Goal: Task Accomplishment & Management: Use online tool/utility

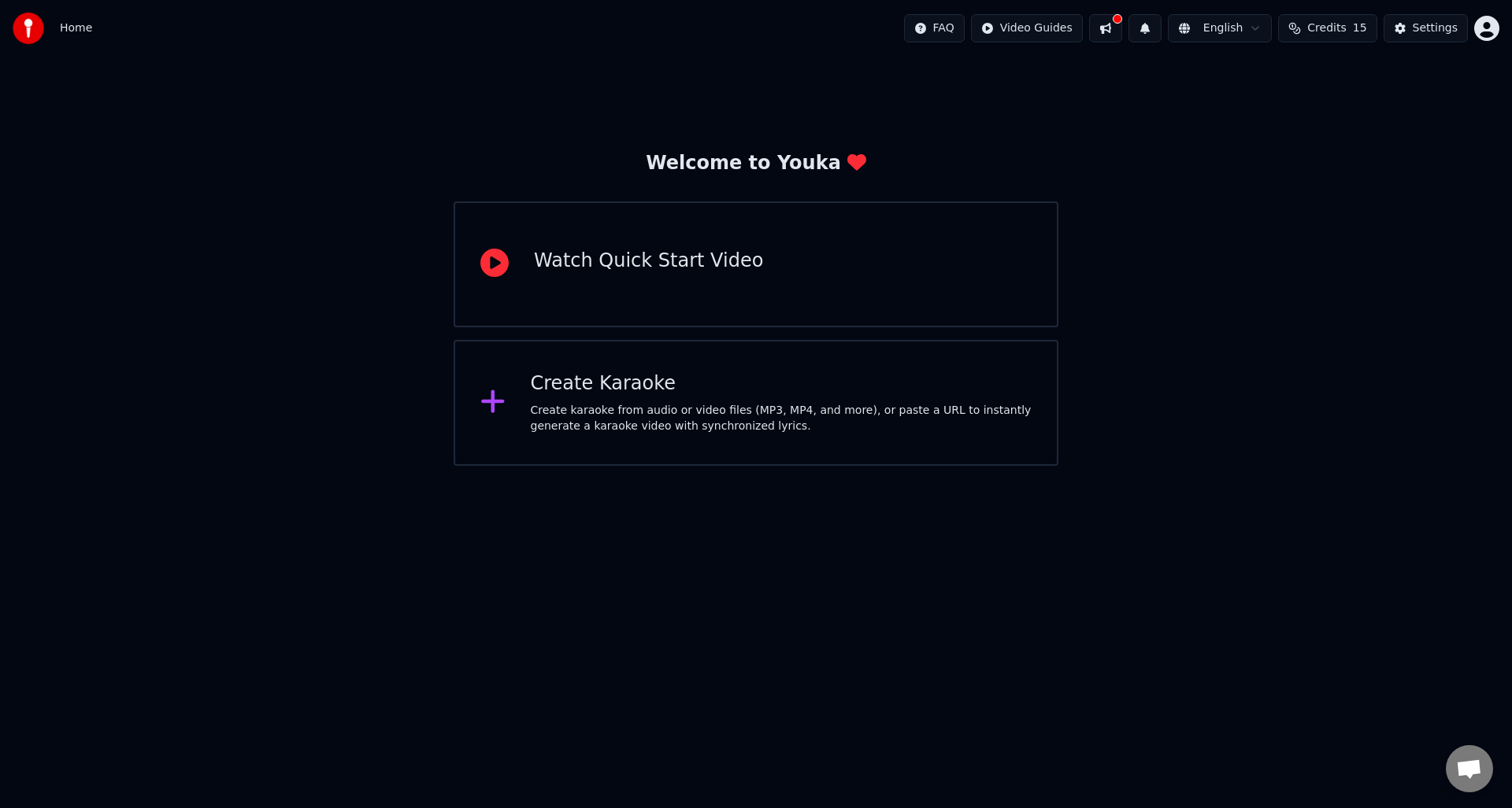
click at [647, 435] on div "Create Karaoke Create karaoke from audio or video files (MP3, MP4, and more), o…" at bounding box center [756, 402] width 605 height 126
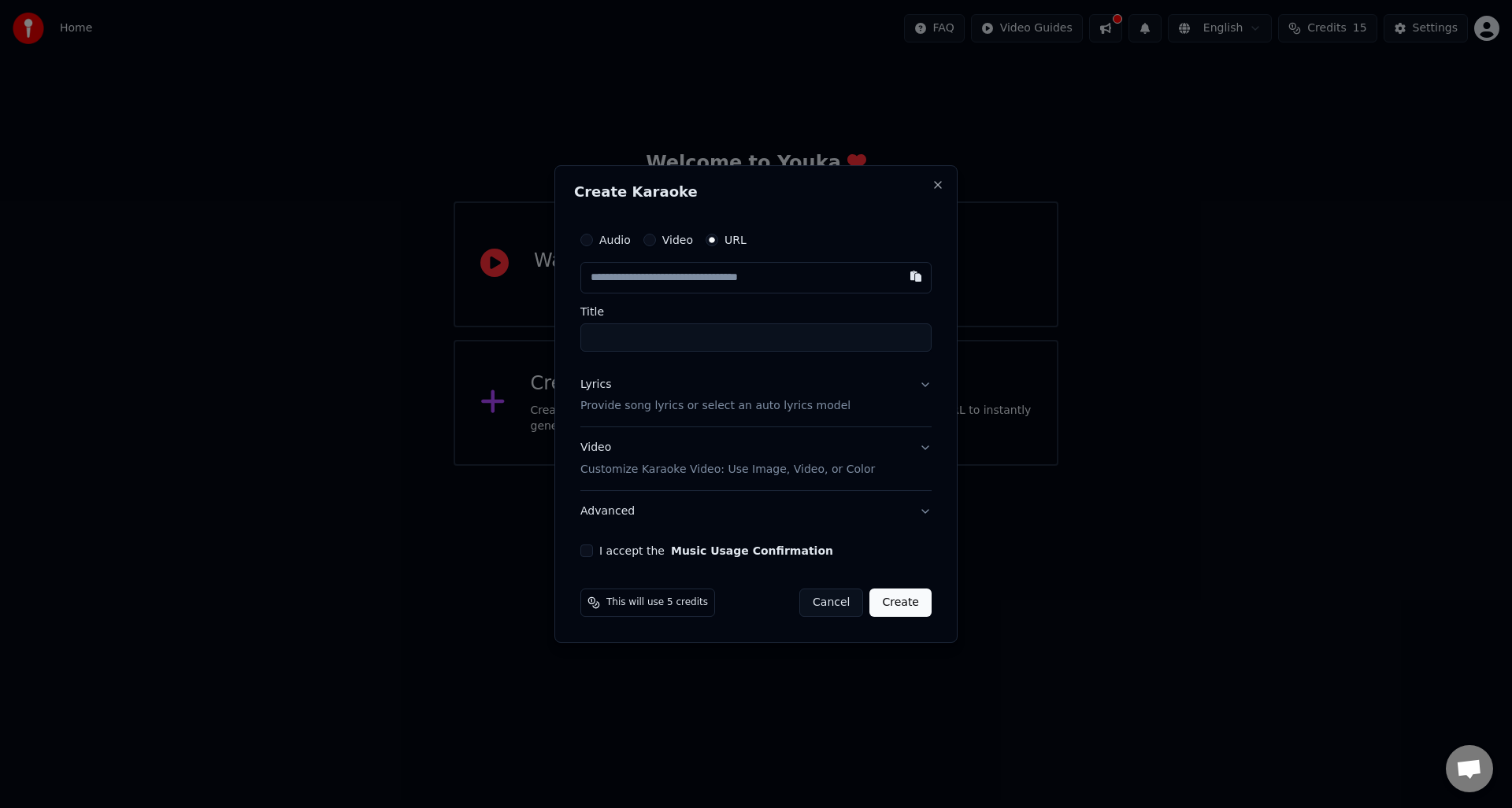
click at [726, 238] on label "URL" at bounding box center [735, 239] width 22 height 11
click at [718, 238] on button "URL" at bounding box center [712, 240] width 12 height 12
click at [716, 282] on input "text" at bounding box center [756, 278] width 351 height 32
paste input "**********"
type input "**********"
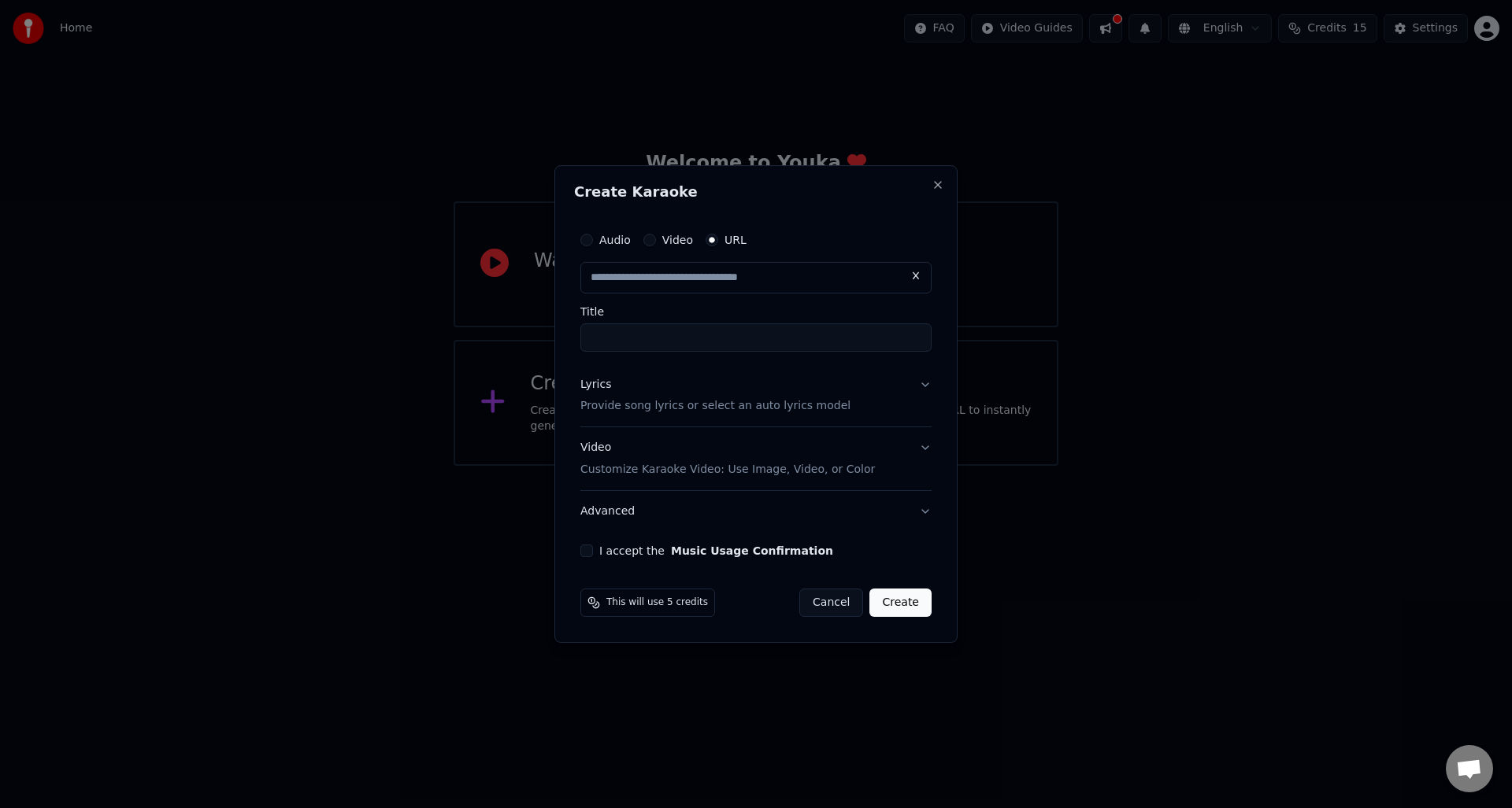
click at [696, 332] on input "Title" at bounding box center [756, 337] width 351 height 28
type input "**********"
click at [672, 401] on p "Provide song lyrics or select an auto lyrics model" at bounding box center [715, 407] width 270 height 16
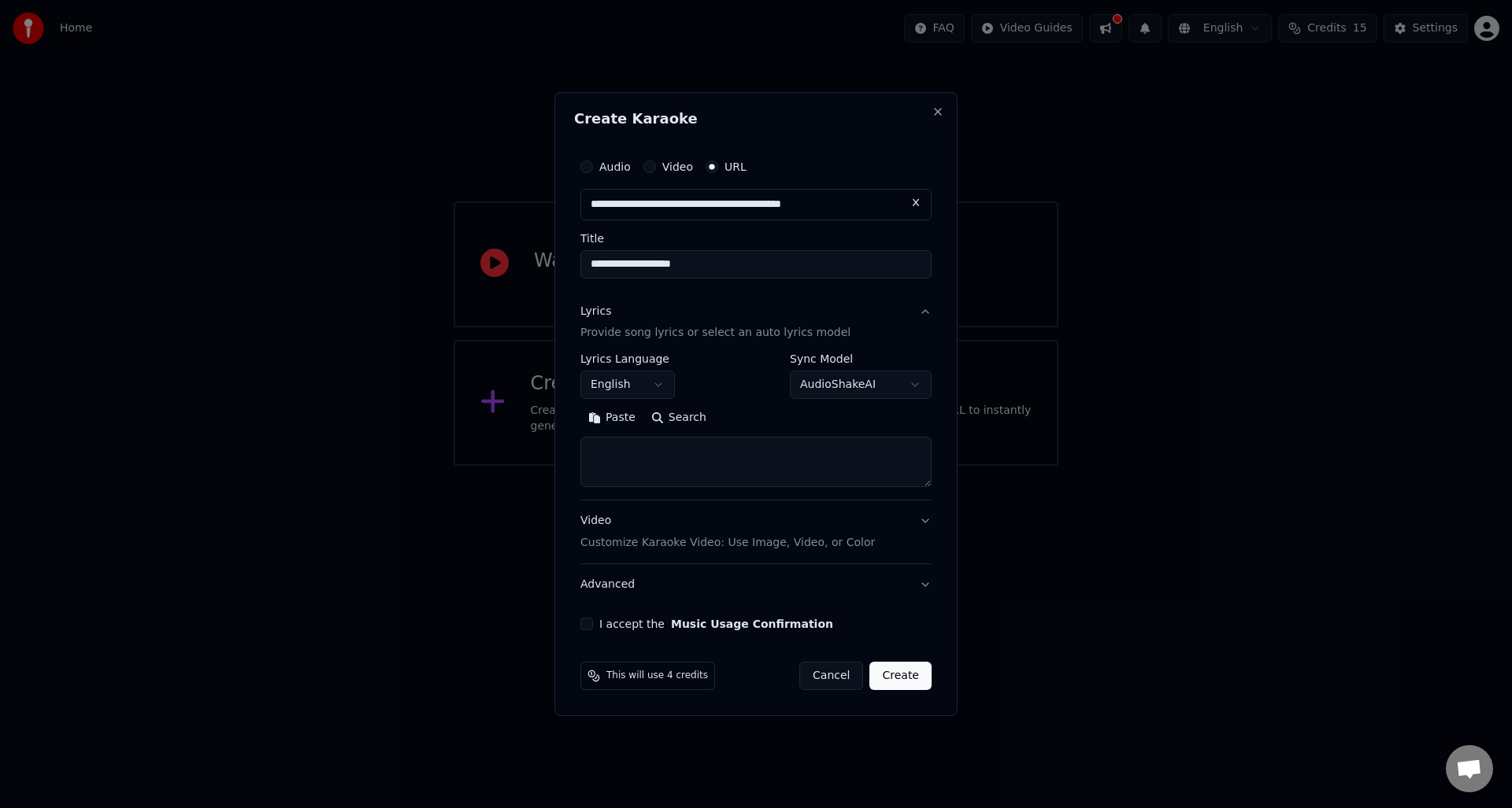
click at [632, 359] on label "Lyrics Language" at bounding box center [627, 359] width 94 height 11
click at [633, 390] on body "**********" at bounding box center [756, 232] width 1512 height 466
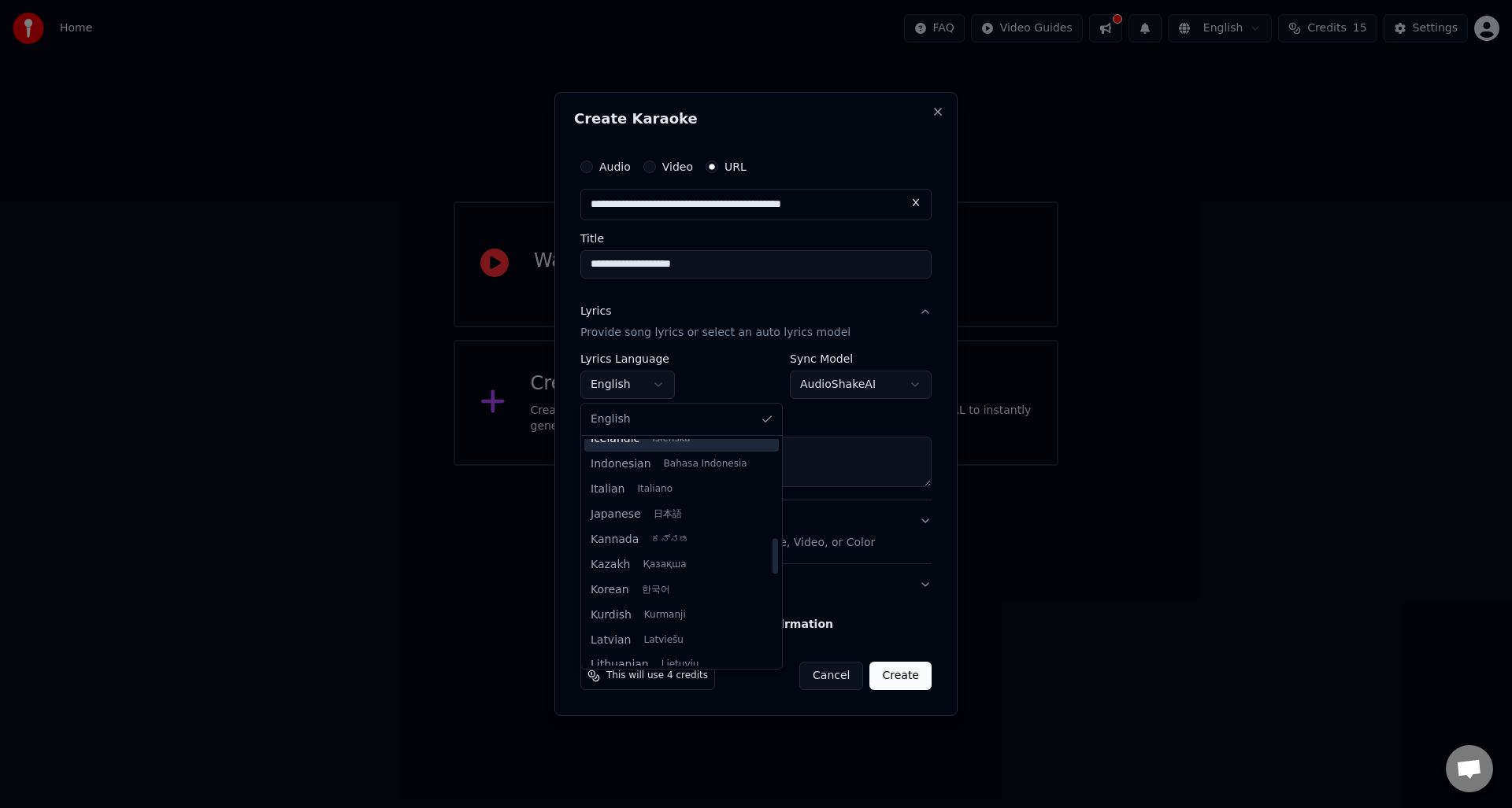
scroll to position [629, 0]
select select "**"
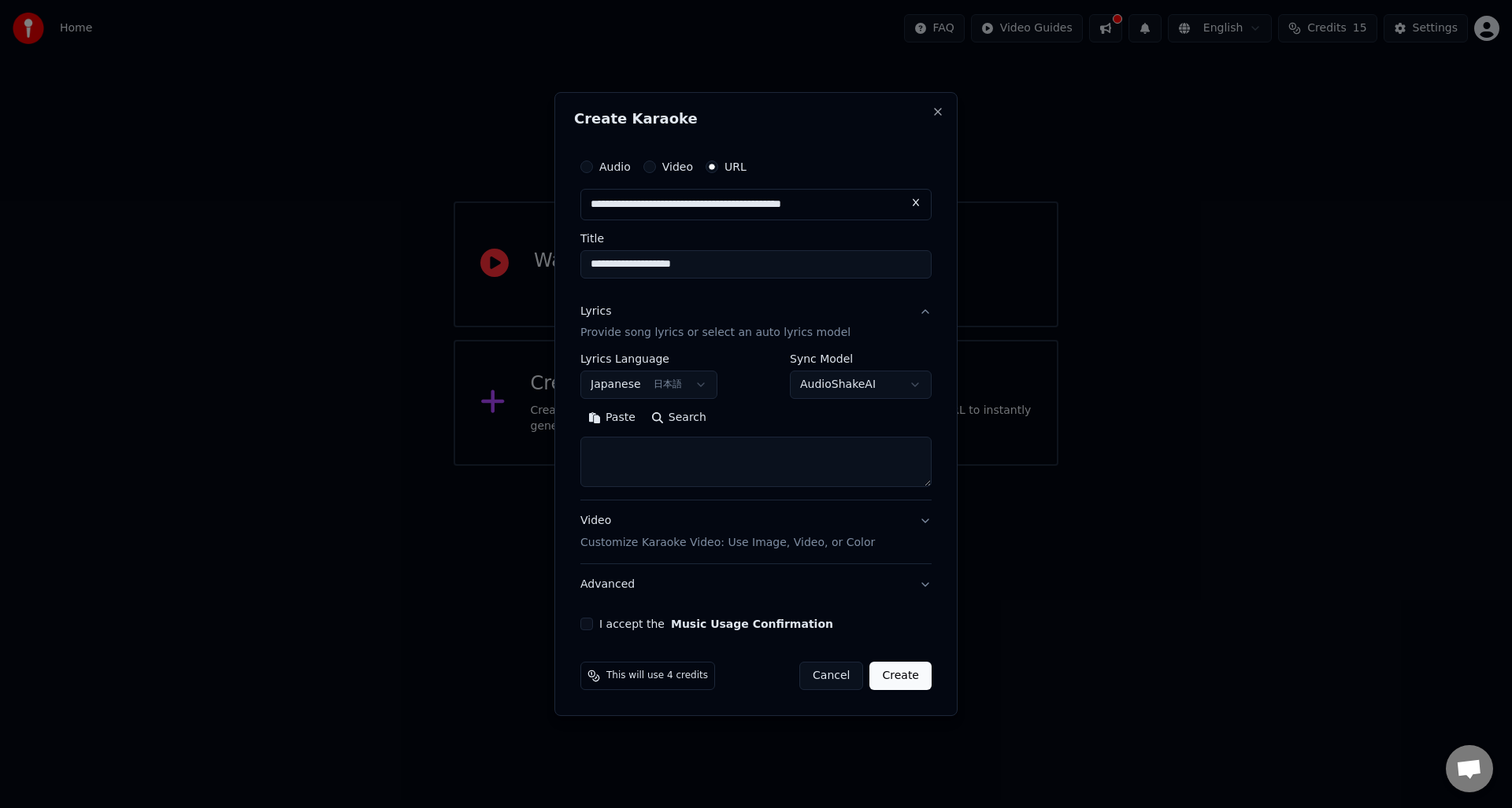
click at [689, 470] on textarea at bounding box center [756, 462] width 351 height 50
paste textarea "**********"
click at [745, 415] on button "Expand" at bounding box center [750, 418] width 74 height 26
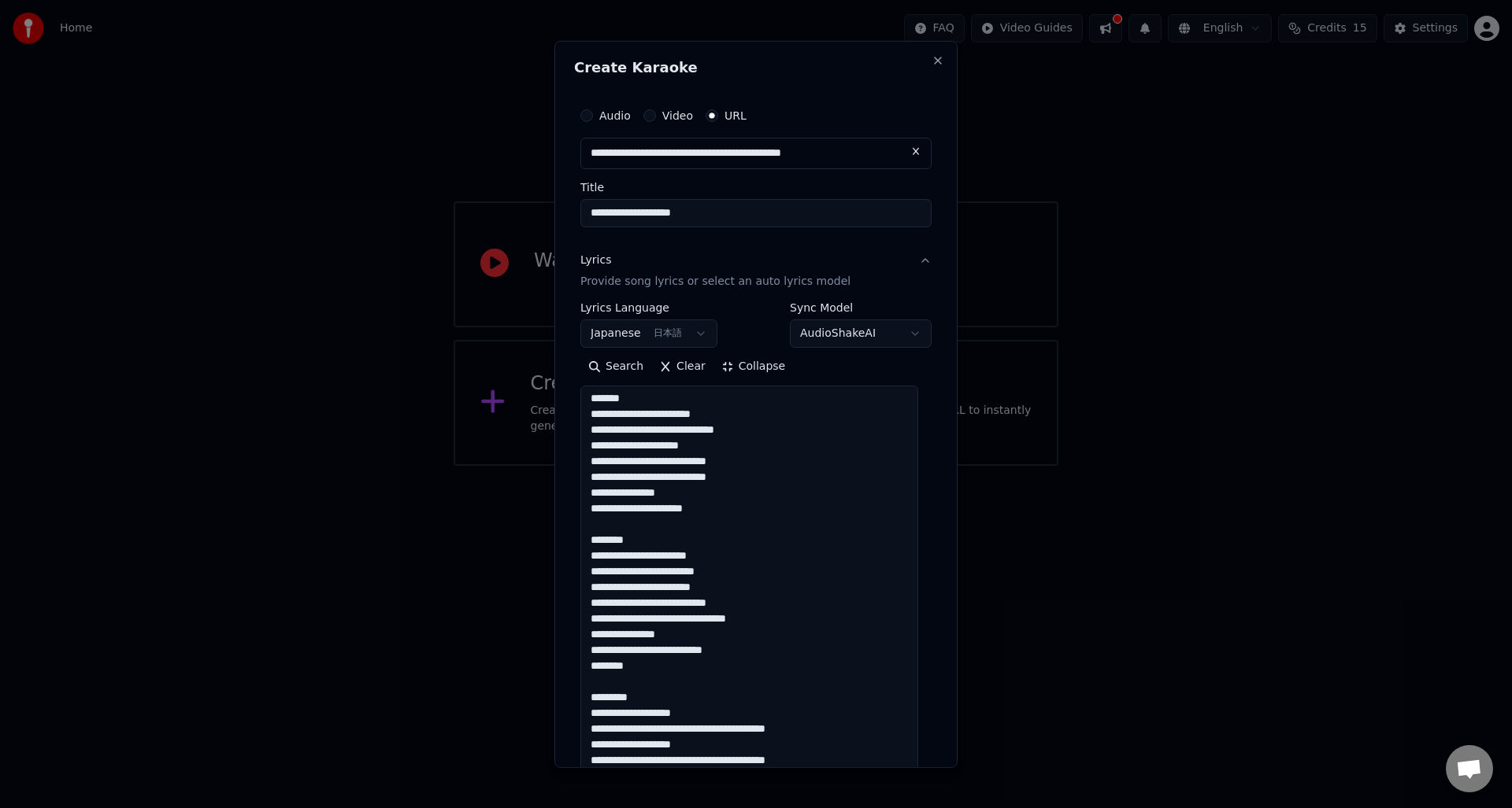
click at [828, 741] on textarea "**********" at bounding box center [749, 650] width 338 height 531
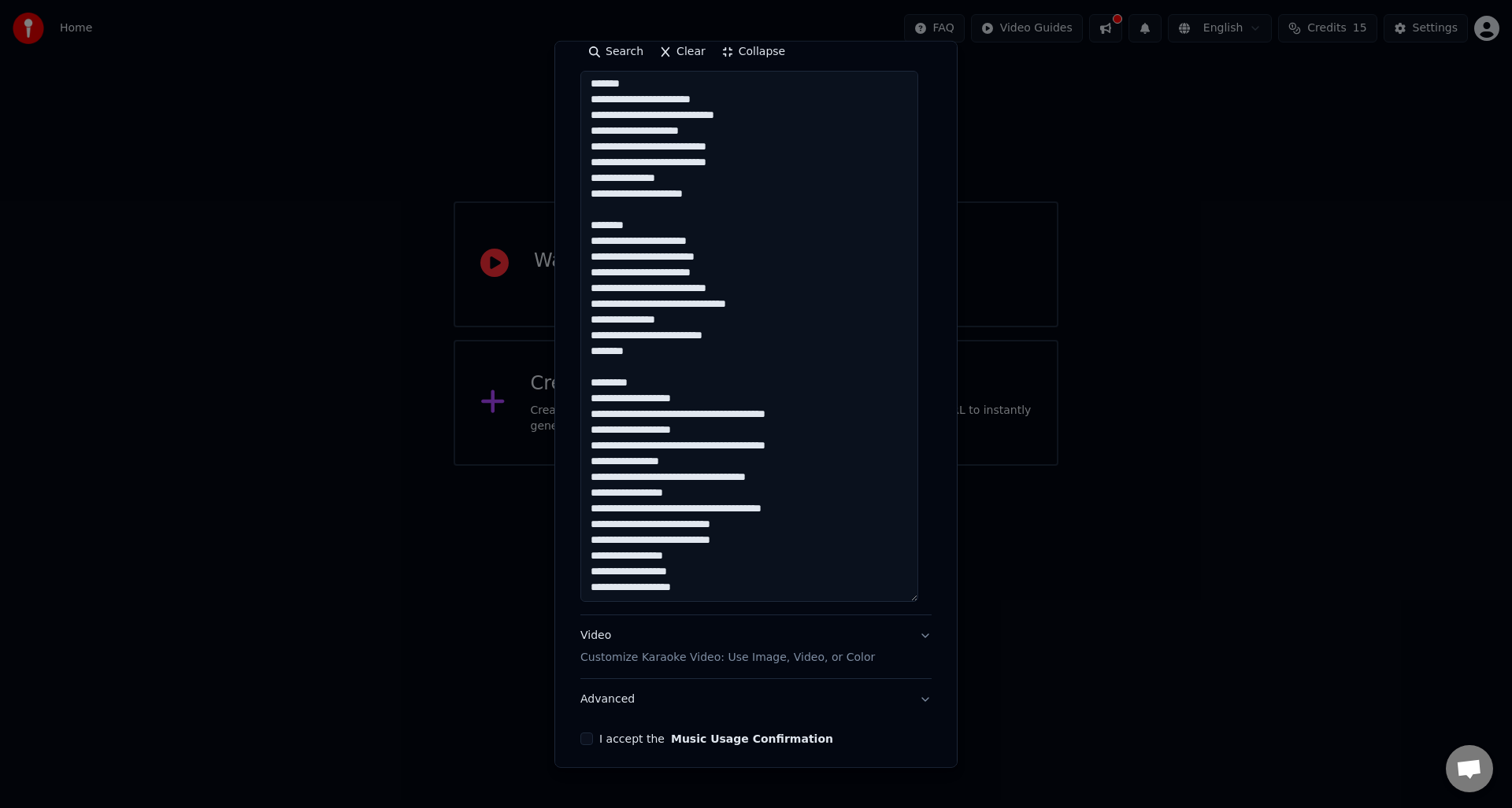
click at [732, 591] on textarea "**********" at bounding box center [749, 335] width 338 height 531
paste textarea "**********"
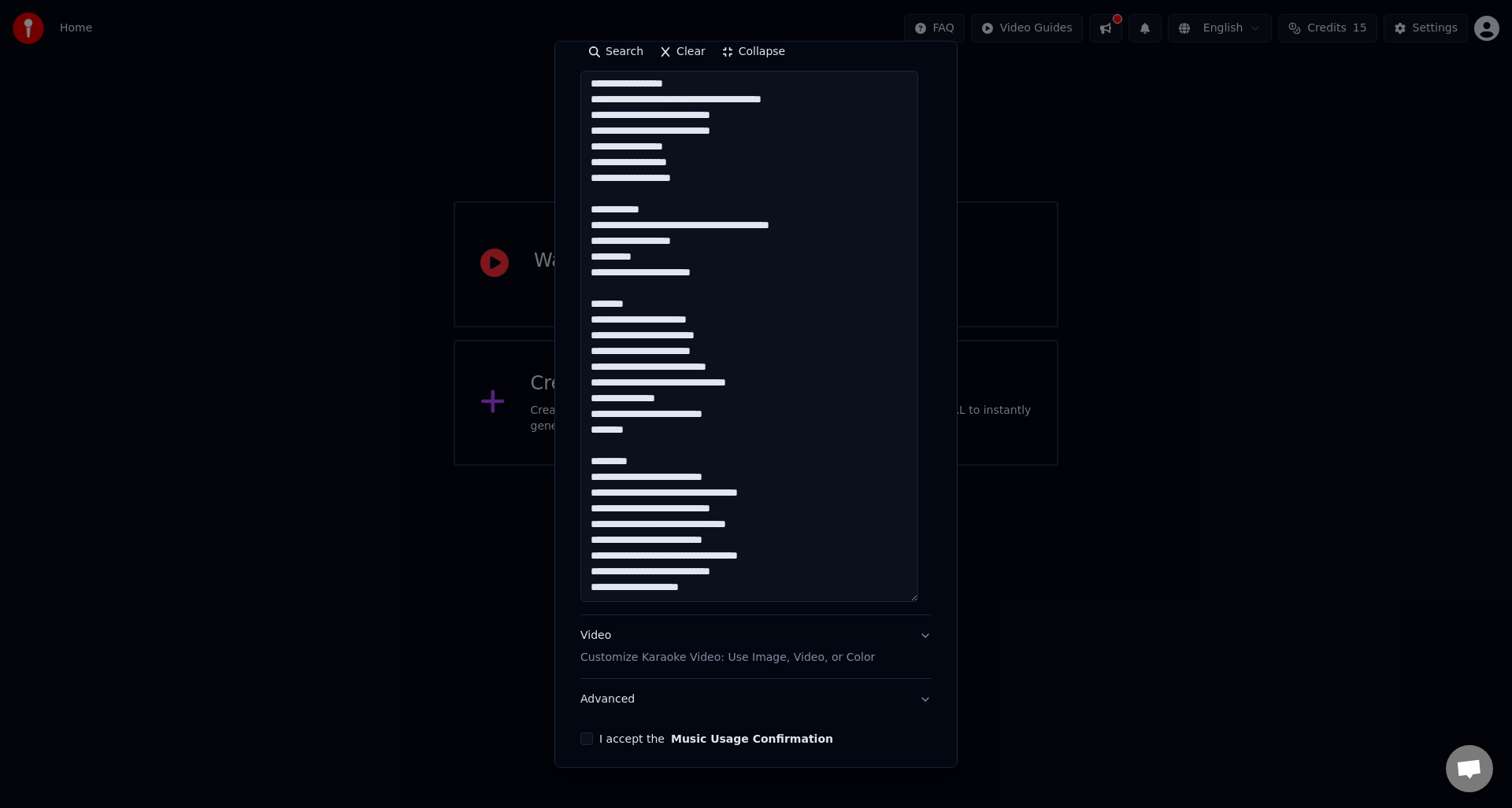
scroll to position [436, 0]
paste textarea "**********"
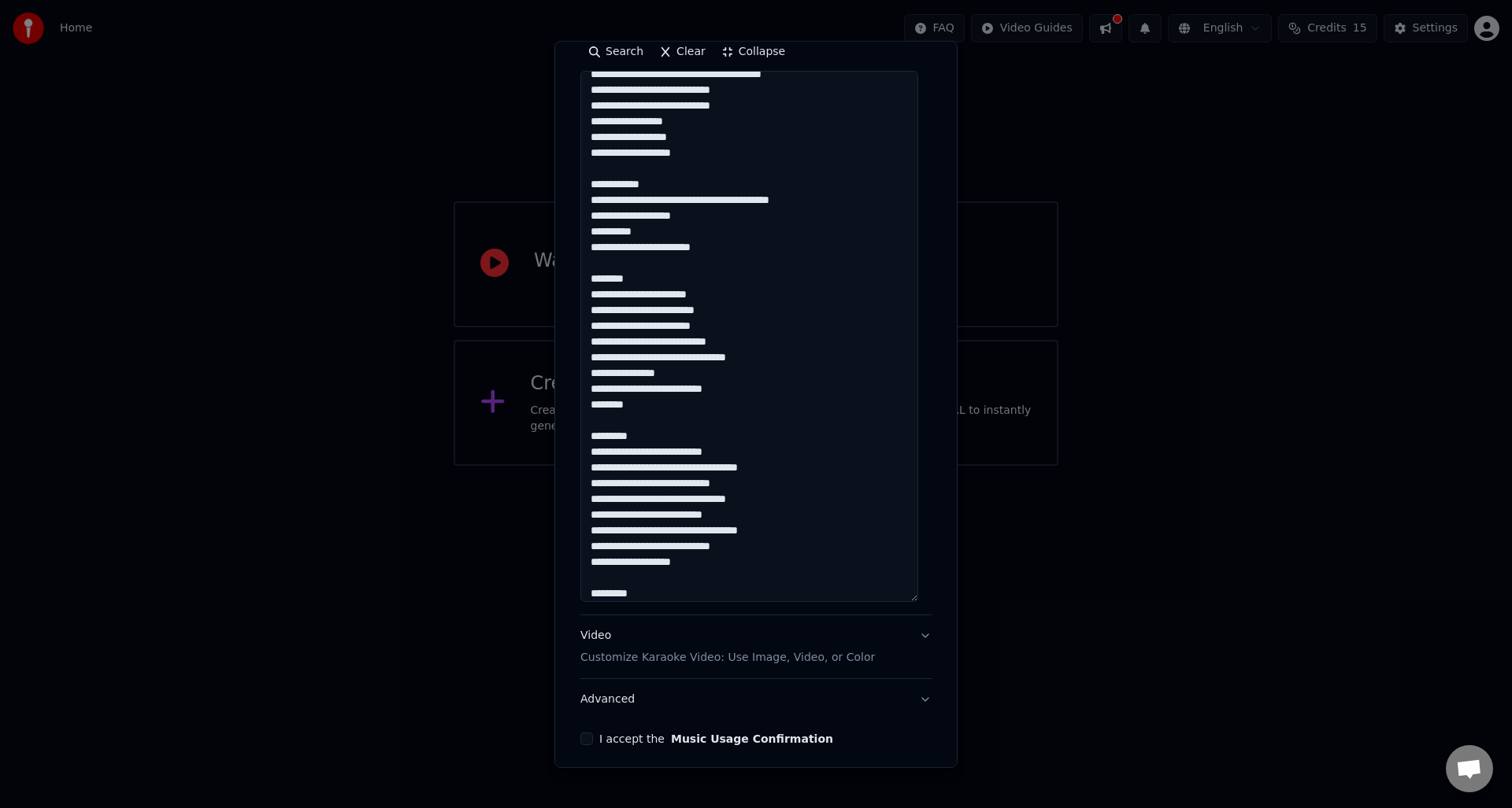
scroll to position [719, 0]
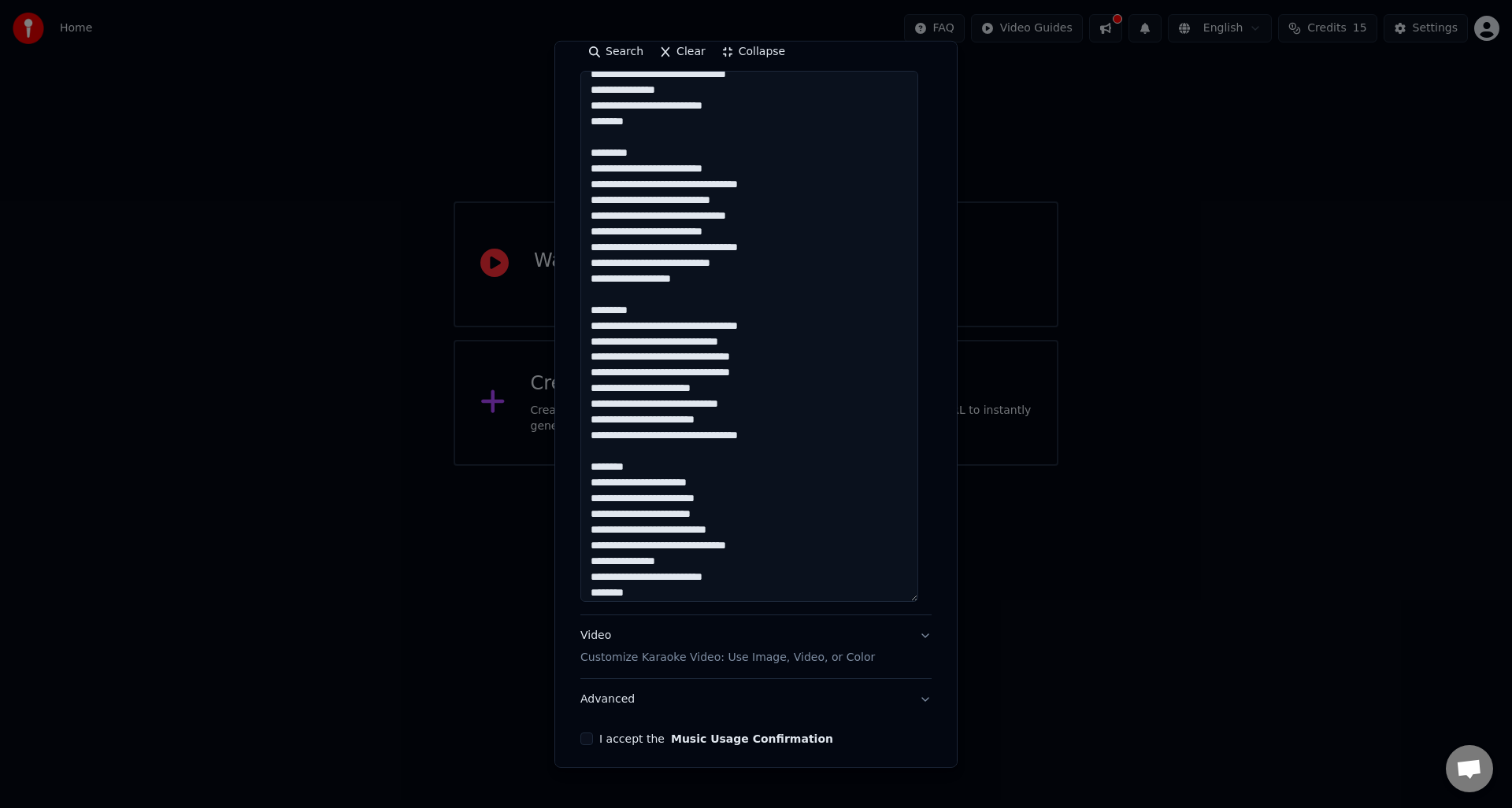
drag, startPoint x: 627, startPoint y: 465, endPoint x: 572, endPoint y: 466, distance: 55.0
click at [572, 466] on div "**********" at bounding box center [756, 404] width 403 height 727
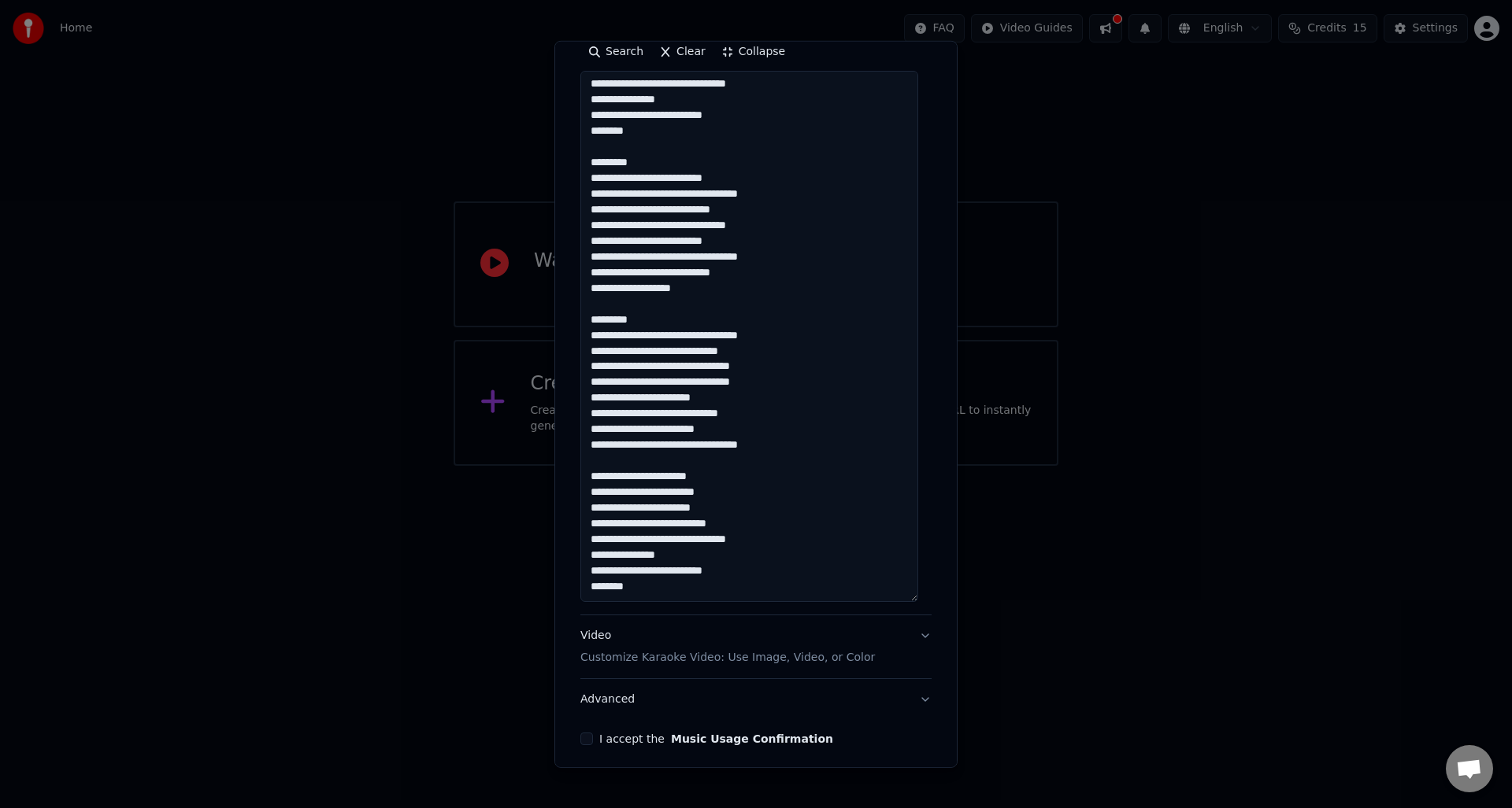
scroll to position [709, 0]
drag, startPoint x: 640, startPoint y: 322, endPoint x: 576, endPoint y: 323, distance: 64.0
click at [576, 323] on div "**********" at bounding box center [756, 265] width 364 height 973
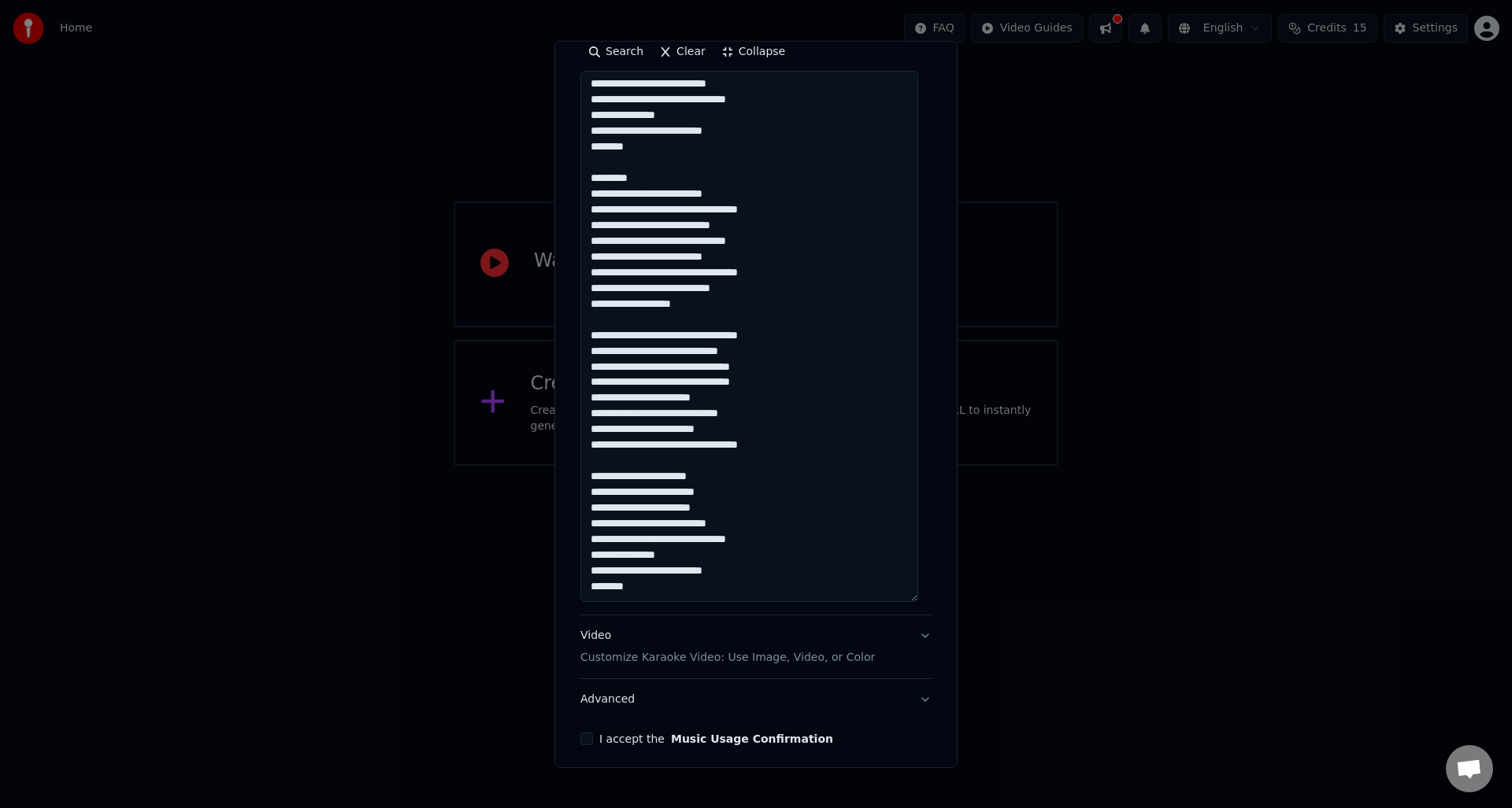
scroll to position [694, 0]
drag, startPoint x: 626, startPoint y: 186, endPoint x: 585, endPoint y: 186, distance: 41.0
click at [585, 186] on textarea at bounding box center [749, 335] width 338 height 531
click at [659, 182] on textarea at bounding box center [749, 335] width 338 height 531
drag, startPoint x: 643, startPoint y: 180, endPoint x: 583, endPoint y: 185, distance: 60.2
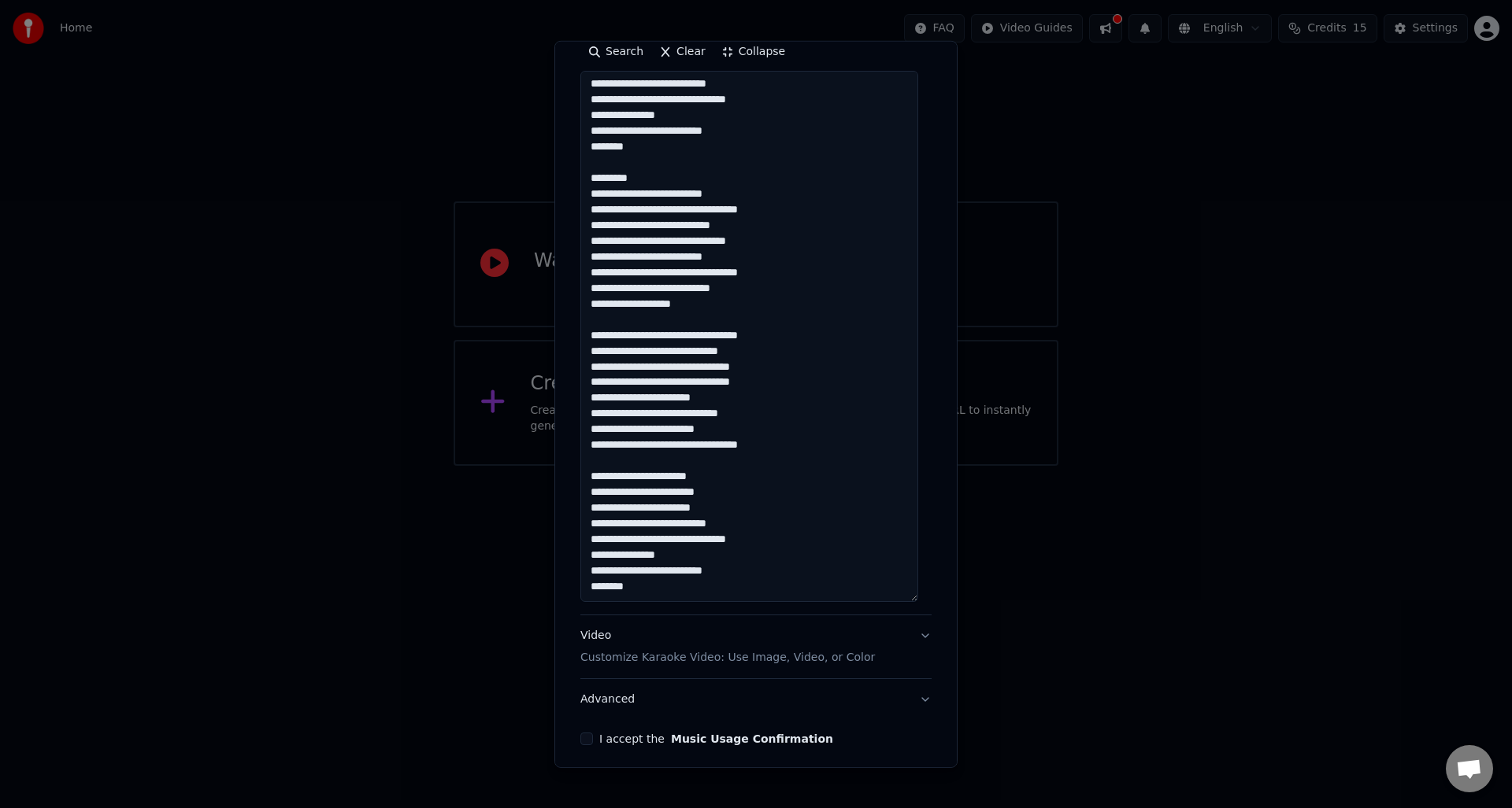
click at [583, 185] on textarea at bounding box center [749, 335] width 338 height 531
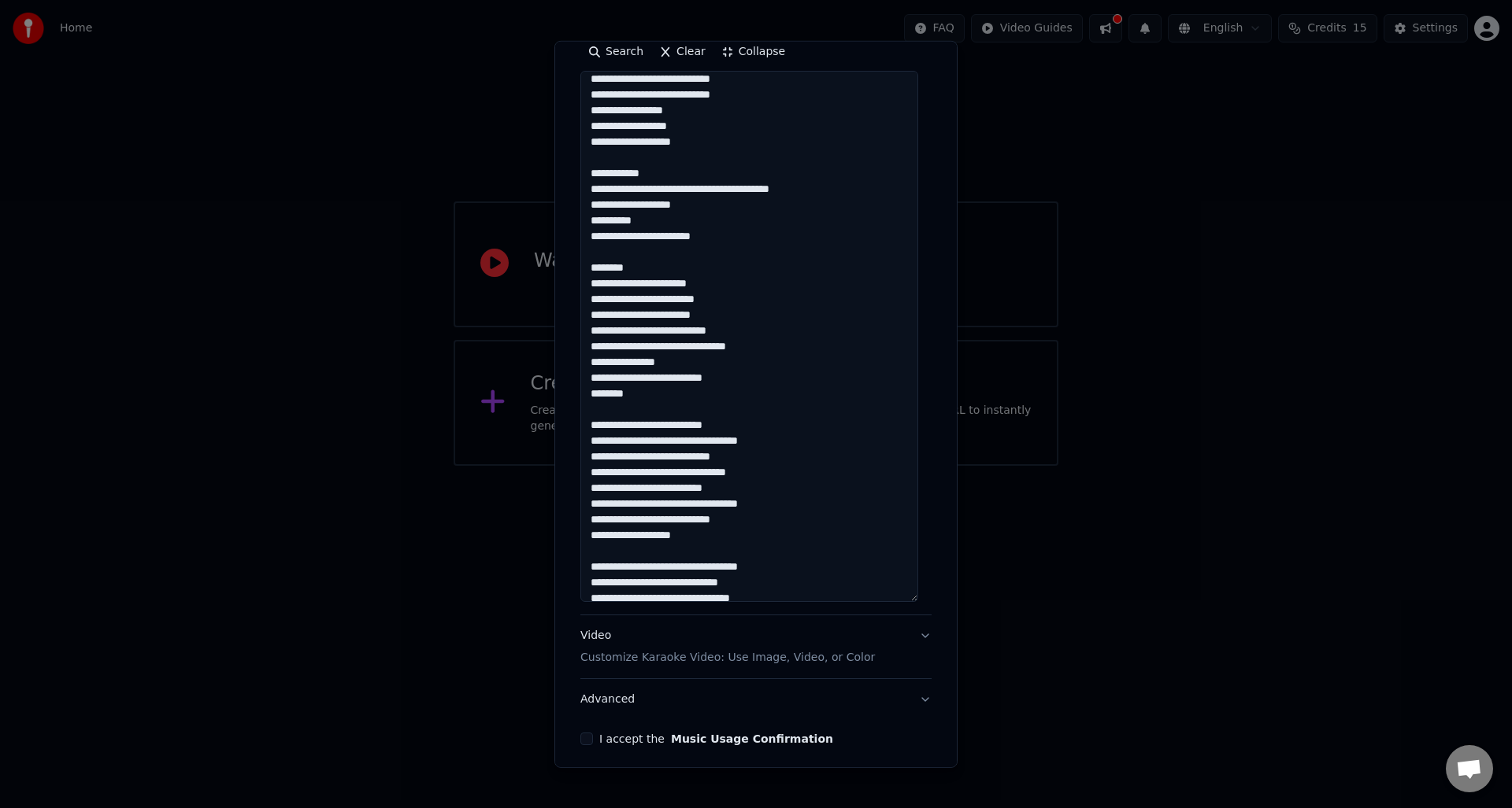
scroll to position [442, 0]
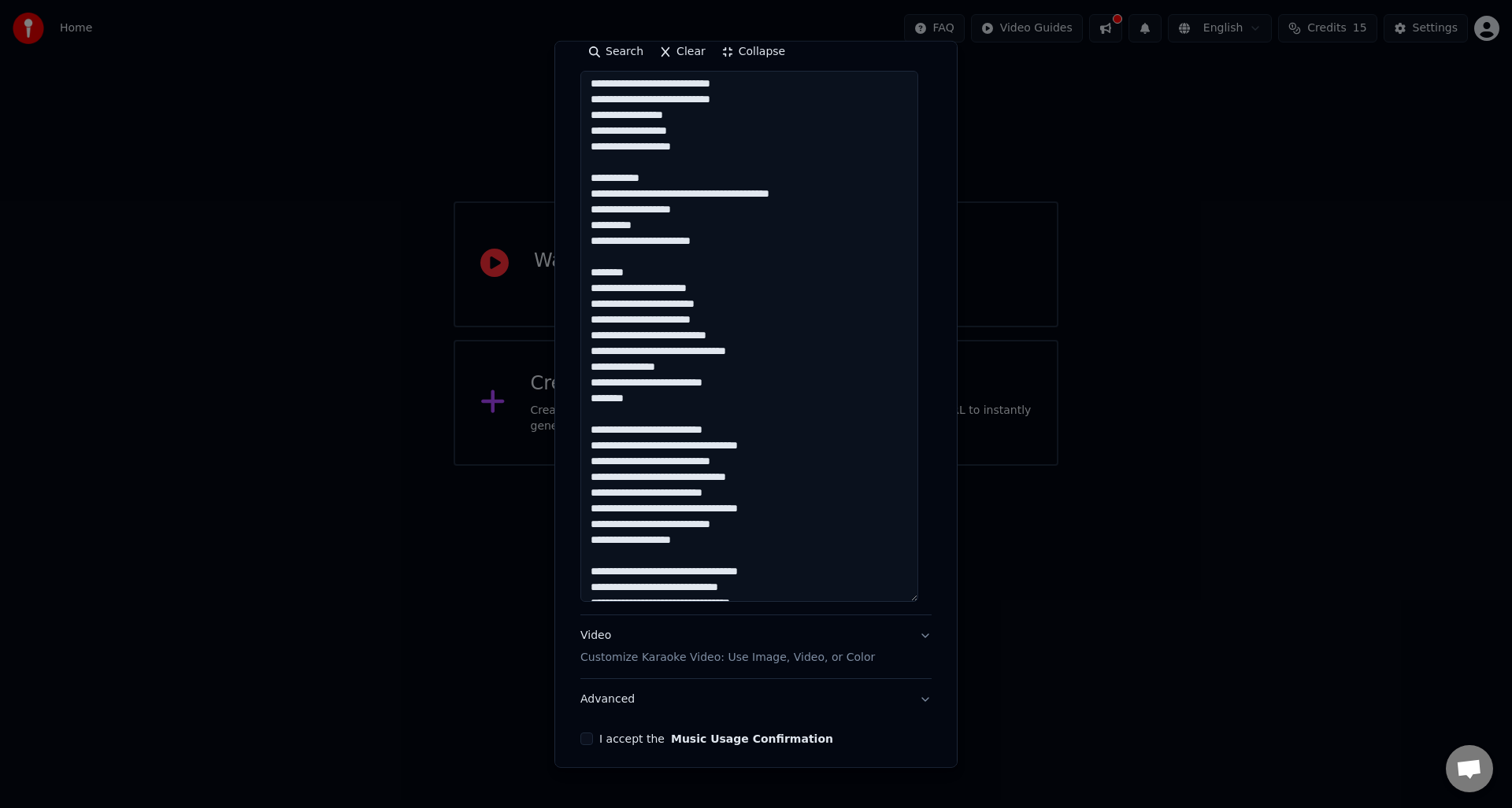
drag, startPoint x: 637, startPoint y: 275, endPoint x: 571, endPoint y: 275, distance: 66.0
click at [571, 275] on div "**********" at bounding box center [756, 404] width 403 height 727
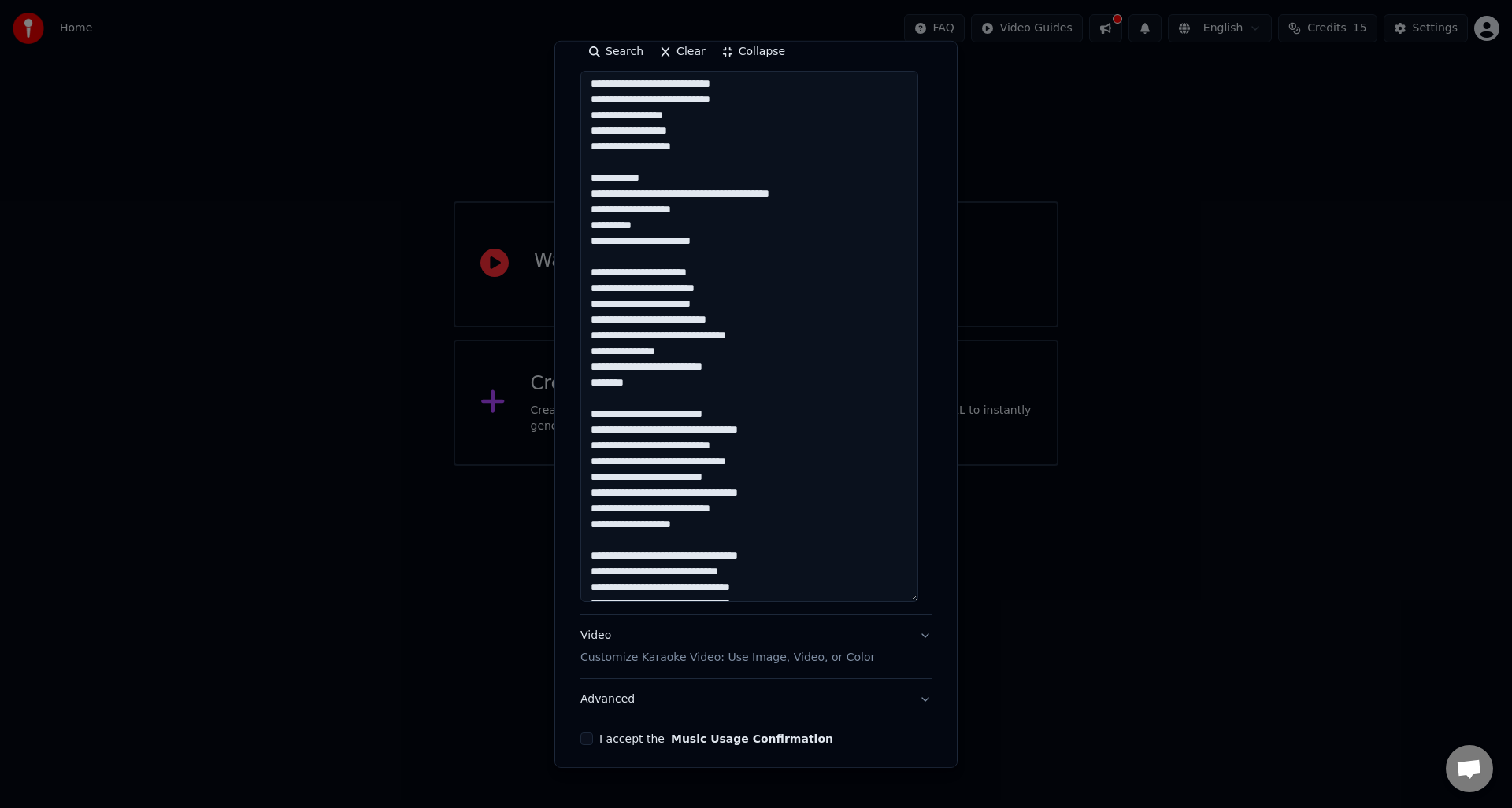
drag, startPoint x: 658, startPoint y: 182, endPoint x: 584, endPoint y: 186, distance: 74.1
click at [585, 186] on textarea at bounding box center [749, 335] width 338 height 531
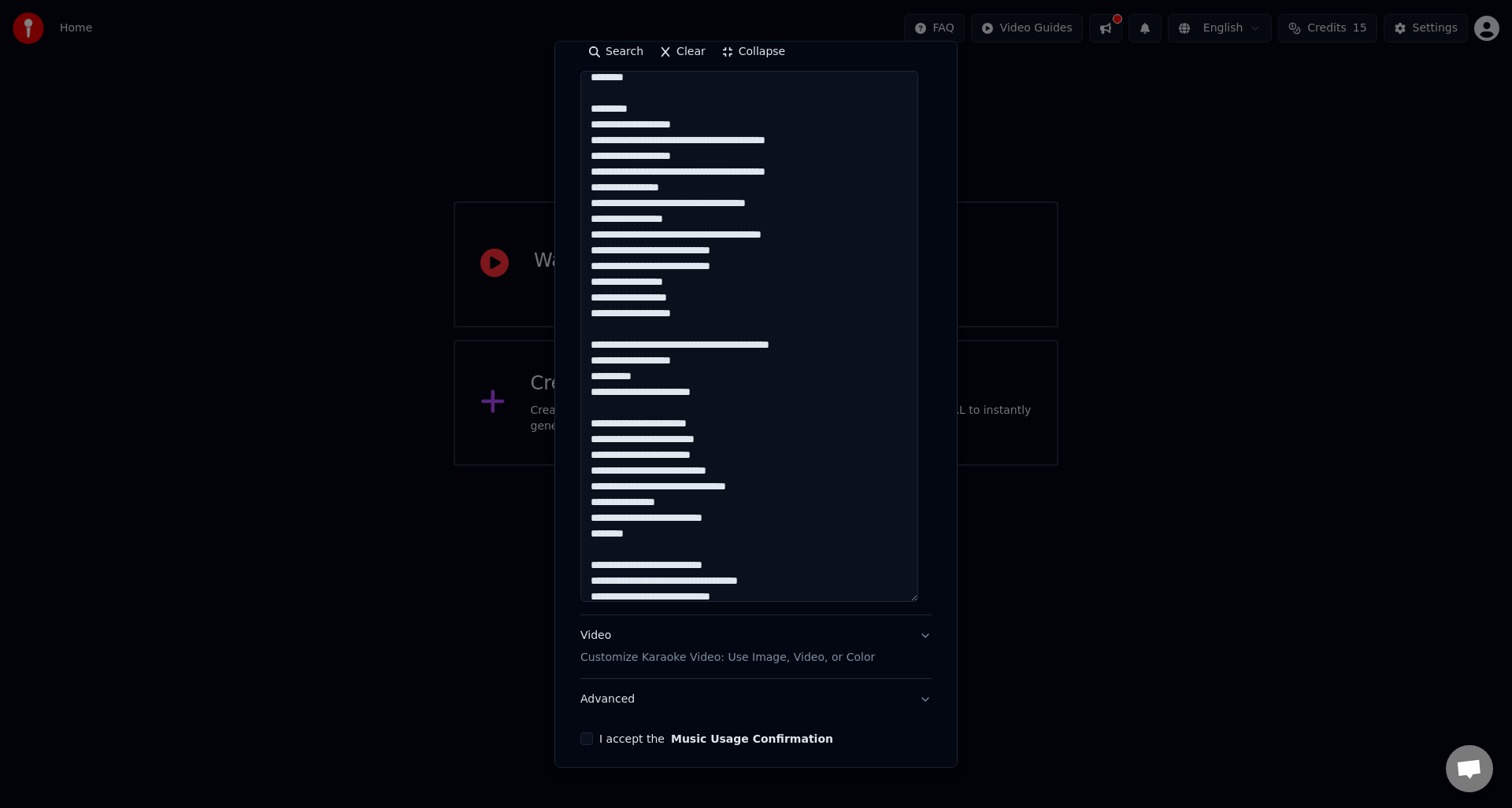
scroll to position [128, 0]
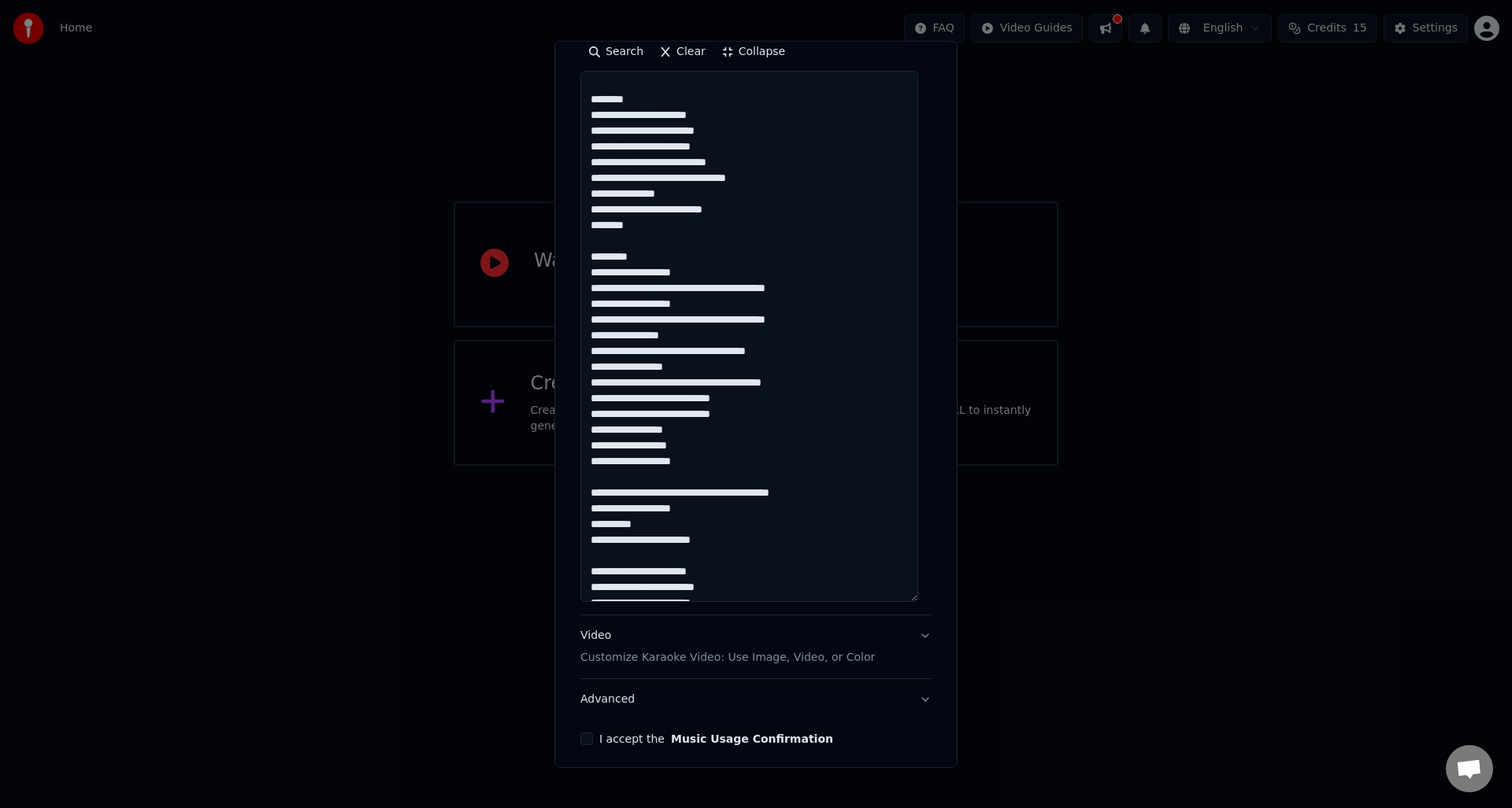
drag, startPoint x: 631, startPoint y: 257, endPoint x: 581, endPoint y: 262, distance: 50.2
click at [581, 262] on textarea at bounding box center [749, 335] width 338 height 531
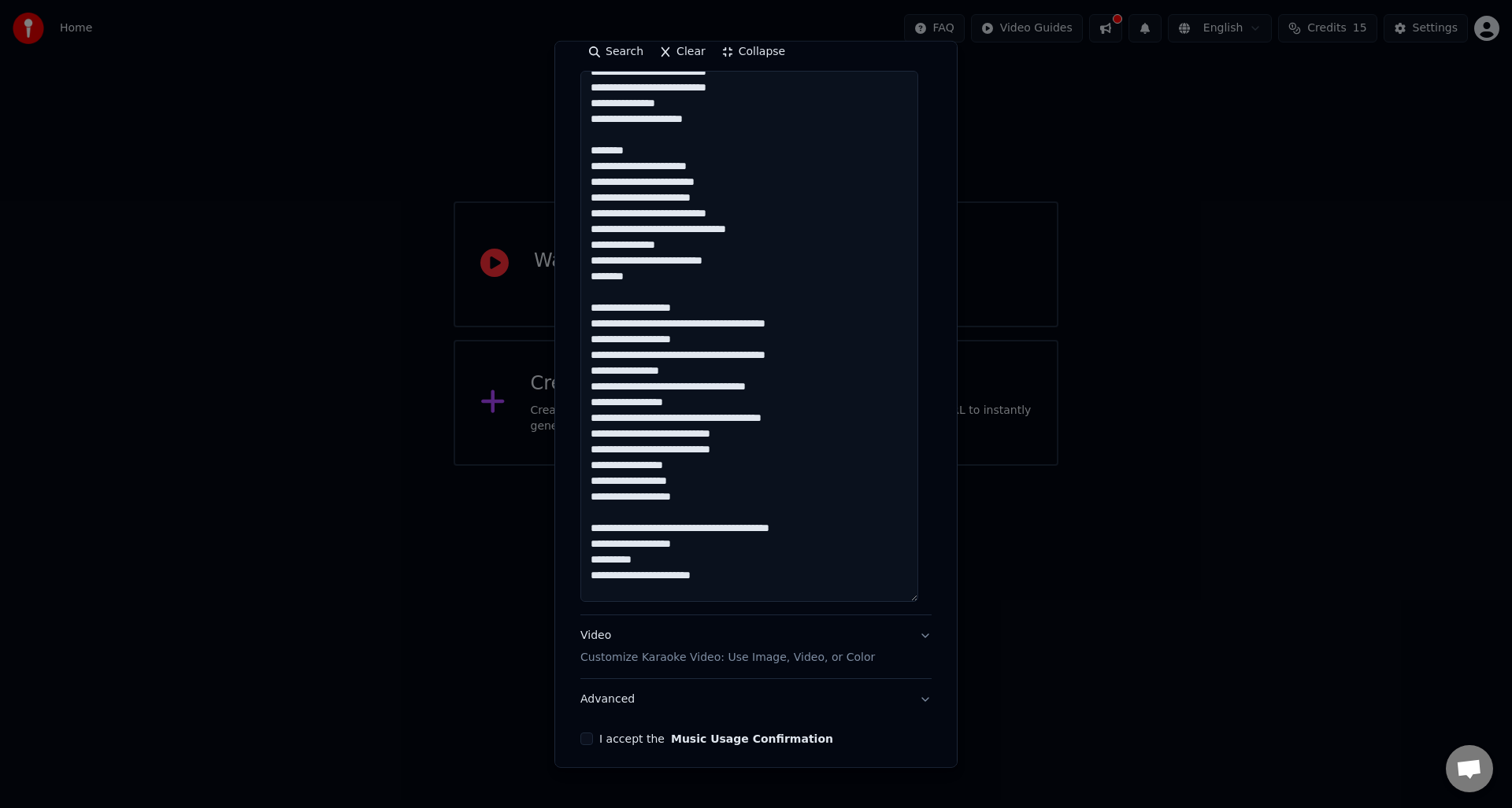
scroll to position [48, 0]
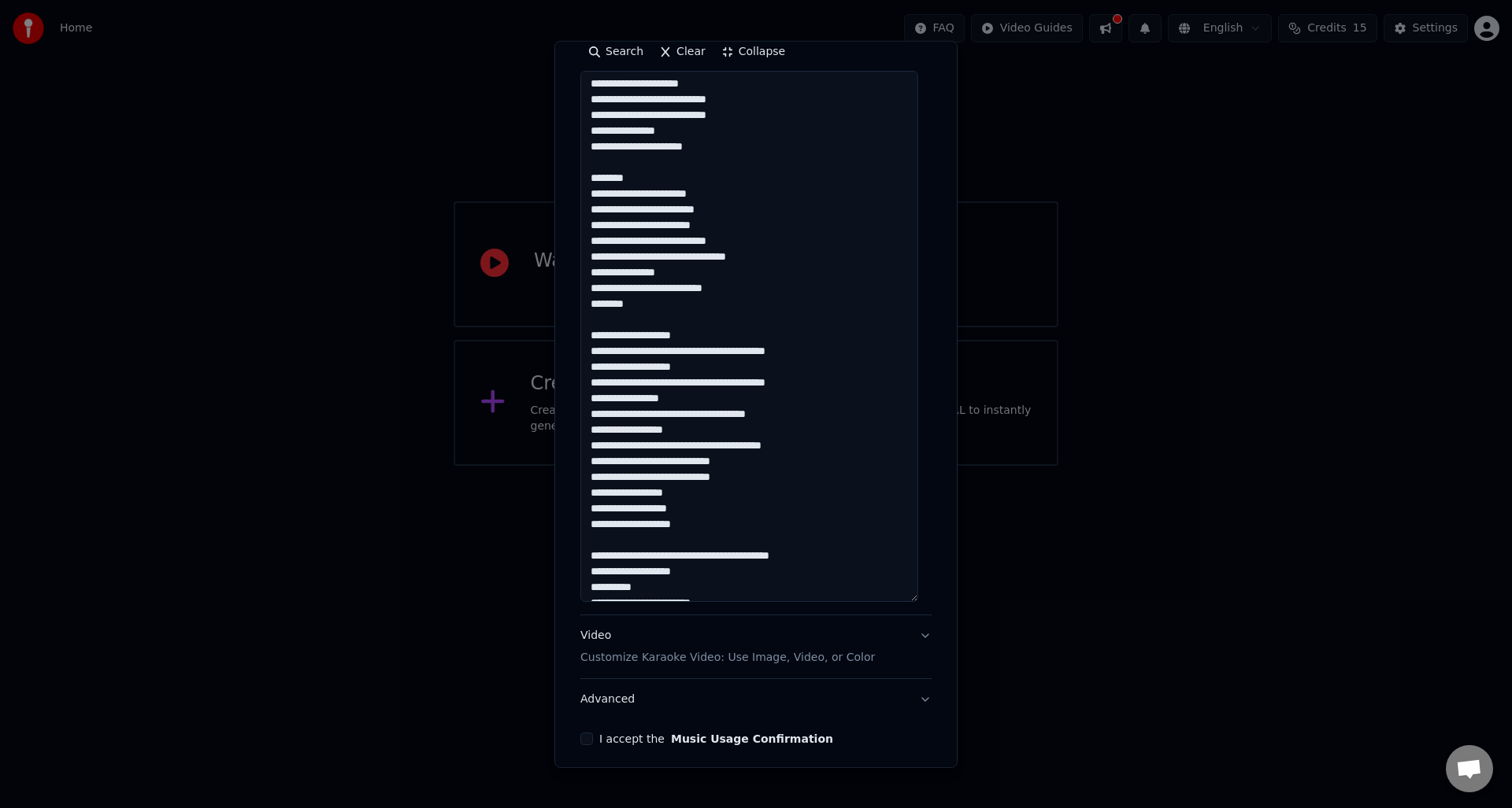
drag, startPoint x: 623, startPoint y: 178, endPoint x: 577, endPoint y: 179, distance: 46.0
click at [577, 179] on div "**********" at bounding box center [756, 265] width 364 height 973
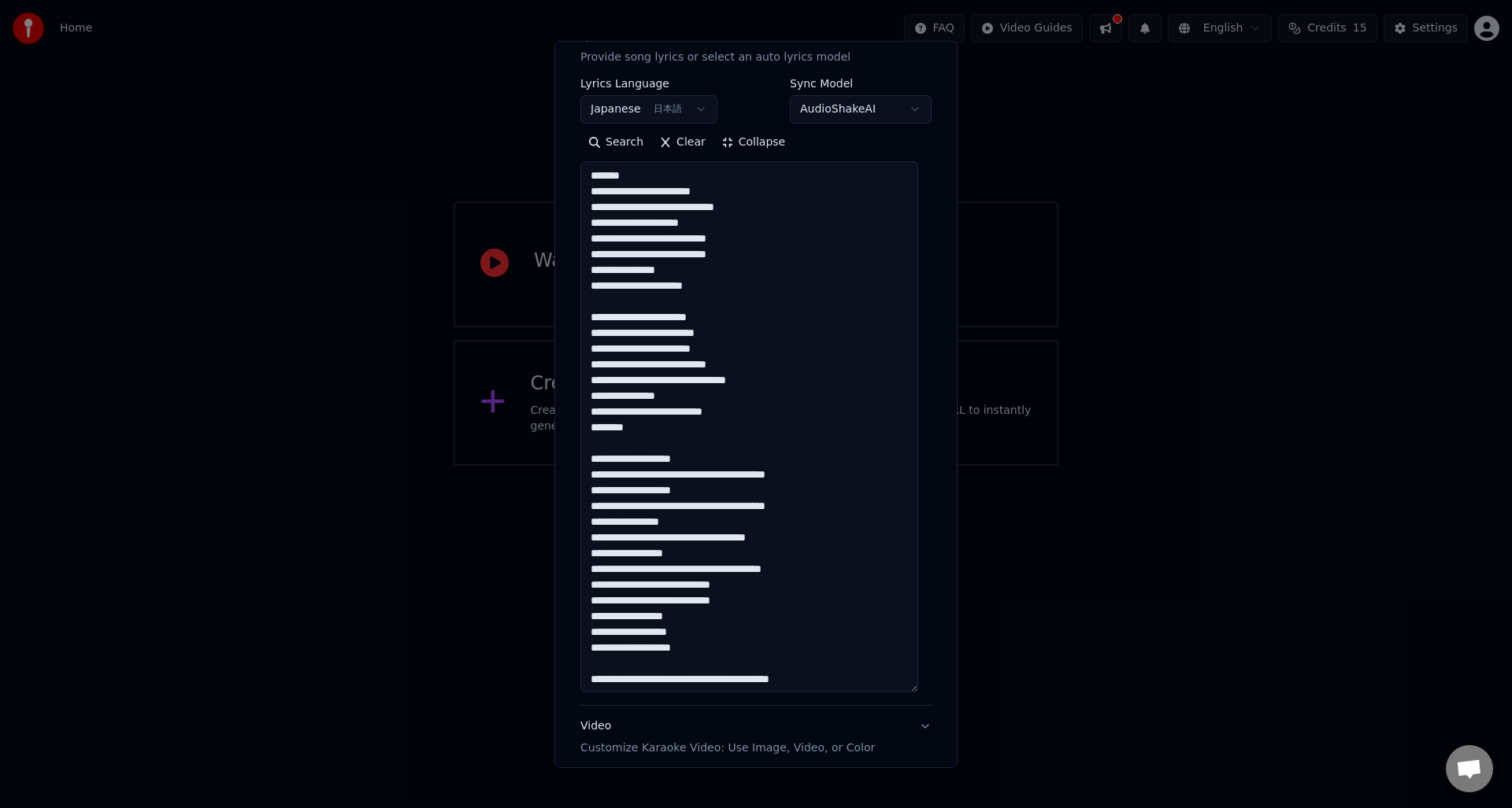
scroll to position [158, 0]
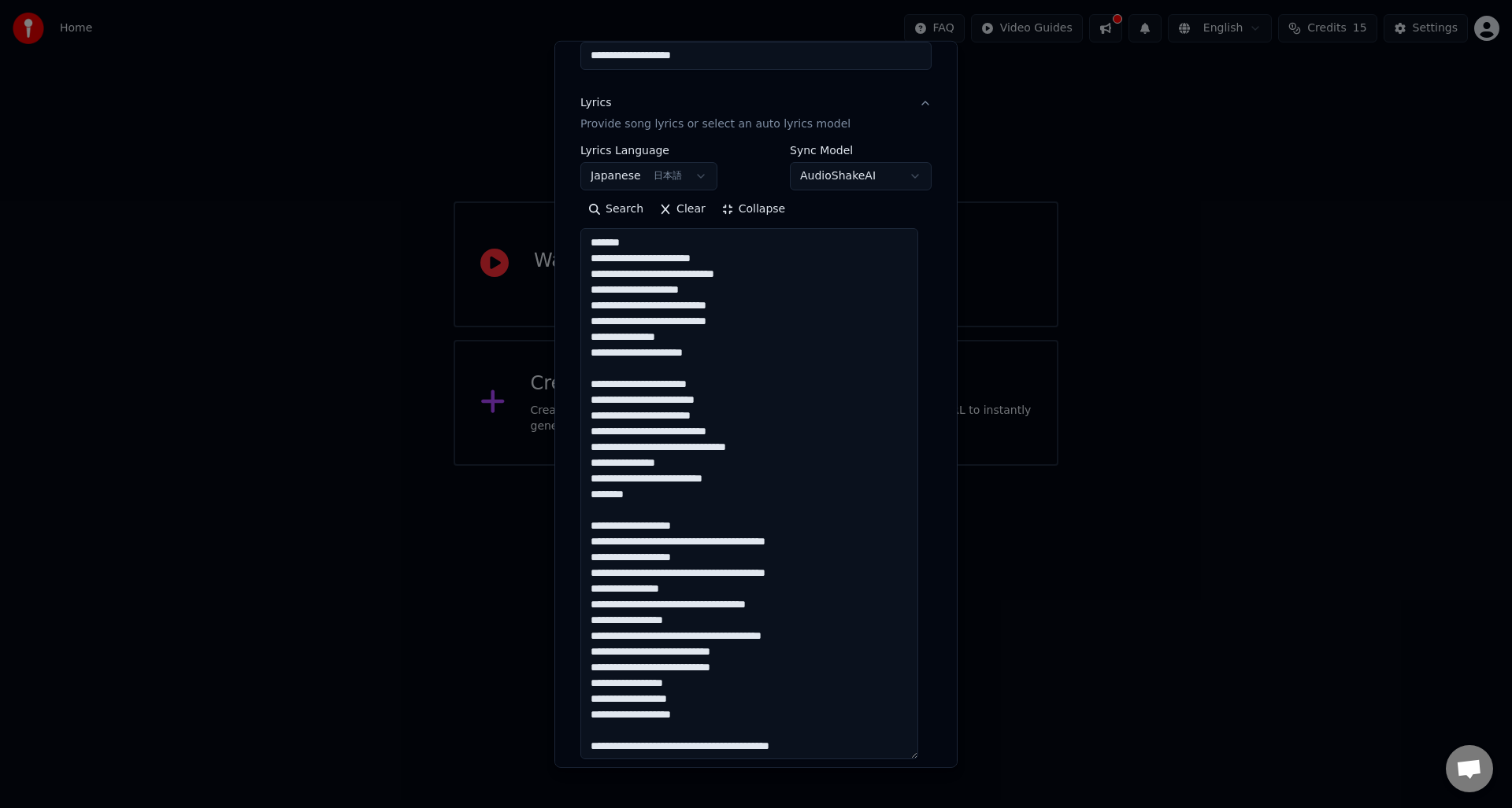
drag, startPoint x: 597, startPoint y: 246, endPoint x: 574, endPoint y: 246, distance: 23.0
click at [572, 246] on div "**********" at bounding box center [756, 404] width 403 height 727
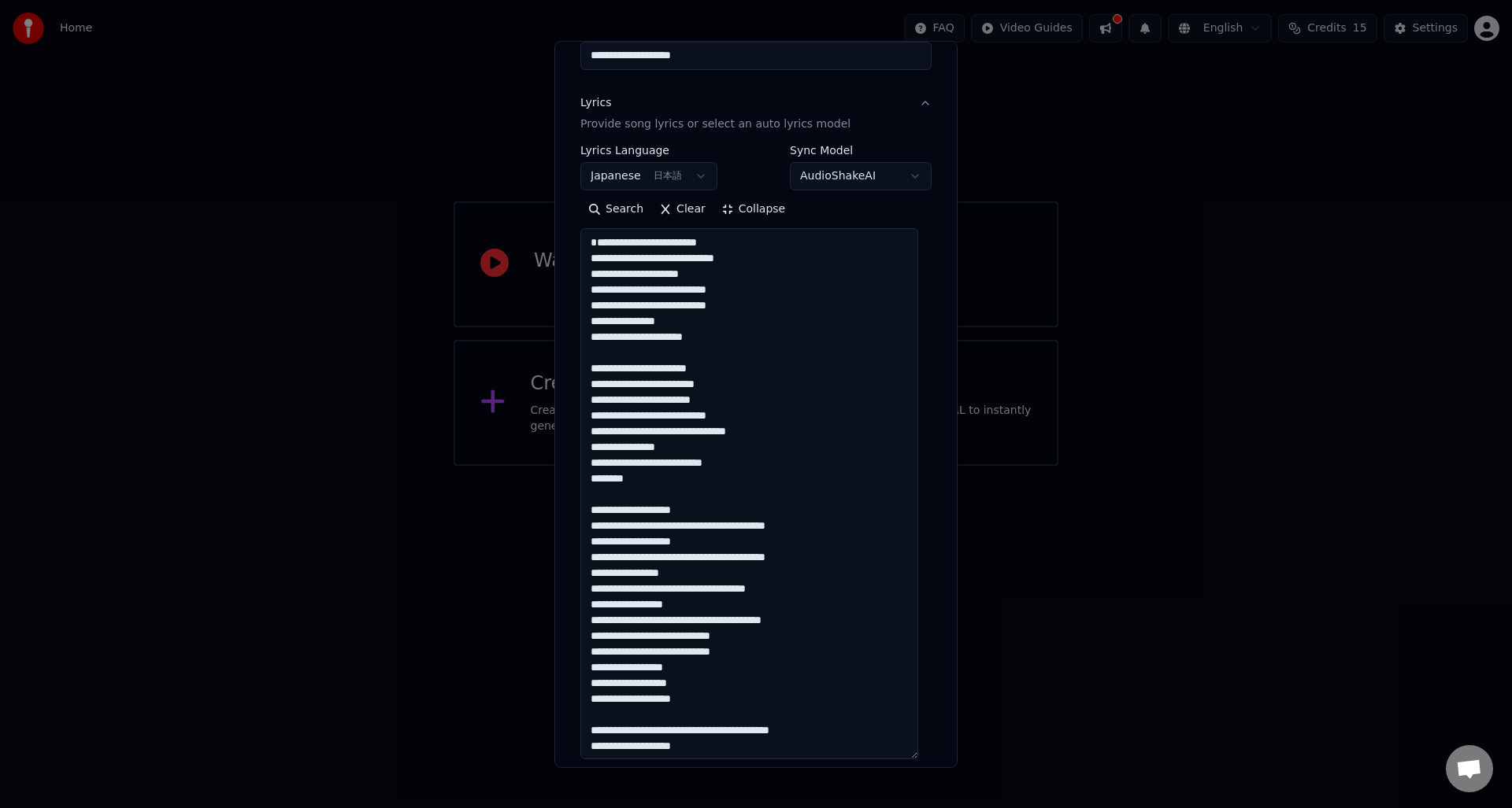
click at [592, 263] on textarea at bounding box center [749, 493] width 338 height 531
type textarea "**********"
click at [747, 214] on button "Collapse" at bounding box center [753, 209] width 80 height 26
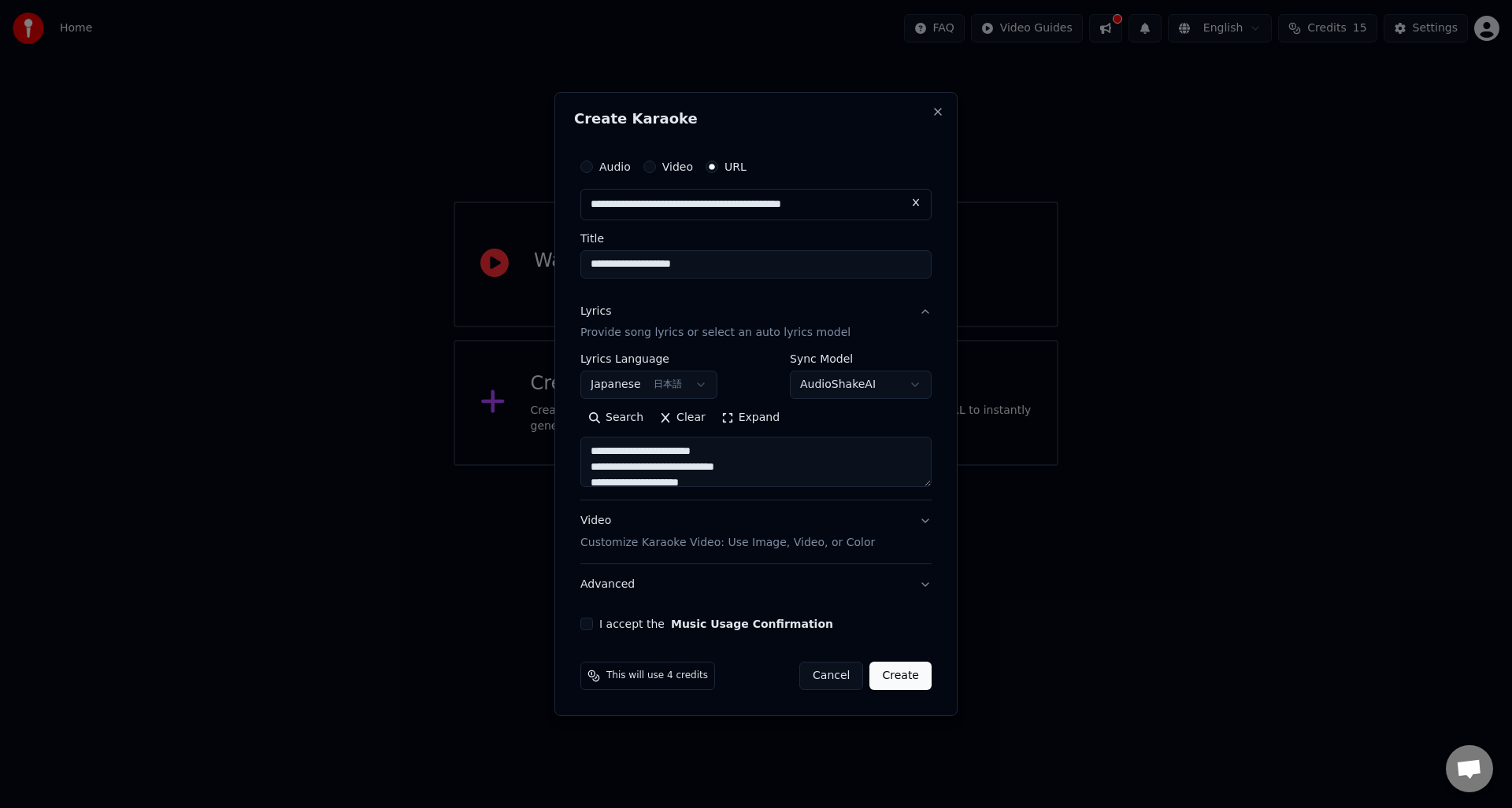
scroll to position [0, 0]
click at [594, 526] on div "Video Customize Karaoke Video: Use Image, Video, or Color" at bounding box center [727, 533] width 294 height 38
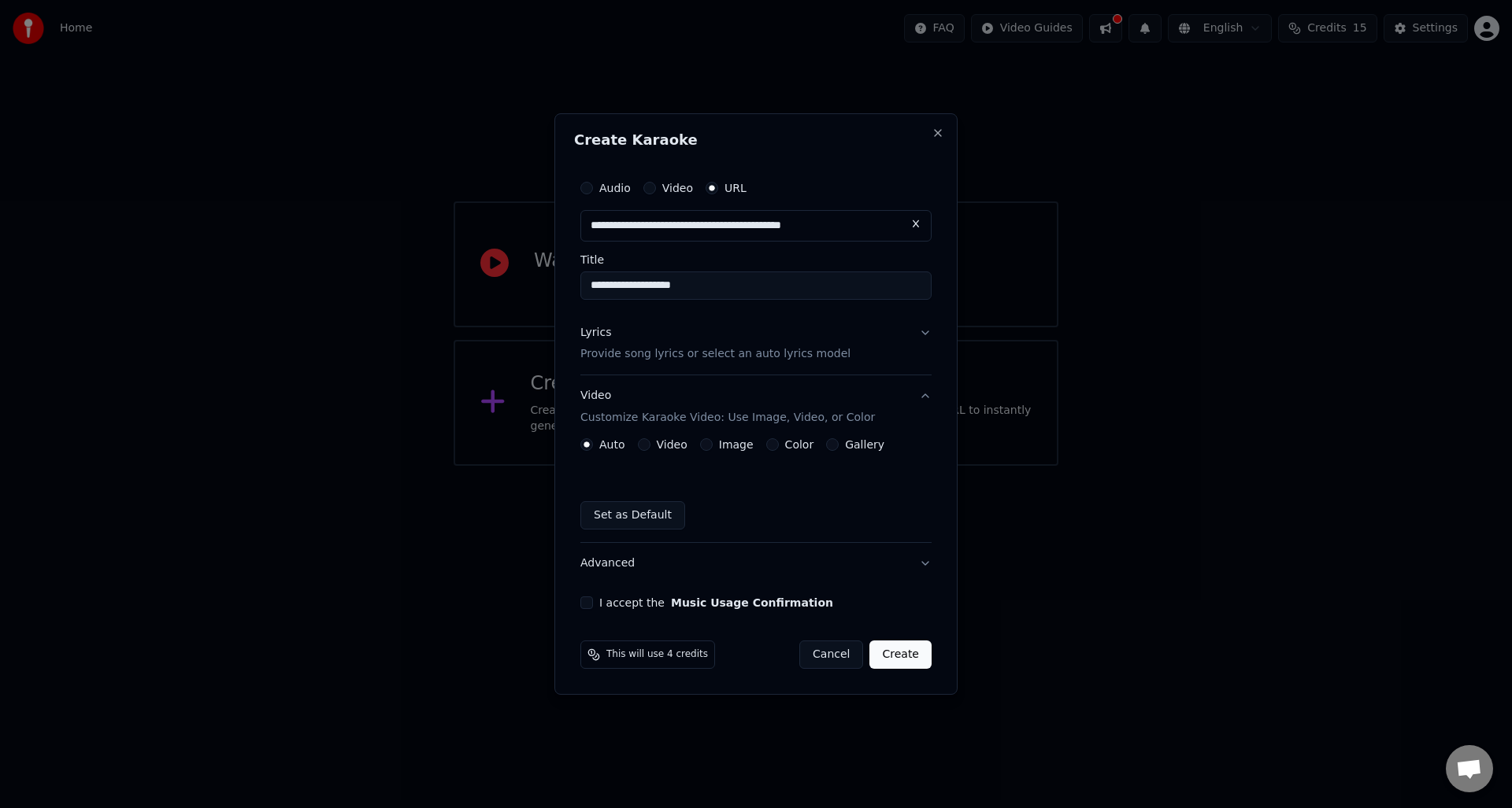
click at [731, 441] on label "Image" at bounding box center [735, 444] width 34 height 11
click at [712, 441] on button "Image" at bounding box center [706, 444] width 12 height 12
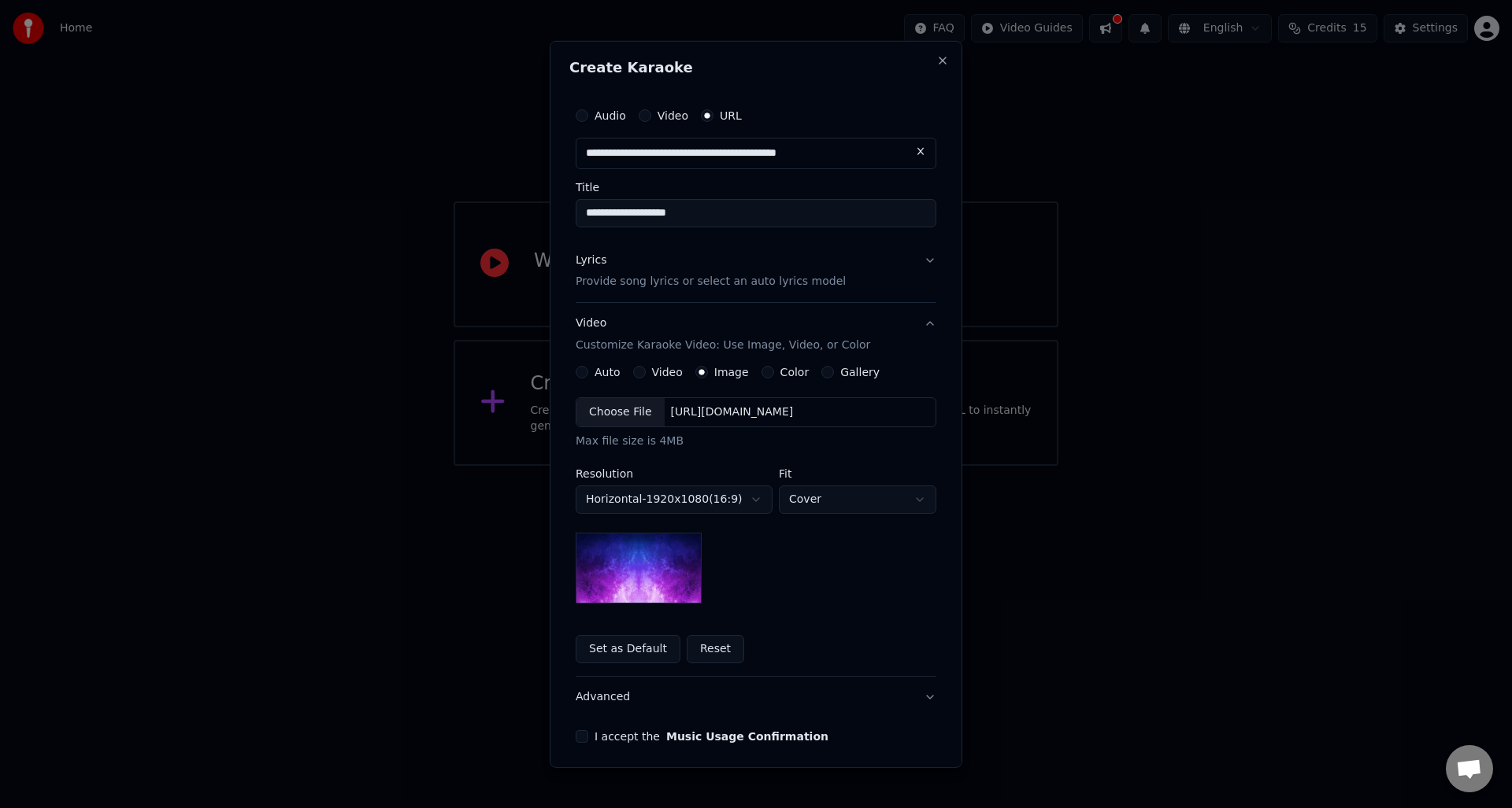
click at [594, 420] on div "Choose File" at bounding box center [620, 412] width 88 height 28
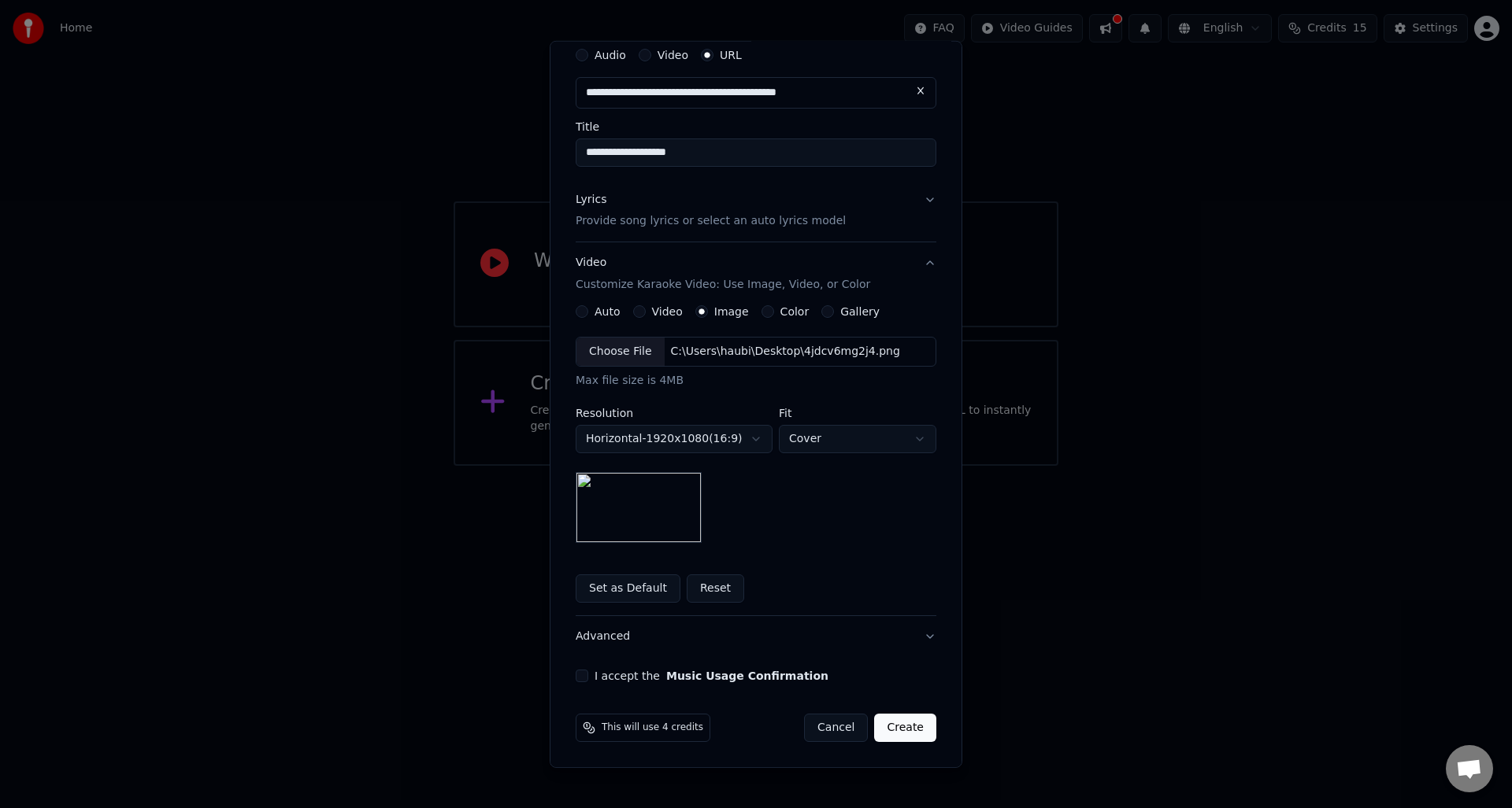
click at [569, 679] on div "**********" at bounding box center [756, 361] width 373 height 657
click at [578, 678] on button "I accept the Music Usage Confirmation" at bounding box center [582, 676] width 12 height 12
click at [878, 731] on button "Create" at bounding box center [904, 728] width 63 height 28
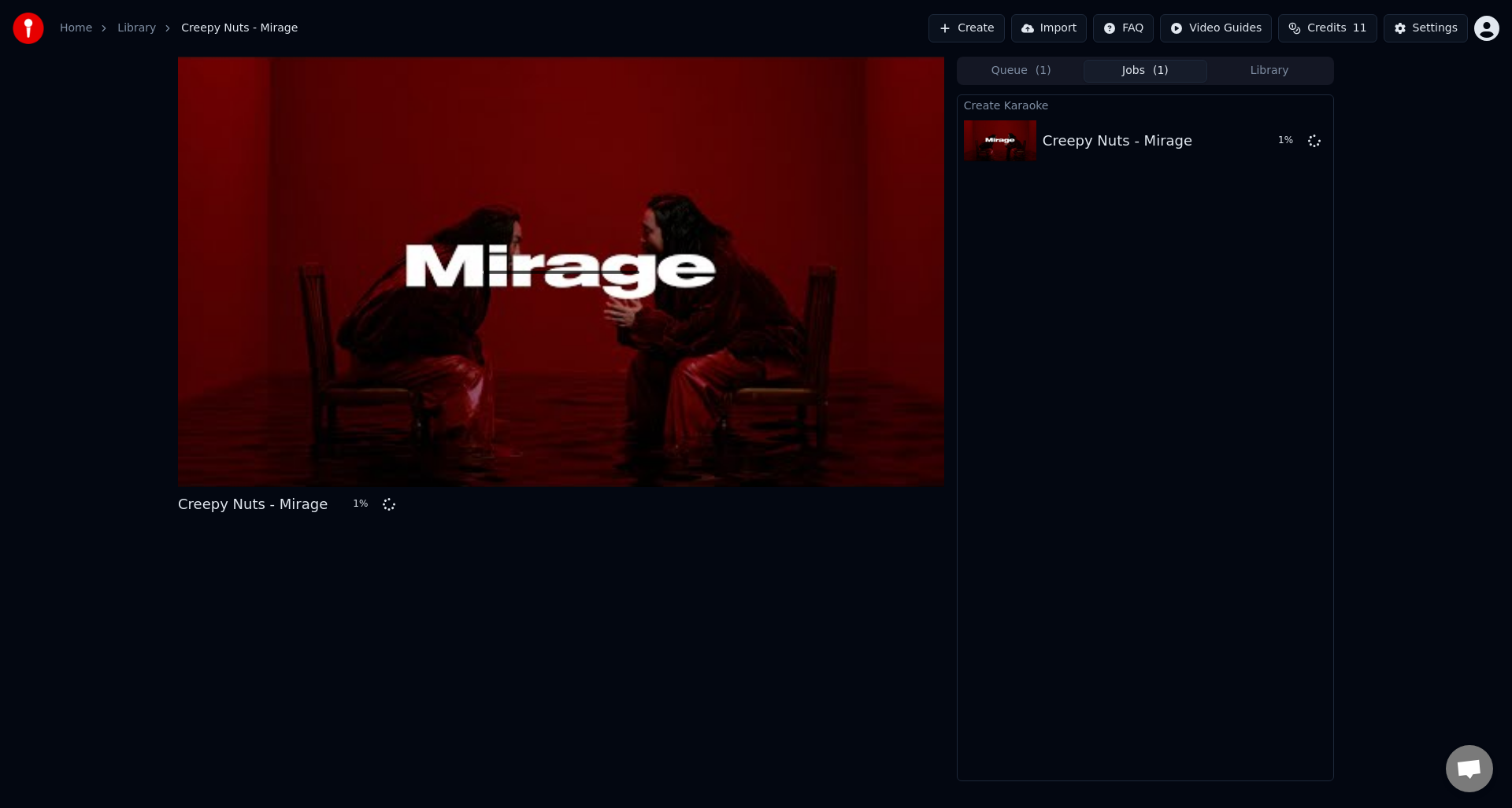
click at [1330, 26] on span "Credits" at bounding box center [1326, 28] width 39 height 16
click at [1358, 24] on button "Credits 11" at bounding box center [1327, 28] width 99 height 28
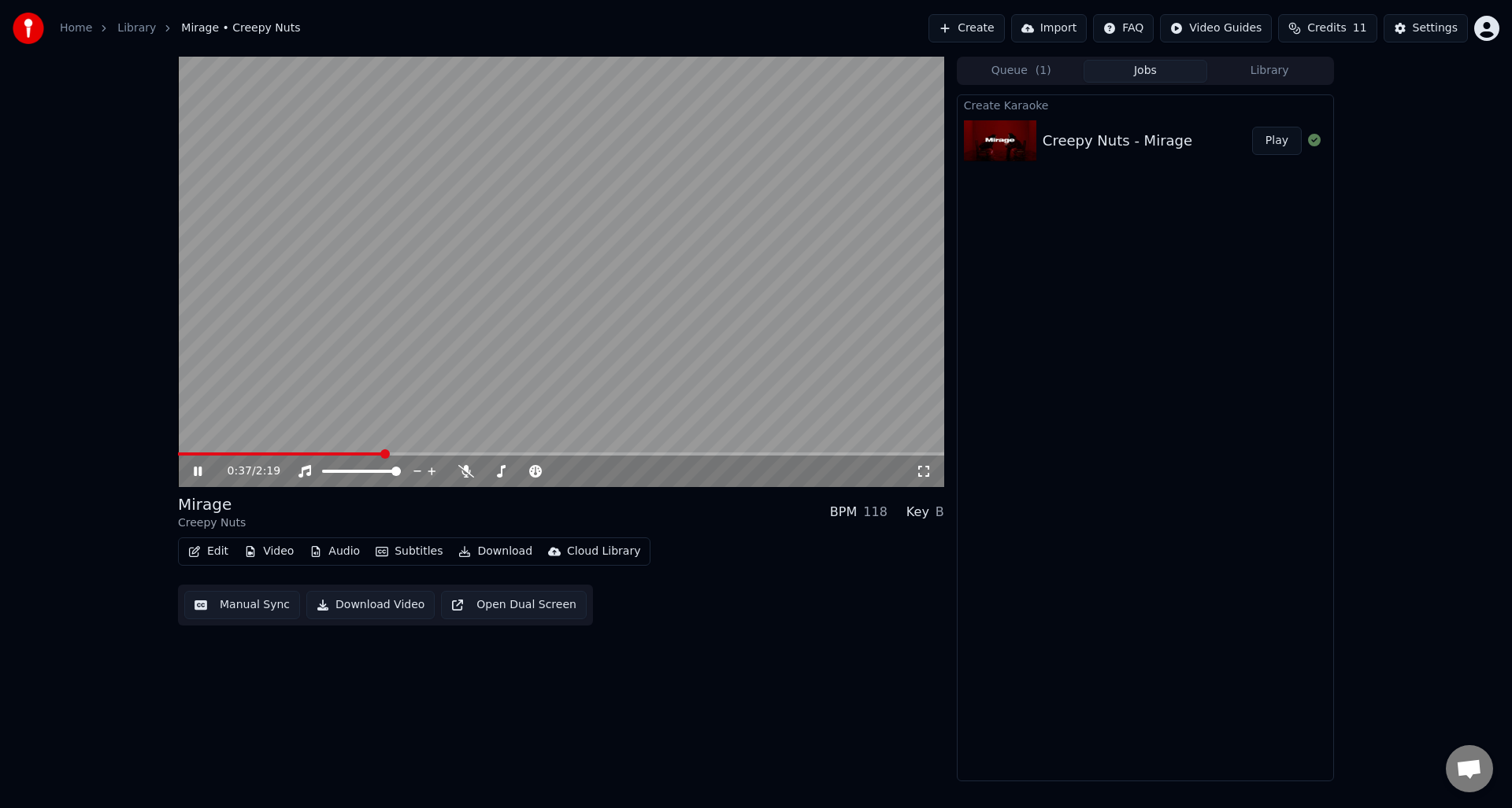
click at [313, 345] on video at bounding box center [561, 271] width 766 height 430
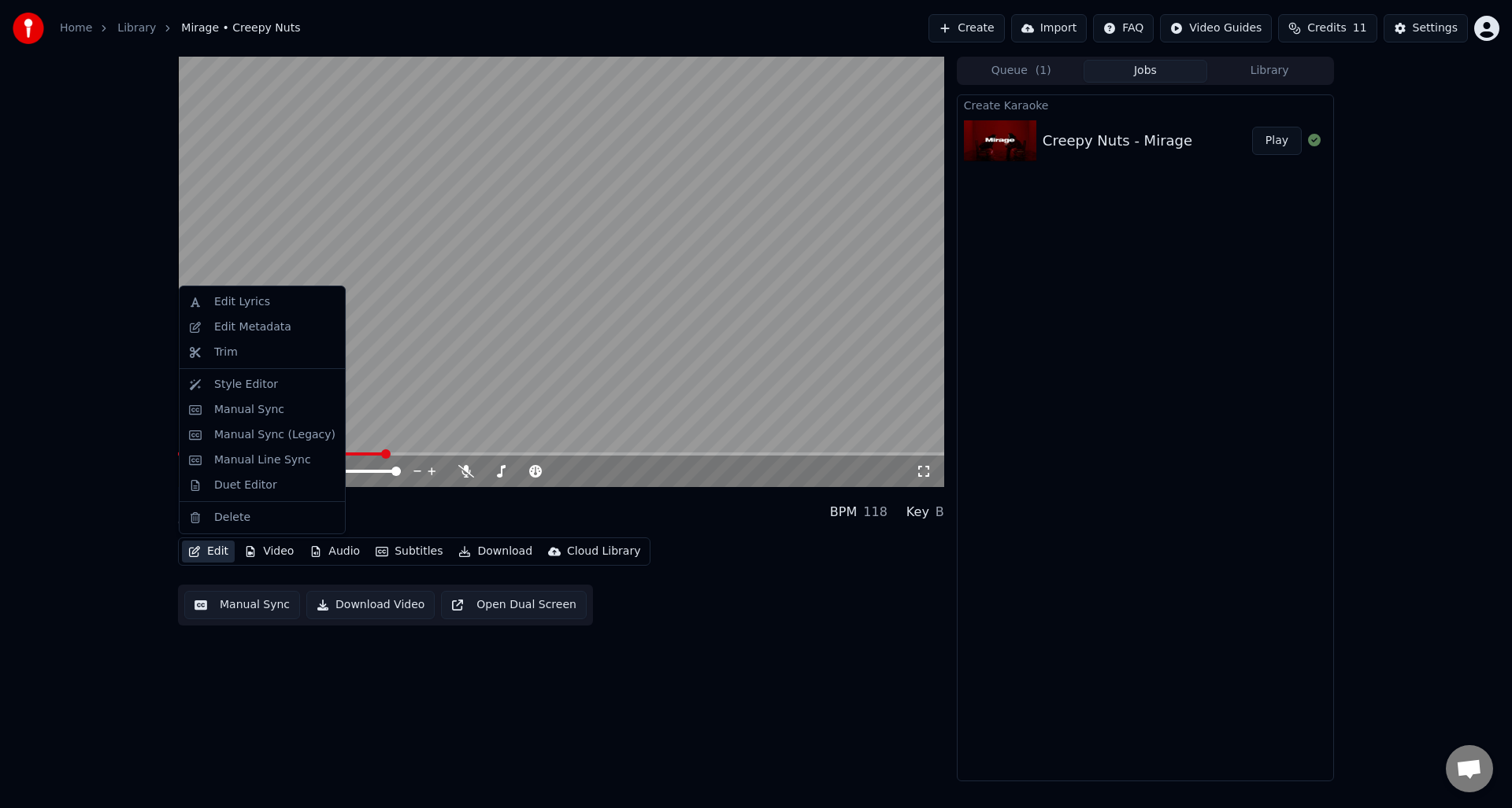
click at [220, 551] on button "Edit" at bounding box center [209, 551] width 53 height 22
click at [269, 386] on div "Style Editor" at bounding box center [275, 385] width 122 height 16
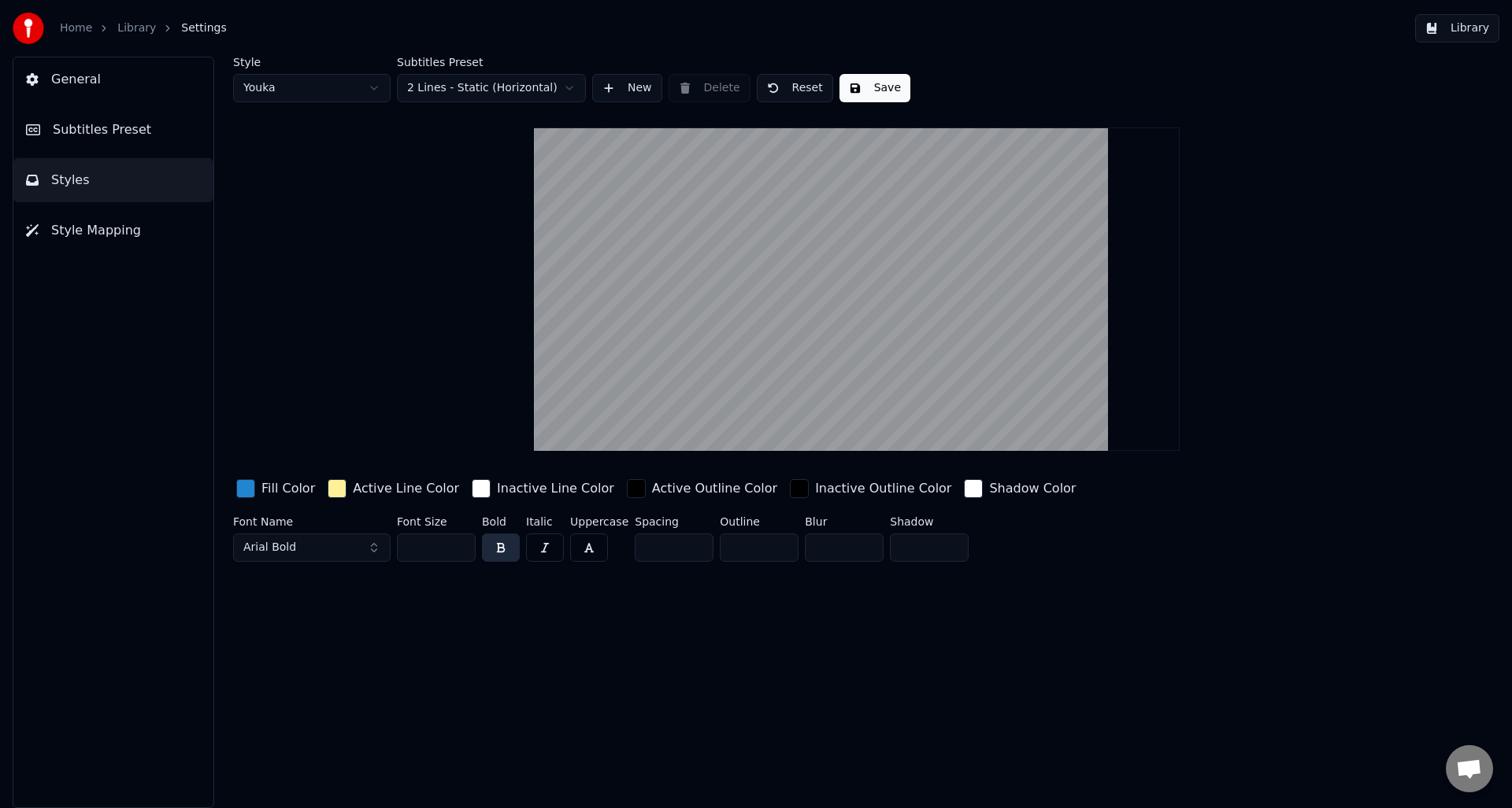
click at [247, 489] on div "button" at bounding box center [245, 488] width 18 height 18
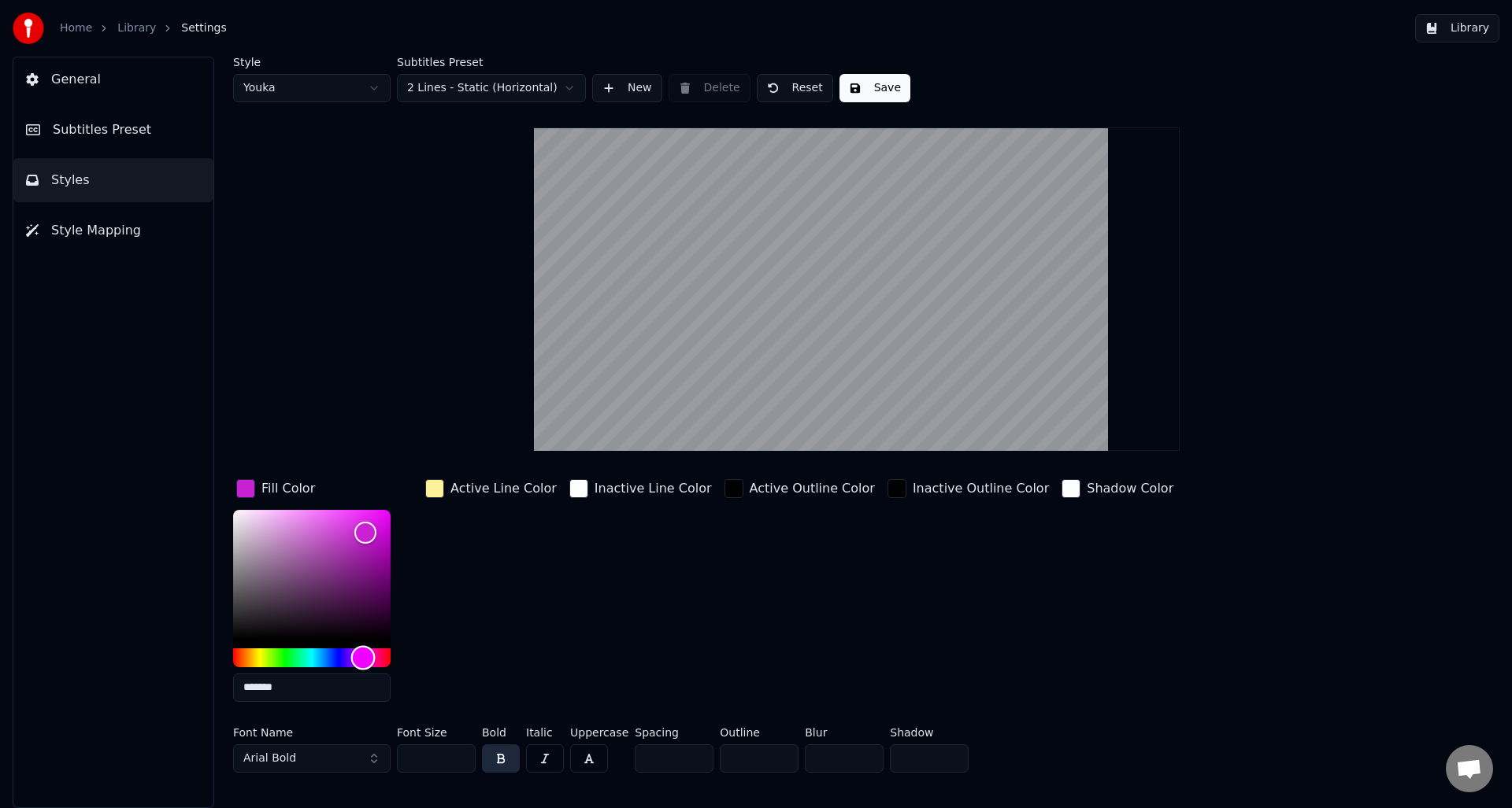
drag, startPoint x: 326, startPoint y: 654, endPoint x: 363, endPoint y: 655, distance: 37.0
click at [363, 655] on div "Hue" at bounding box center [364, 657] width 25 height 25
type input "*******"
drag, startPoint x: 375, startPoint y: 528, endPoint x: 431, endPoint y: 506, distance: 60.2
click at [431, 506] on div "Fill Color ******* Active Line Color Inactive Line Color Active Outline Color I…" at bounding box center [763, 595] width 1058 height 239
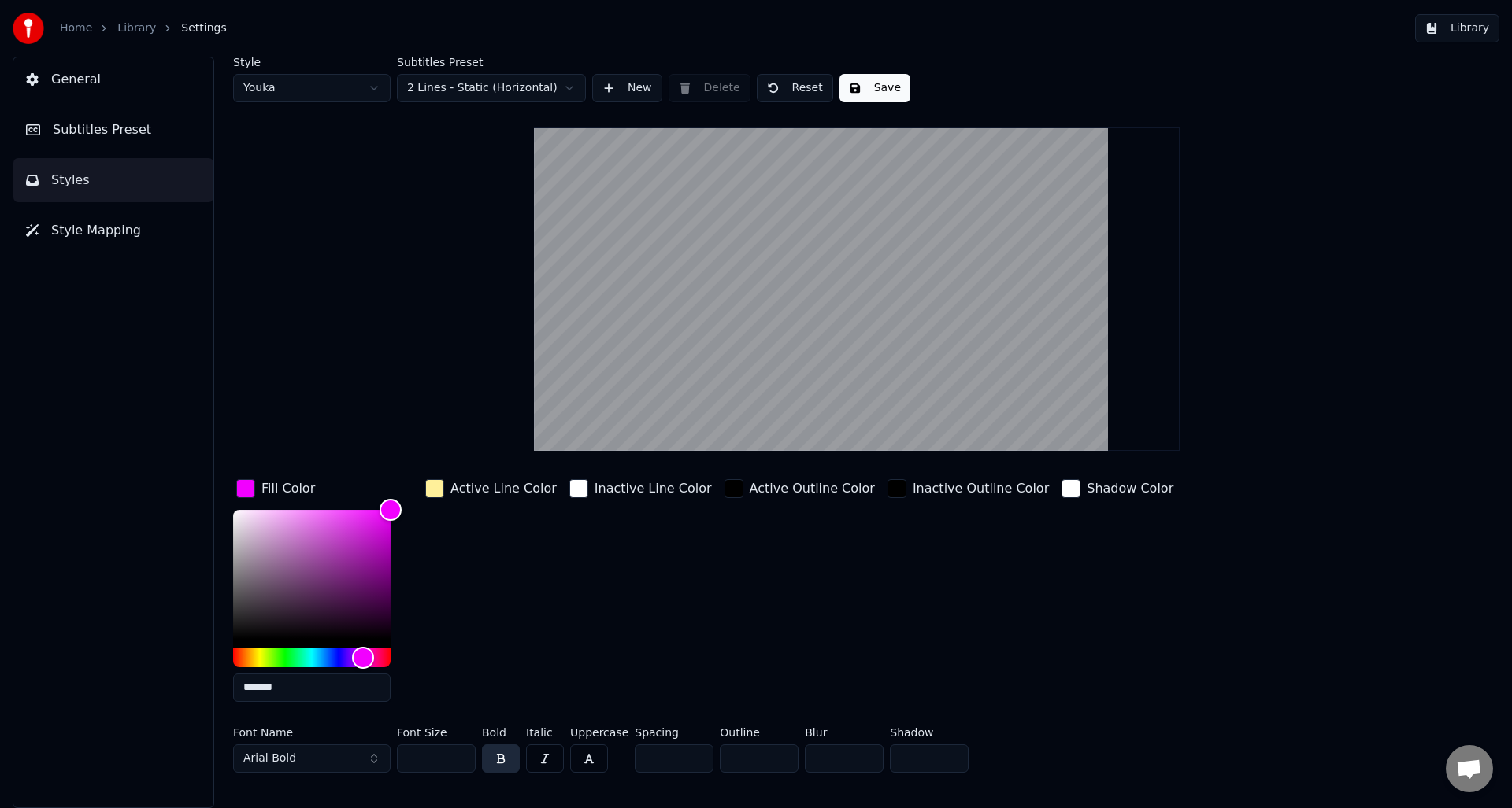
click at [435, 496] on div "button" at bounding box center [434, 488] width 18 height 18
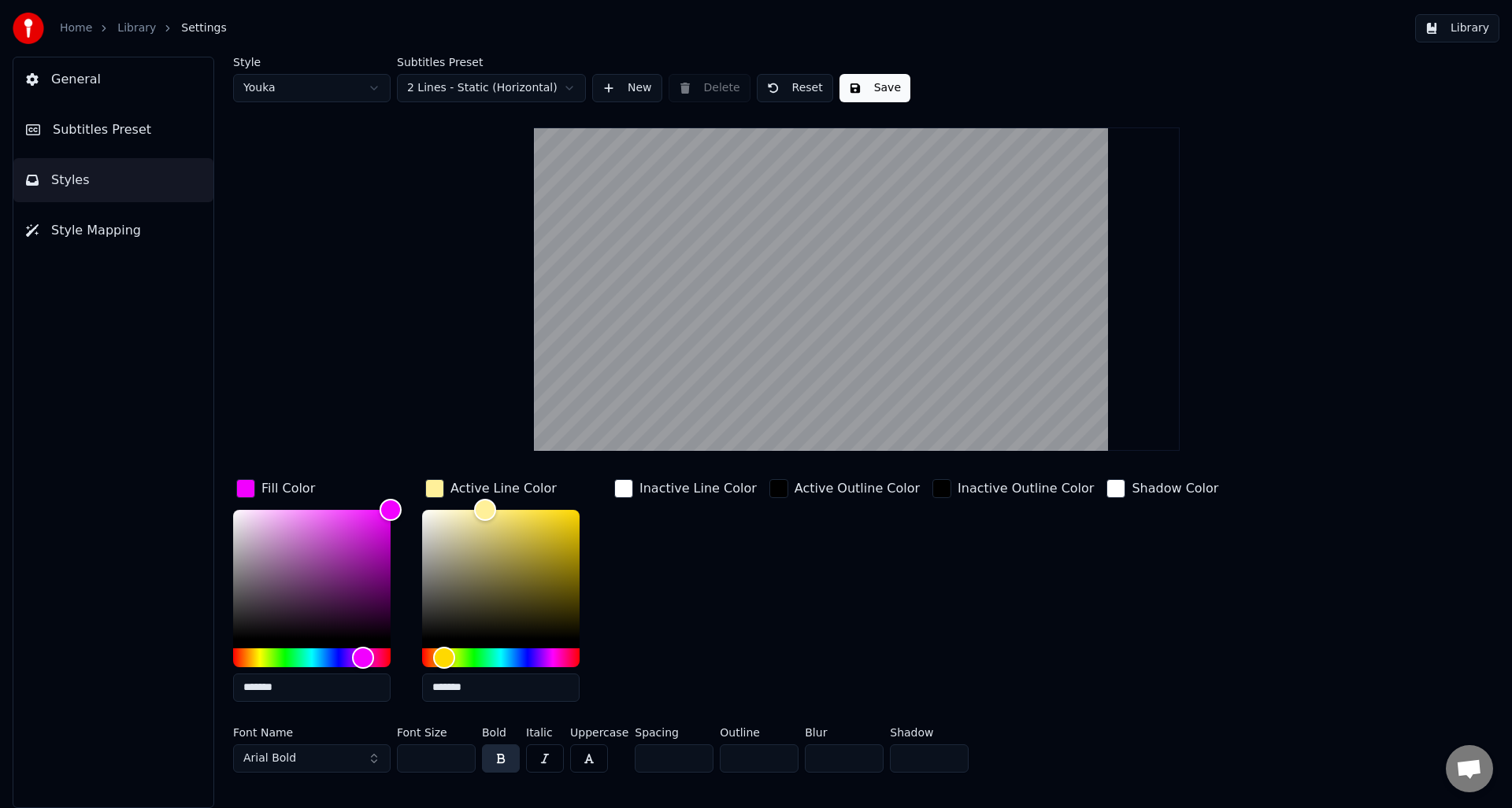
click at [778, 595] on div "Active Outline Color" at bounding box center [845, 595] width 157 height 239
click at [877, 92] on button "Save" at bounding box center [874, 88] width 70 height 28
click at [136, 26] on link "Library" at bounding box center [136, 28] width 39 height 16
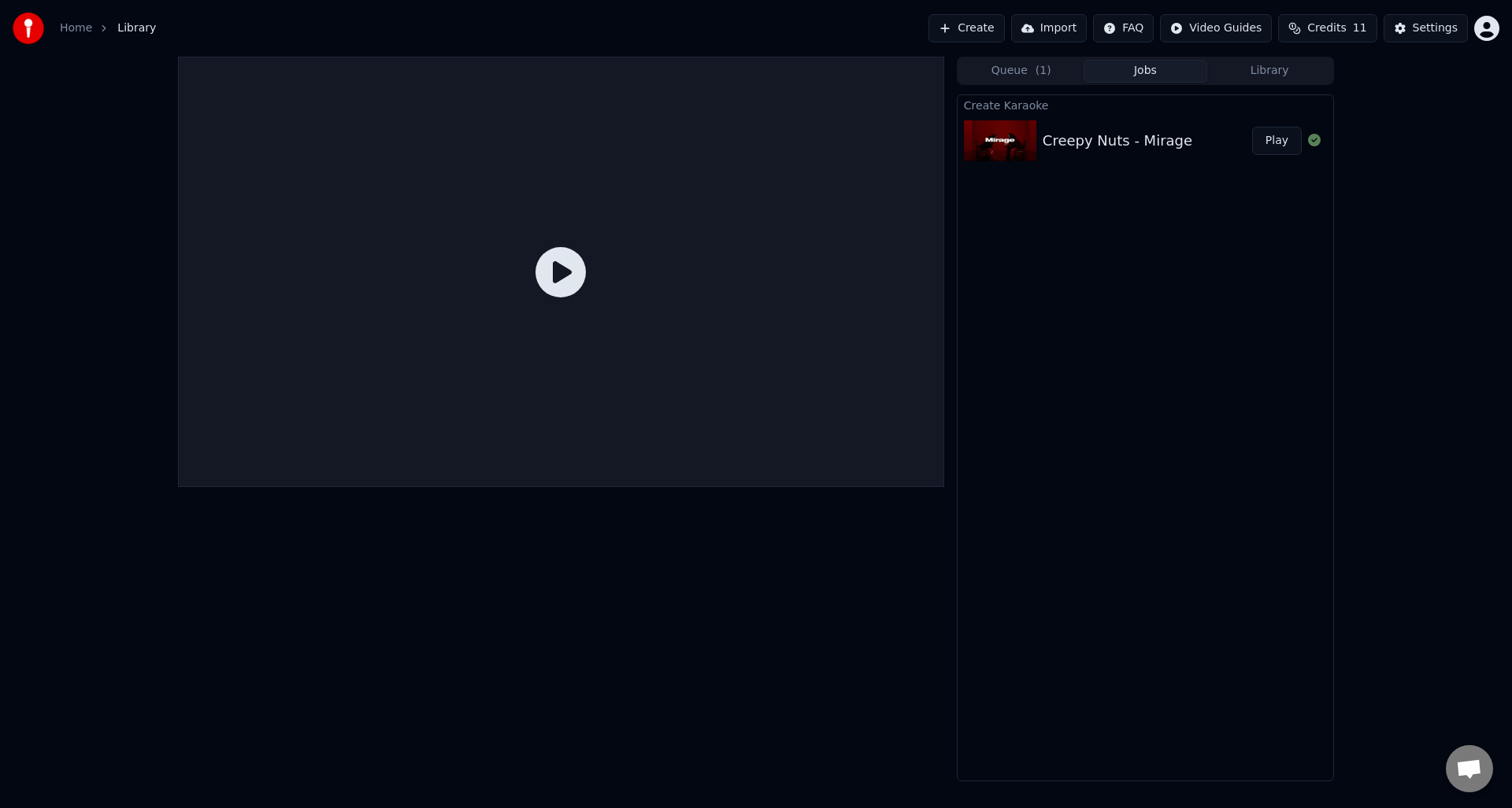
click at [1081, 149] on div "Creepy Nuts - Mirage" at bounding box center [1117, 141] width 150 height 22
click at [542, 260] on icon at bounding box center [560, 272] width 50 height 50
click at [1282, 142] on button "Play" at bounding box center [1277, 141] width 49 height 28
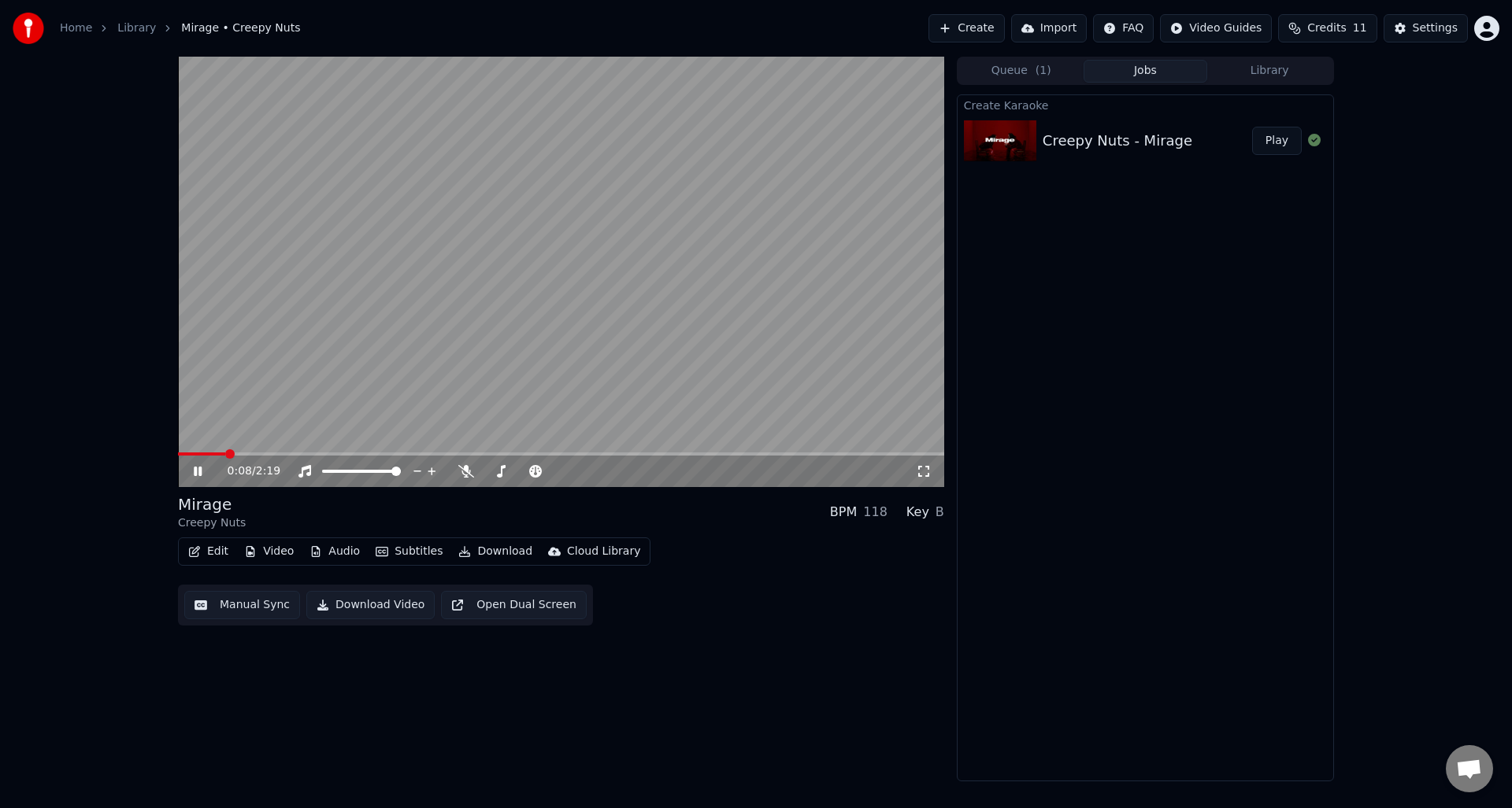
click at [194, 561] on button "Edit" at bounding box center [209, 551] width 53 height 22
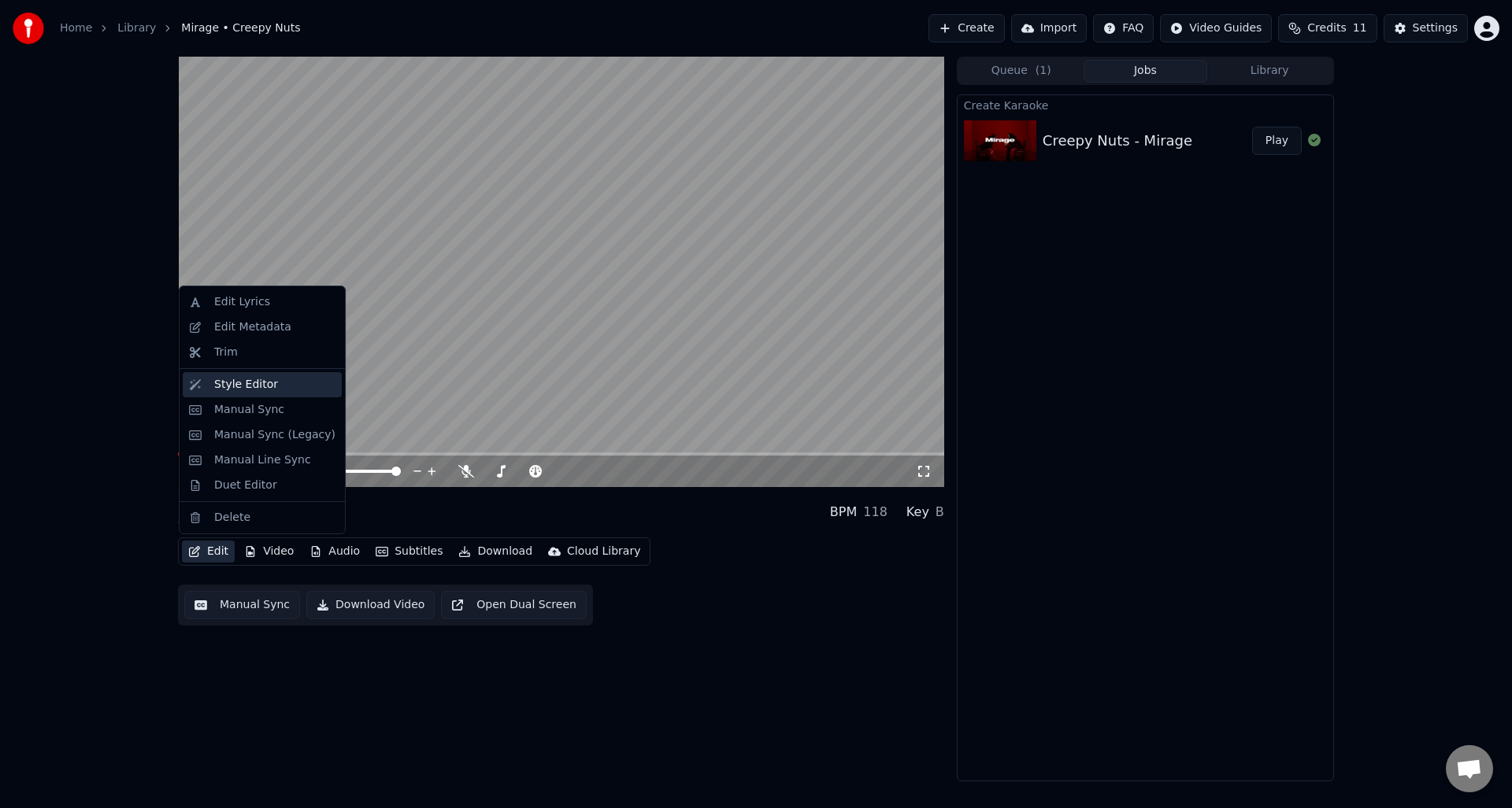
click at [247, 387] on div "Style Editor" at bounding box center [246, 385] width 63 height 16
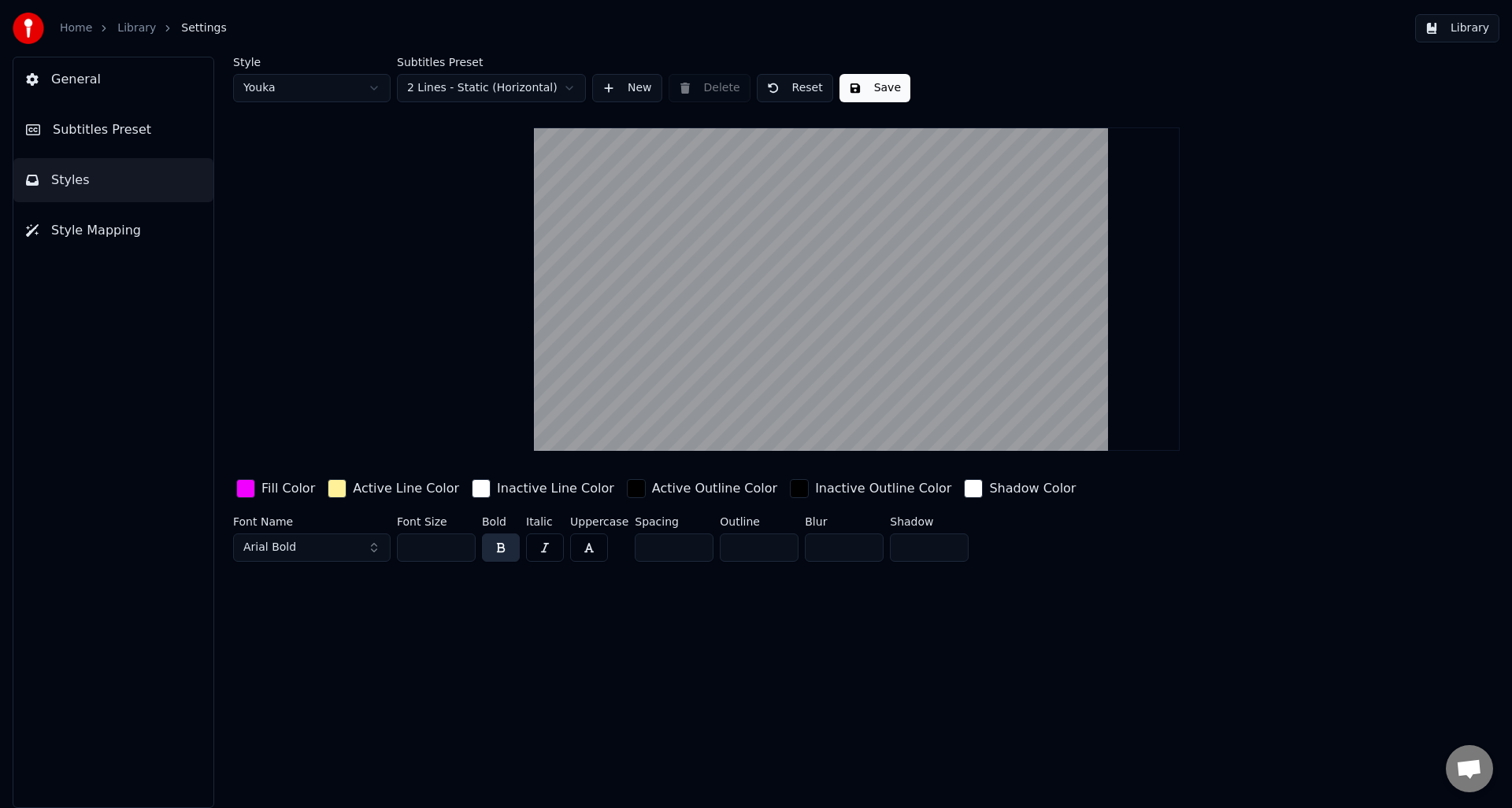
click at [375, 92] on html "Home Library Settings Library General Subtitles Preset Styles Style Mapping Sty…" at bounding box center [756, 404] width 1512 height 808
click at [353, 94] on html "Home Library Settings Library General Subtitles Preset Styles Style Mapping Sty…" at bounding box center [756, 404] width 1512 height 808
click at [328, 99] on html "Home Library Settings Library General Subtitles Preset Styles Style Mapping Sty…" at bounding box center [756, 404] width 1512 height 808
click at [358, 89] on html "Home Library Settings Library General Subtitles Preset Styles Style Mapping Sty…" at bounding box center [756, 404] width 1512 height 808
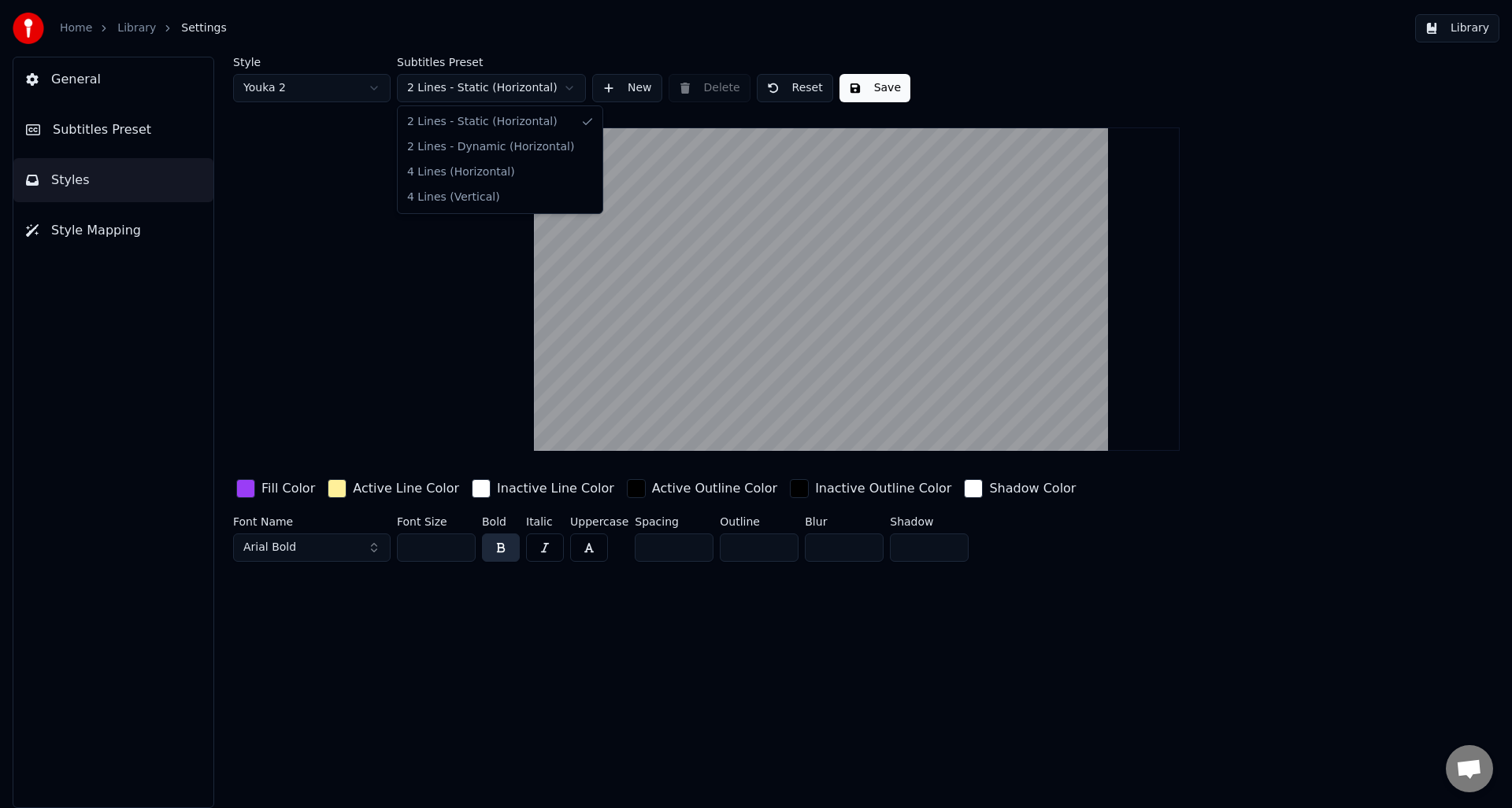
click at [488, 87] on html "Home Library Settings Library General Subtitles Preset Styles Style Mapping Sty…" at bounding box center [756, 404] width 1512 height 808
click at [474, 79] on html "Home Library Settings Library General Subtitles Preset Styles Style Mapping Sty…" at bounding box center [756, 404] width 1512 height 808
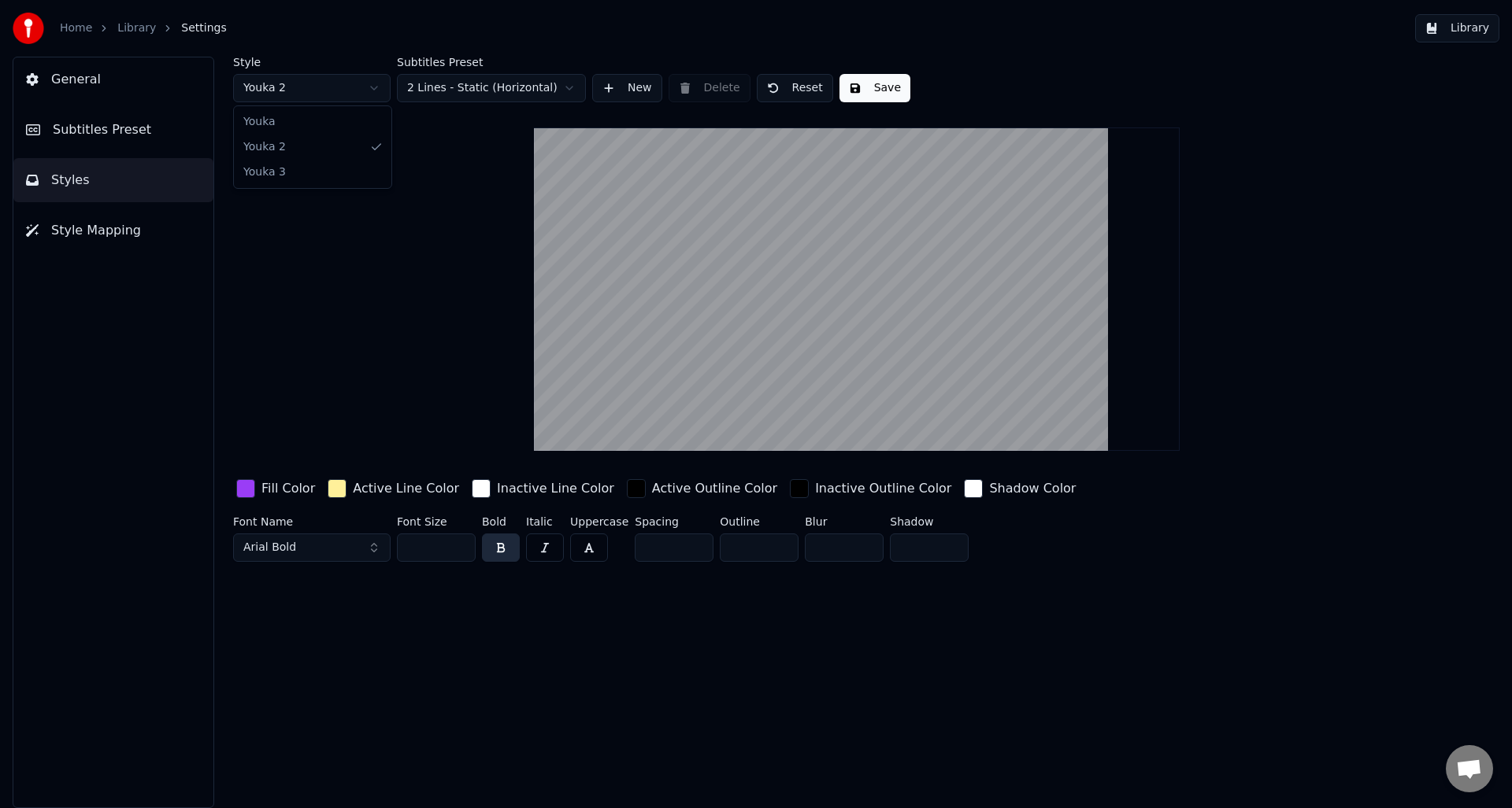
click at [344, 92] on html "Home Library Settings Library General Subtitles Preset Styles Style Mapping Sty…" at bounding box center [756, 404] width 1512 height 808
click at [107, 132] on span "Subtitles Preset" at bounding box center [102, 129] width 99 height 18
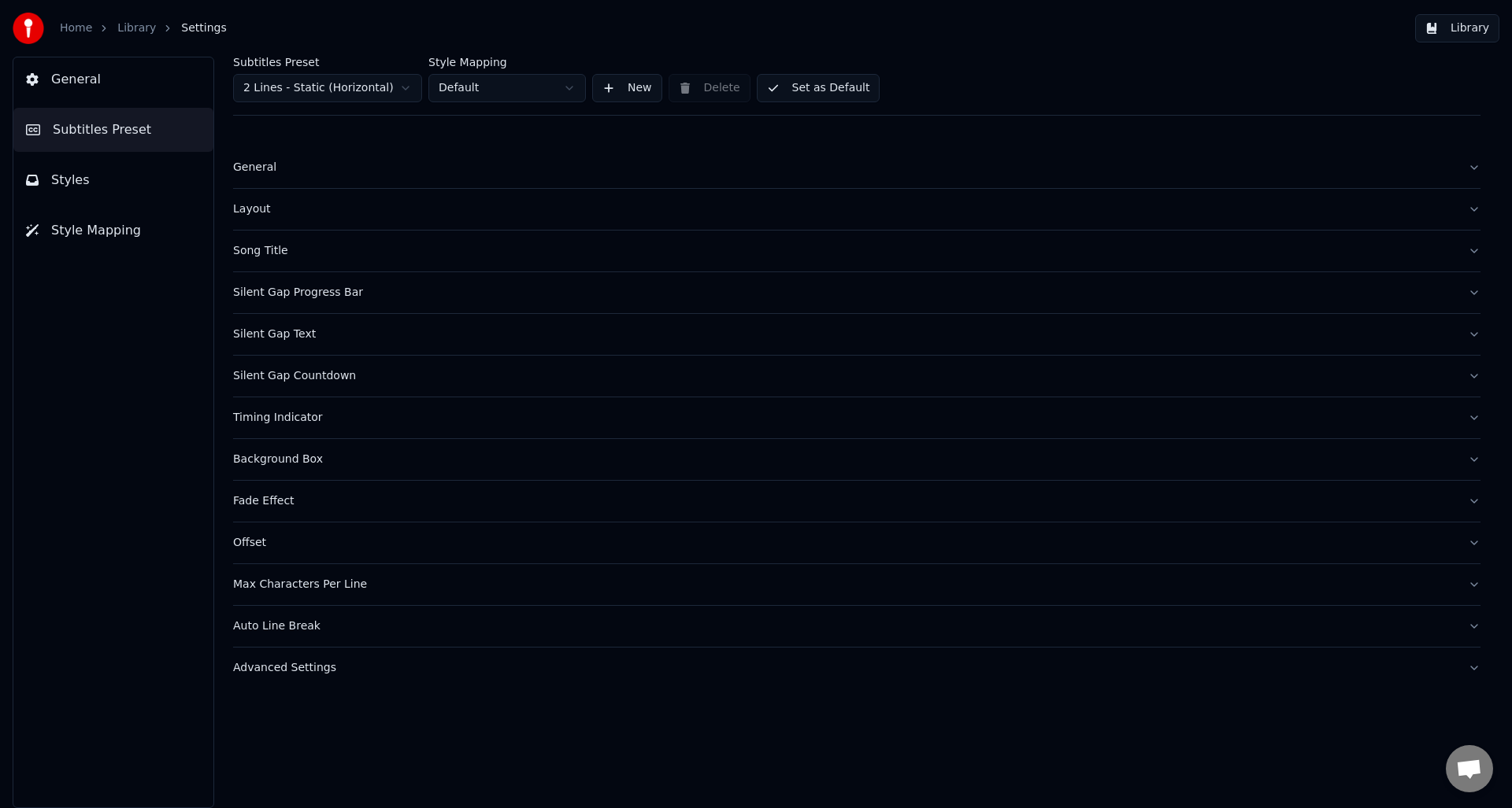
click at [291, 420] on div "Timing Indicator" at bounding box center [845, 418] width 1222 height 16
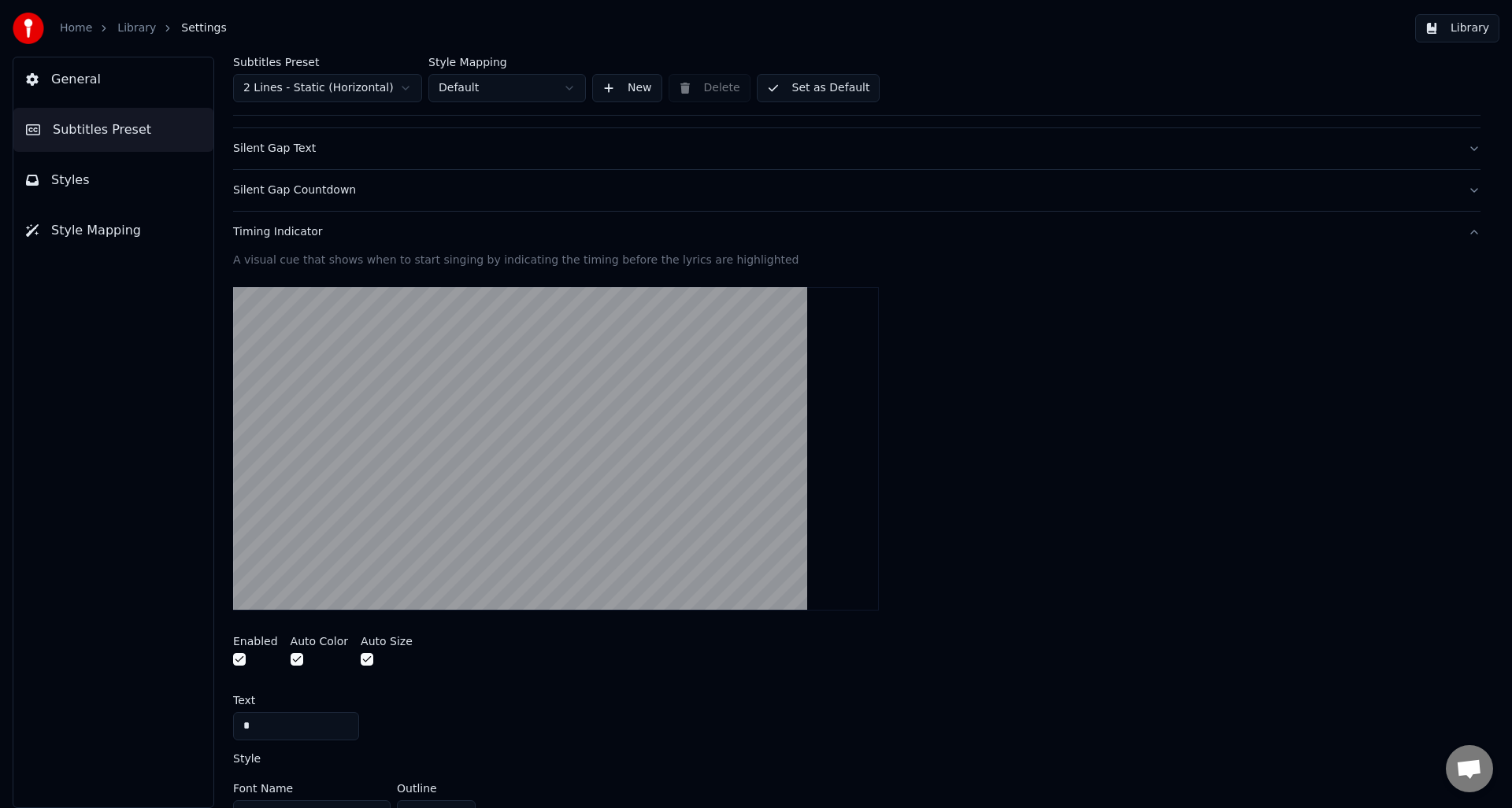
scroll to position [158, 0]
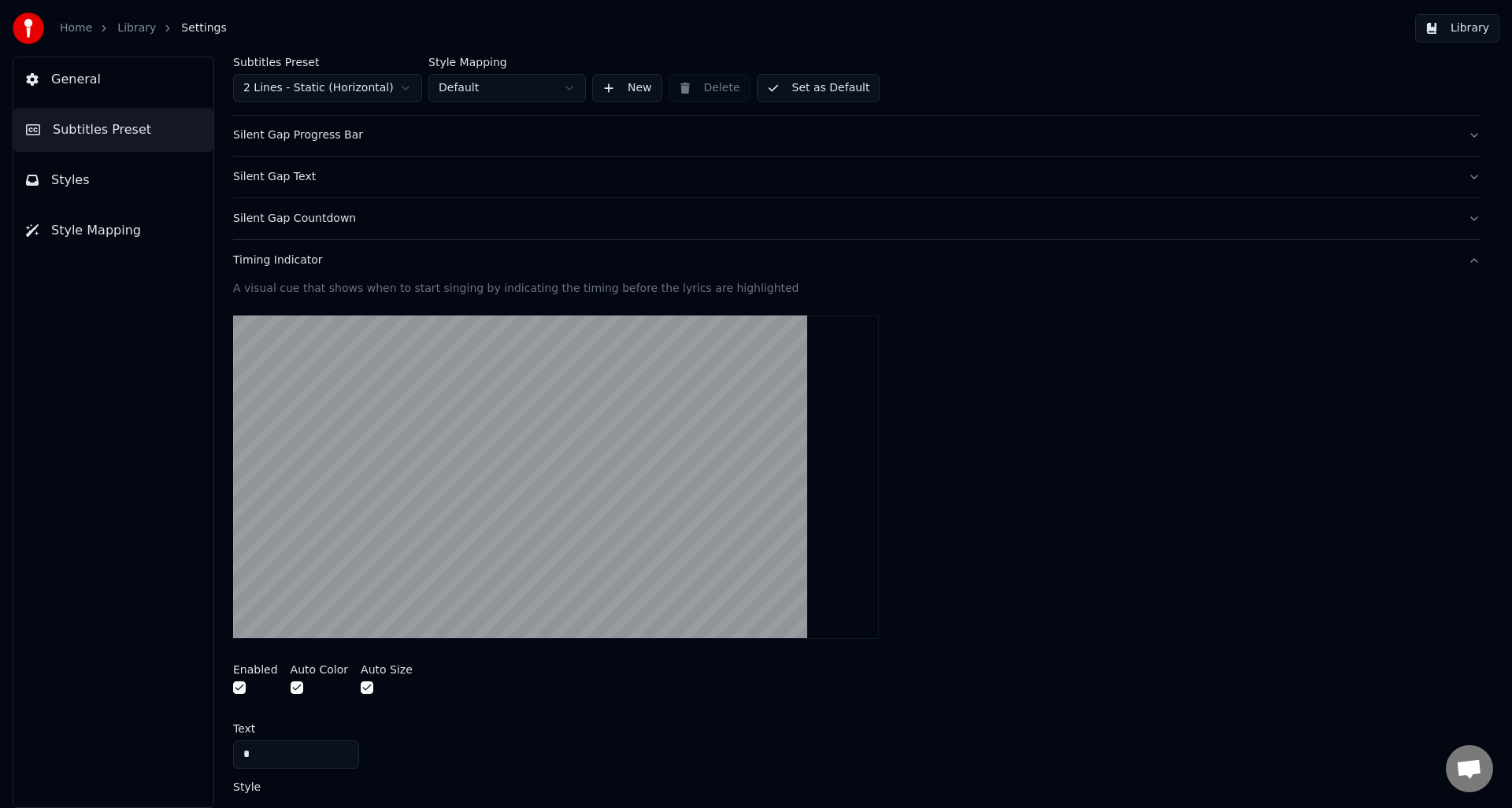
click at [281, 261] on div "Timing Indicator" at bounding box center [845, 261] width 1222 height 16
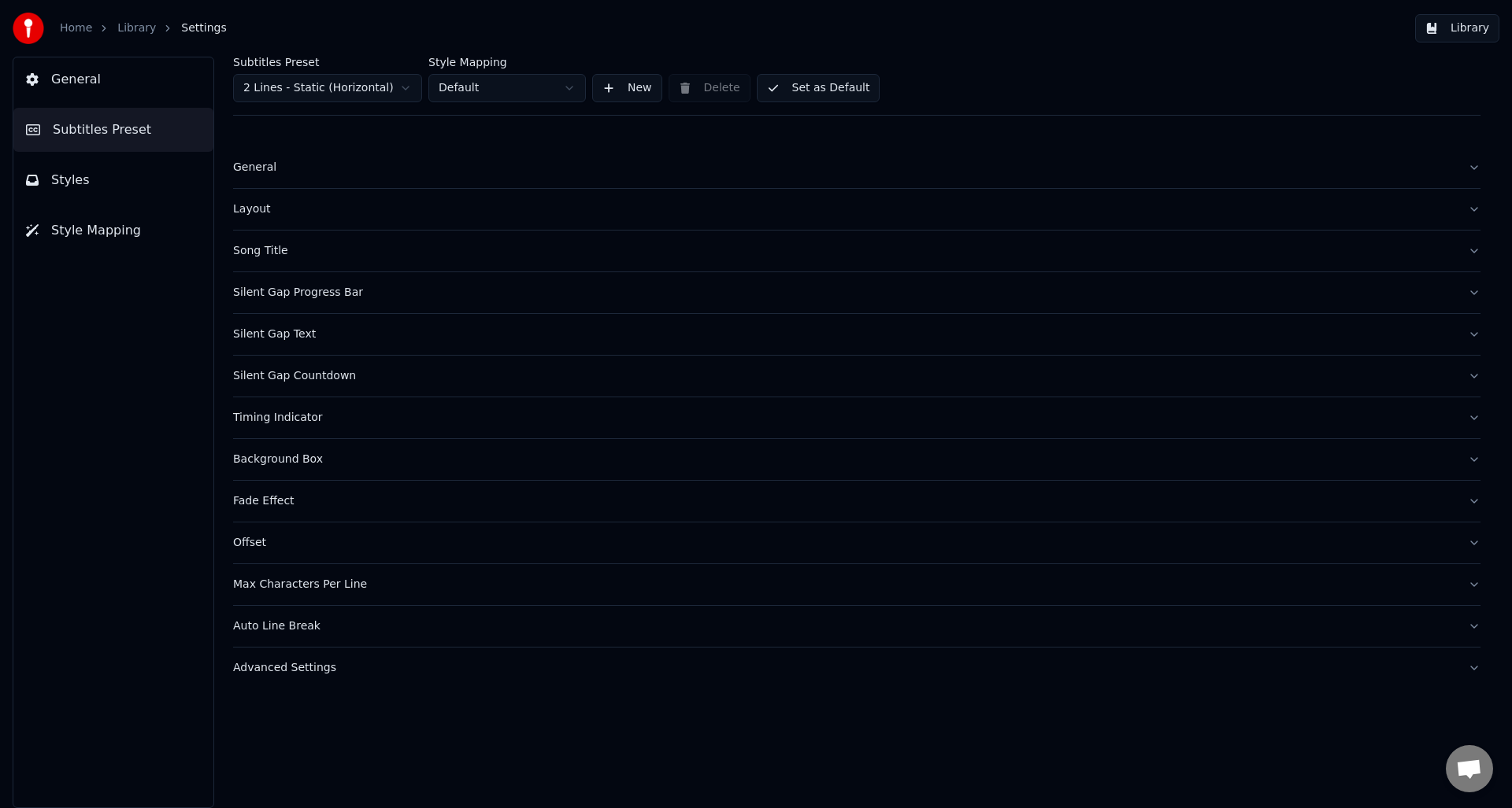
click at [284, 373] on div "Silent Gap Countdown" at bounding box center [845, 376] width 1222 height 16
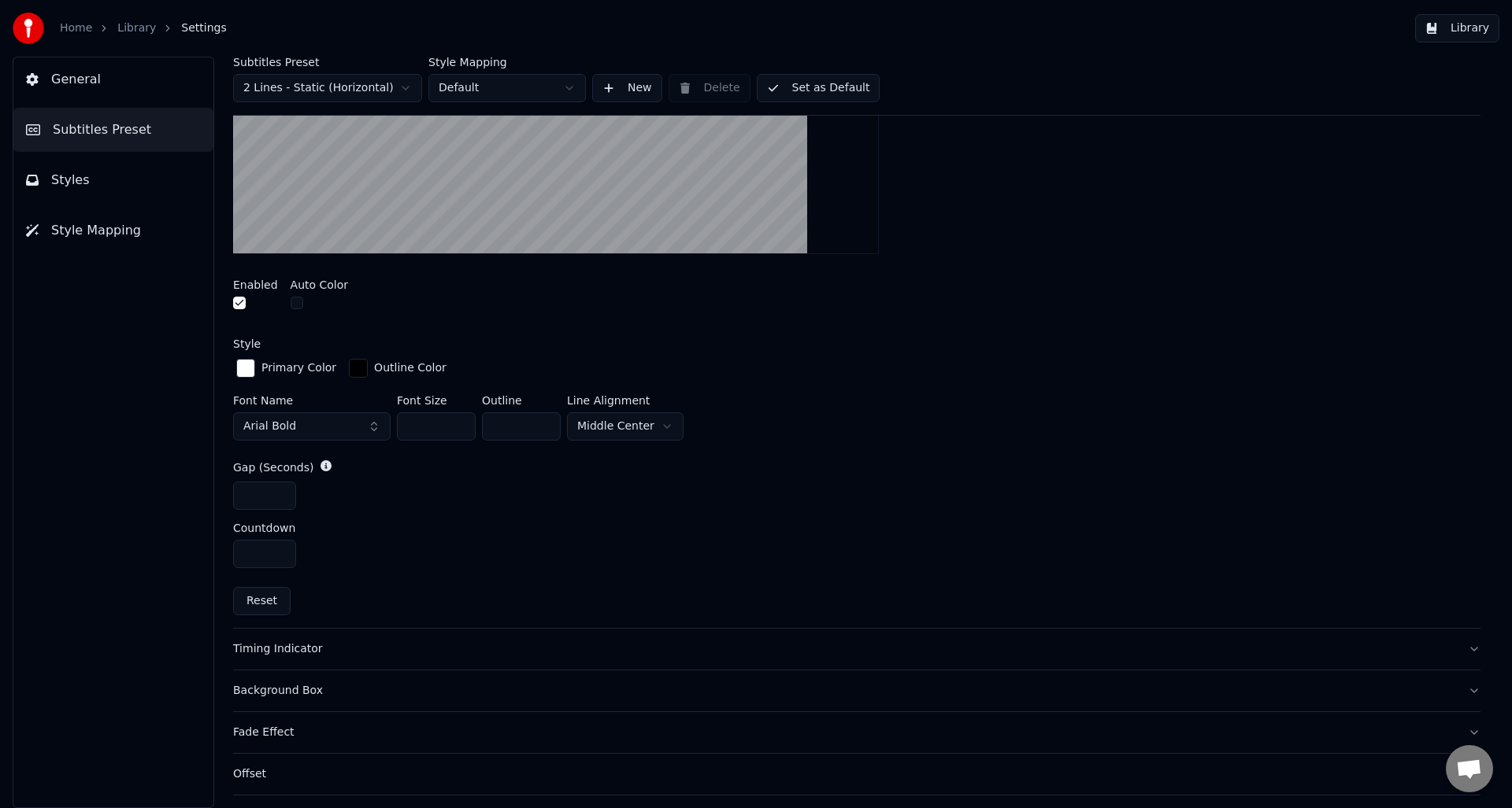
scroll to position [472, 0]
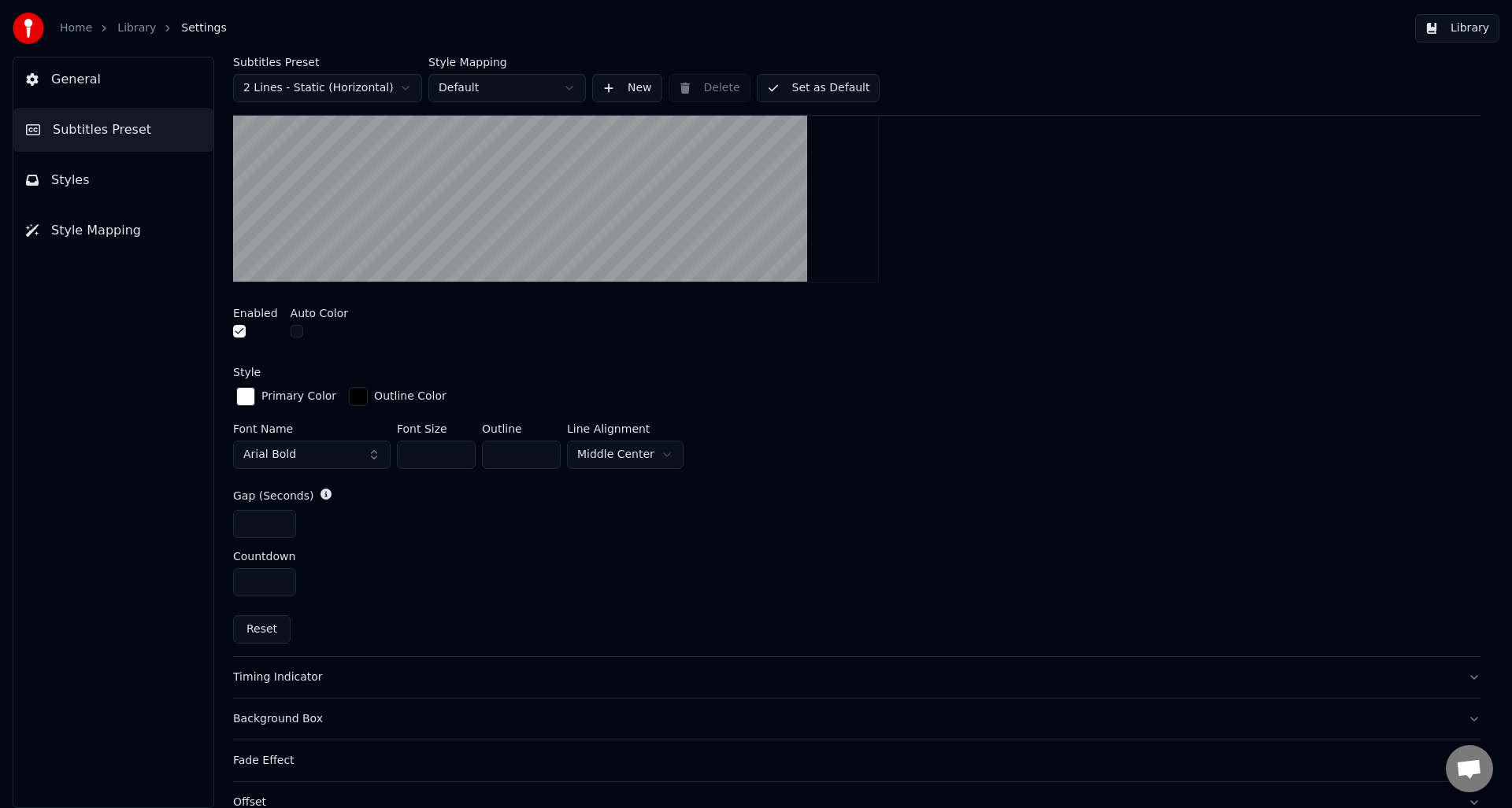
click at [291, 327] on button "button" at bounding box center [297, 331] width 12 height 12
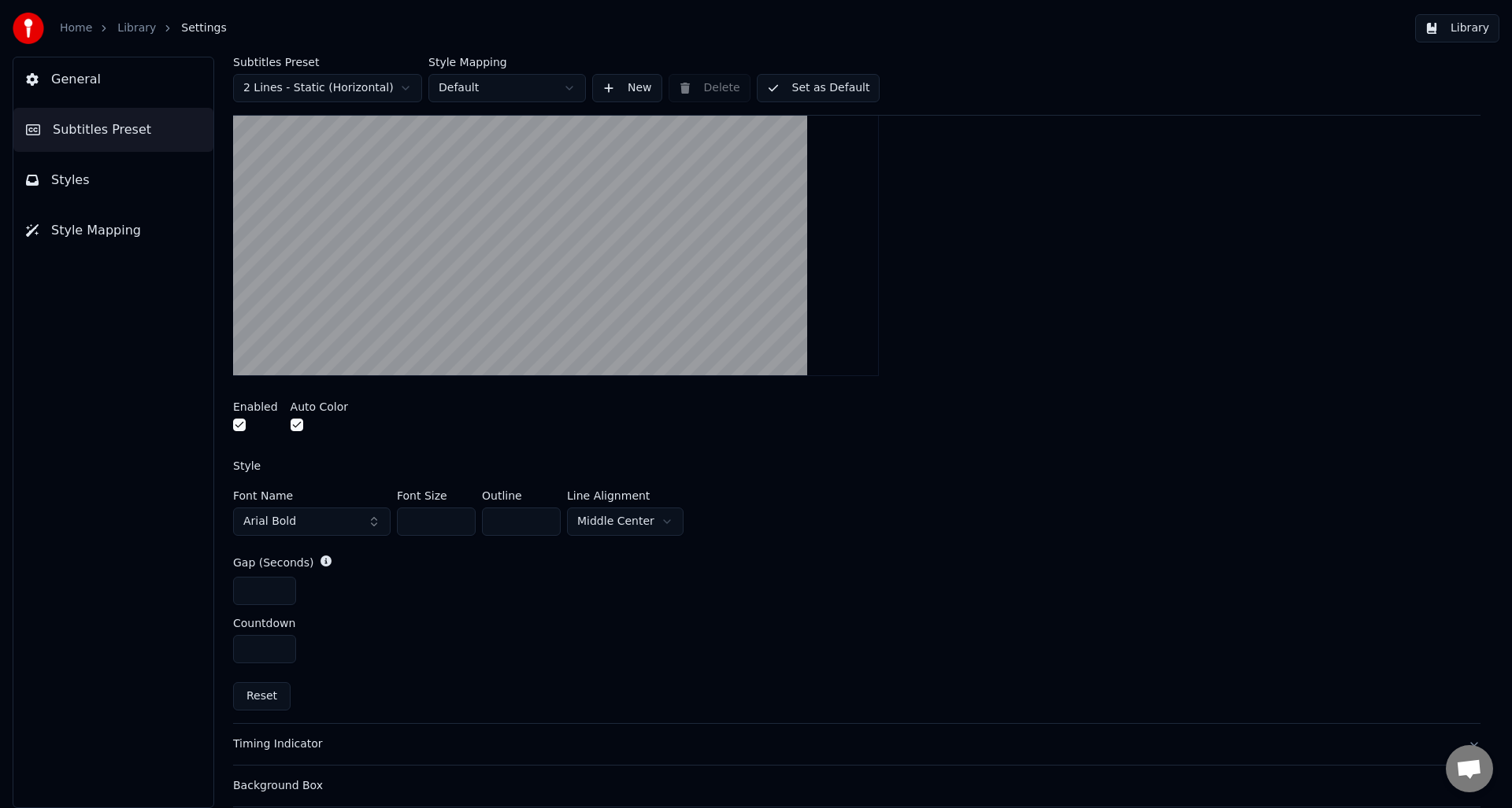
scroll to position [393, 0]
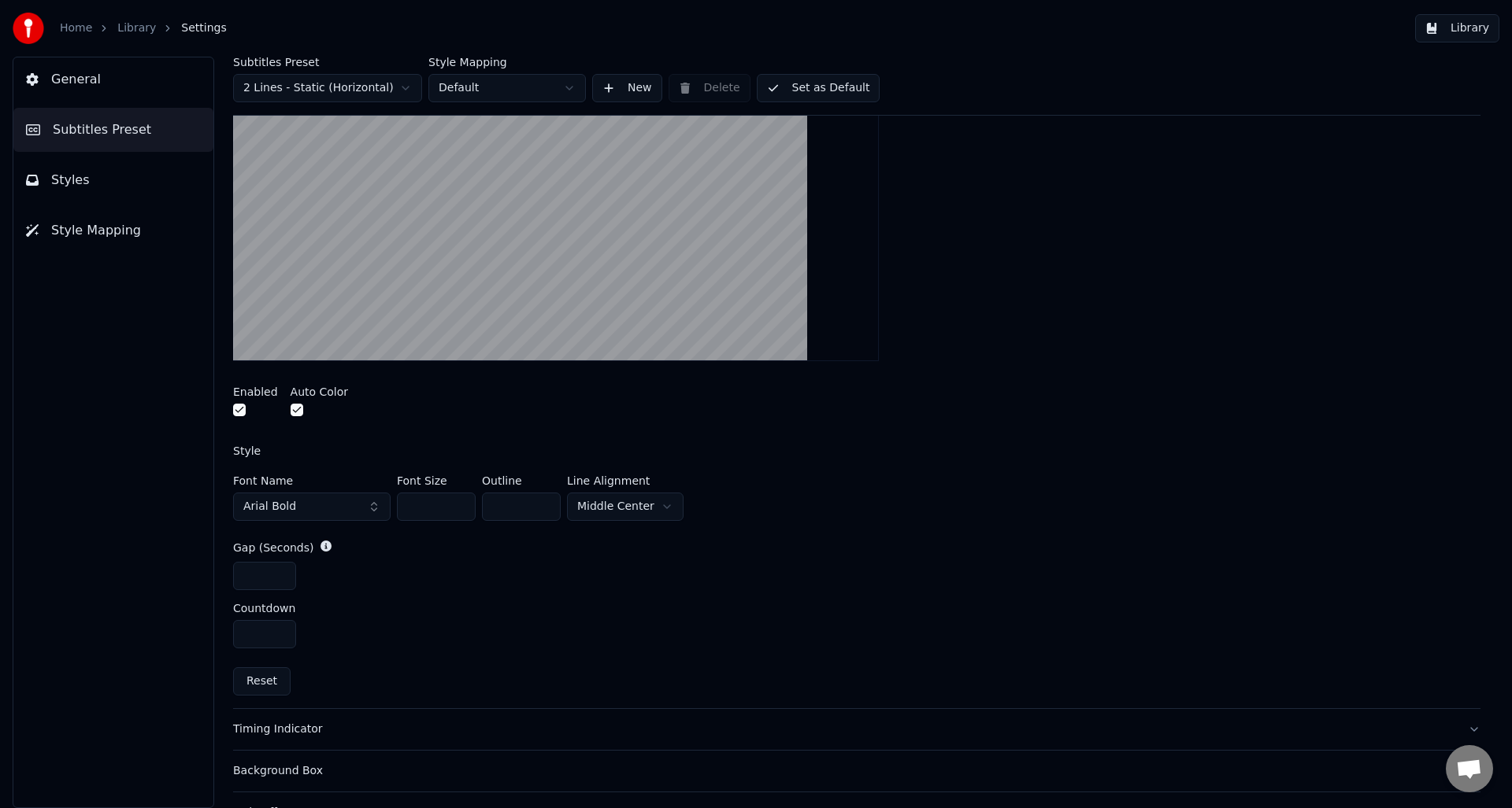
click at [616, 503] on html "Home Library Settings Library General Subtitles Preset Styles Style Mapping Sub…" at bounding box center [756, 404] width 1512 height 808
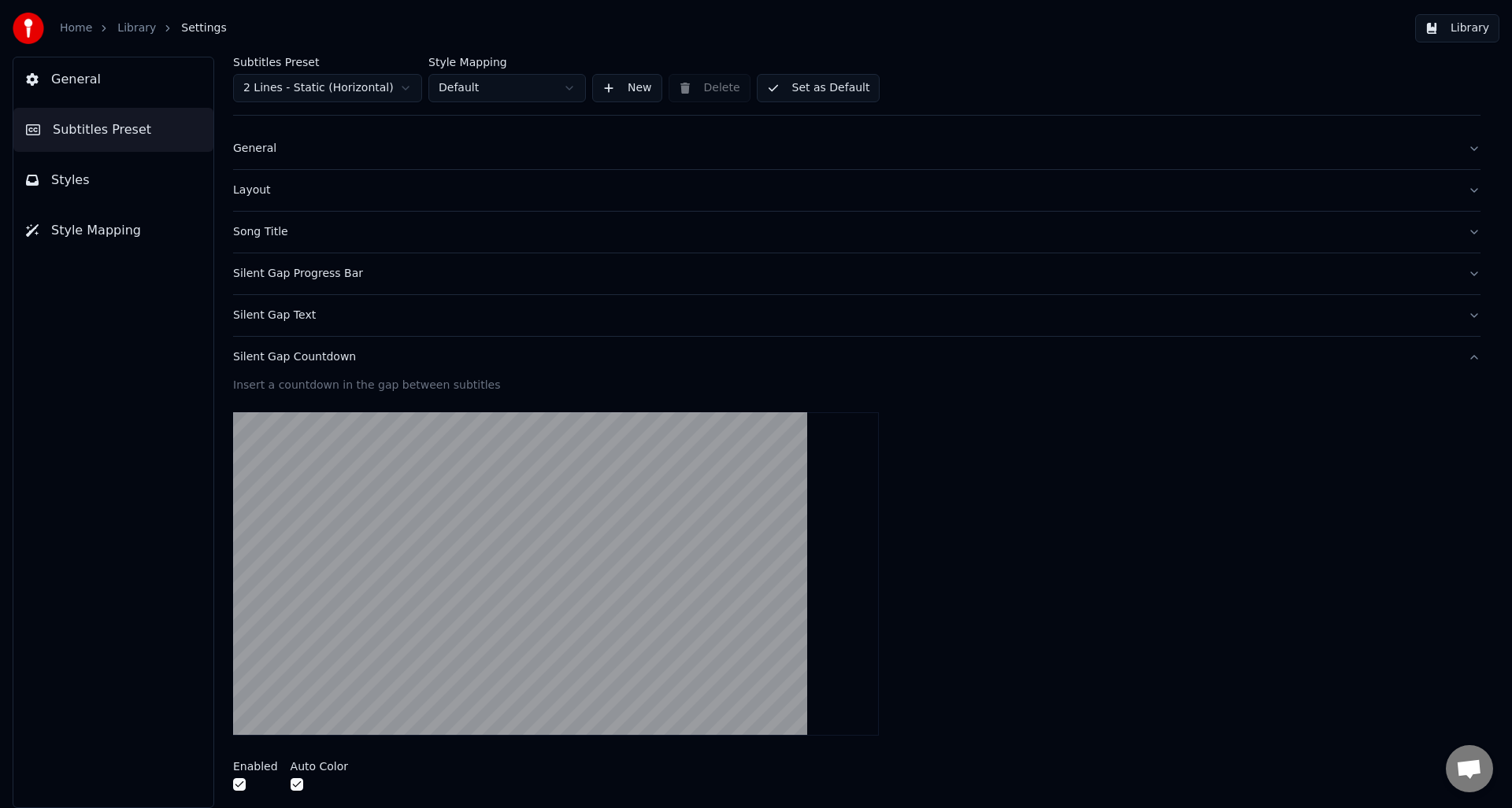
scroll to position [0, 0]
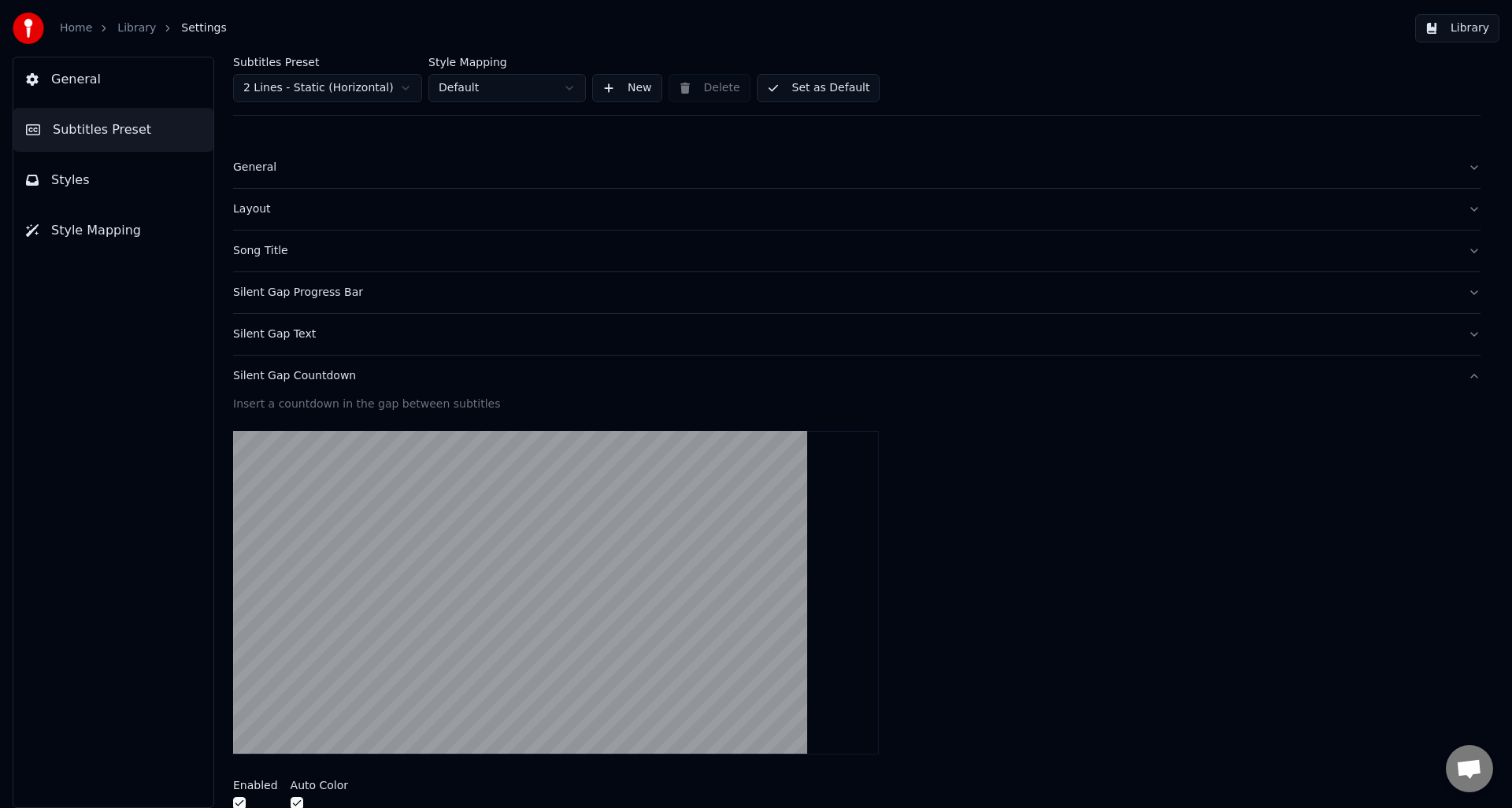
click at [1456, 29] on button "Library" at bounding box center [1457, 28] width 85 height 28
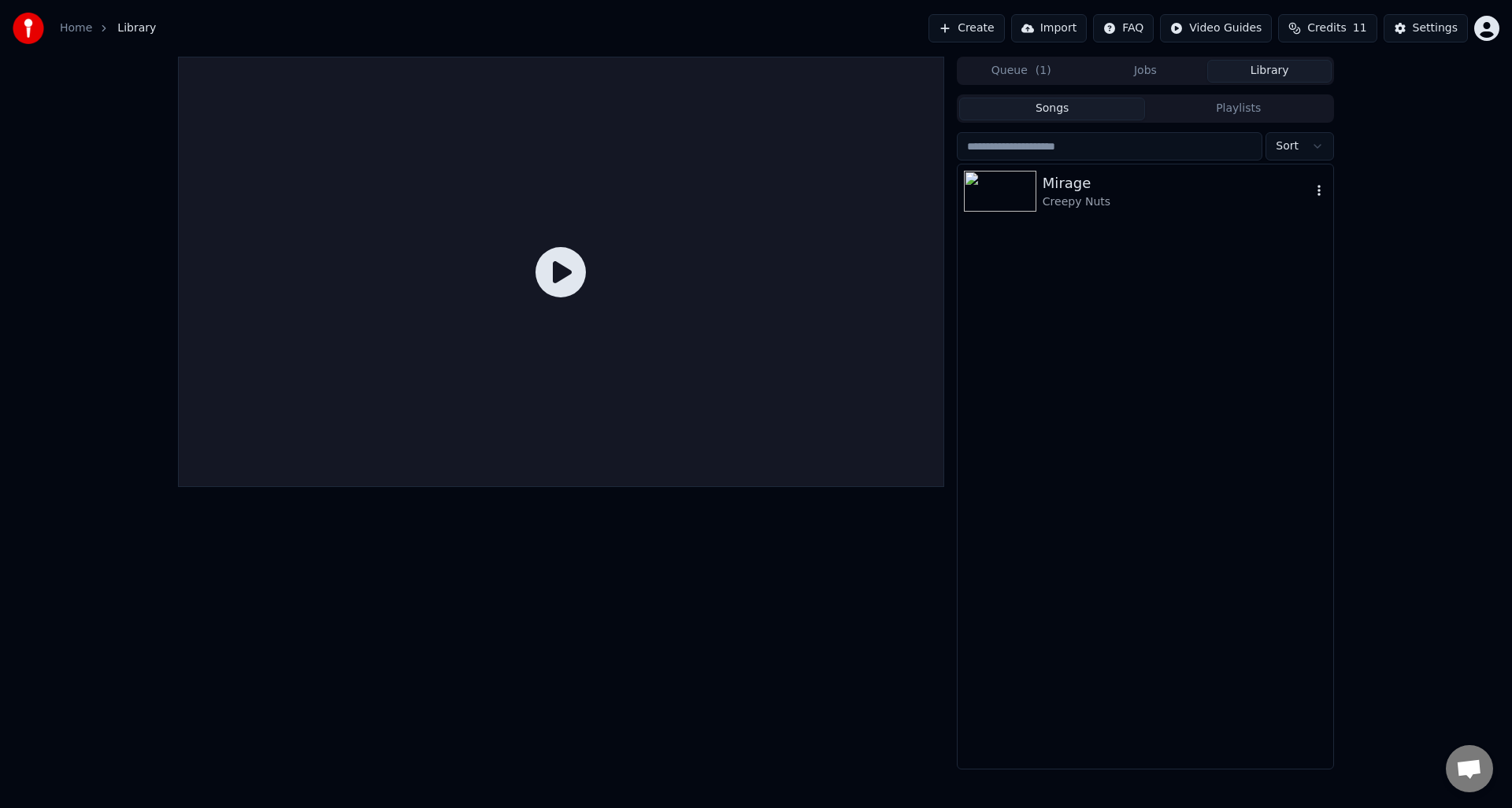
click at [1025, 200] on img at bounding box center [999, 191] width 72 height 40
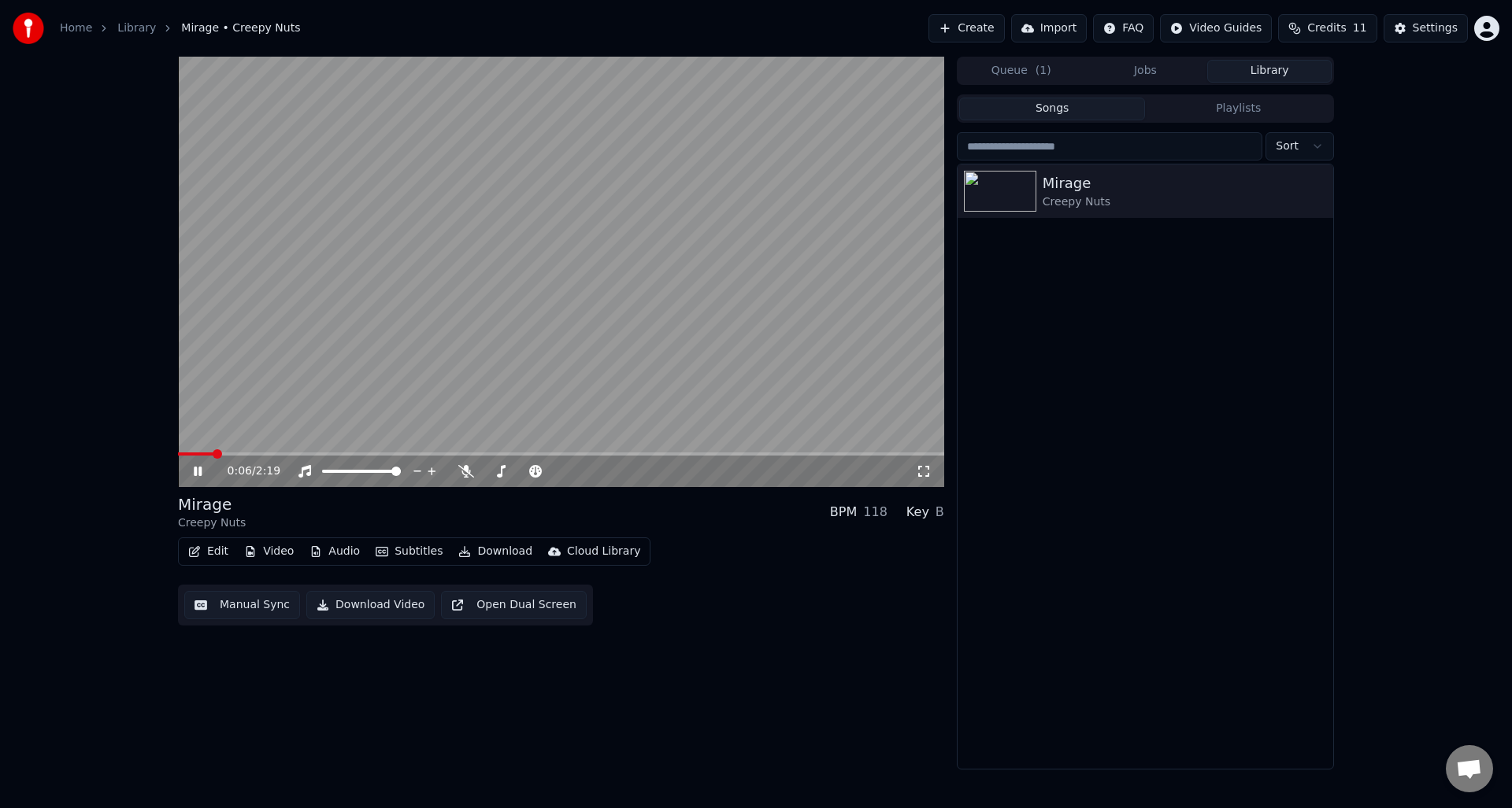
click at [203, 555] on button "Edit" at bounding box center [209, 551] width 53 height 22
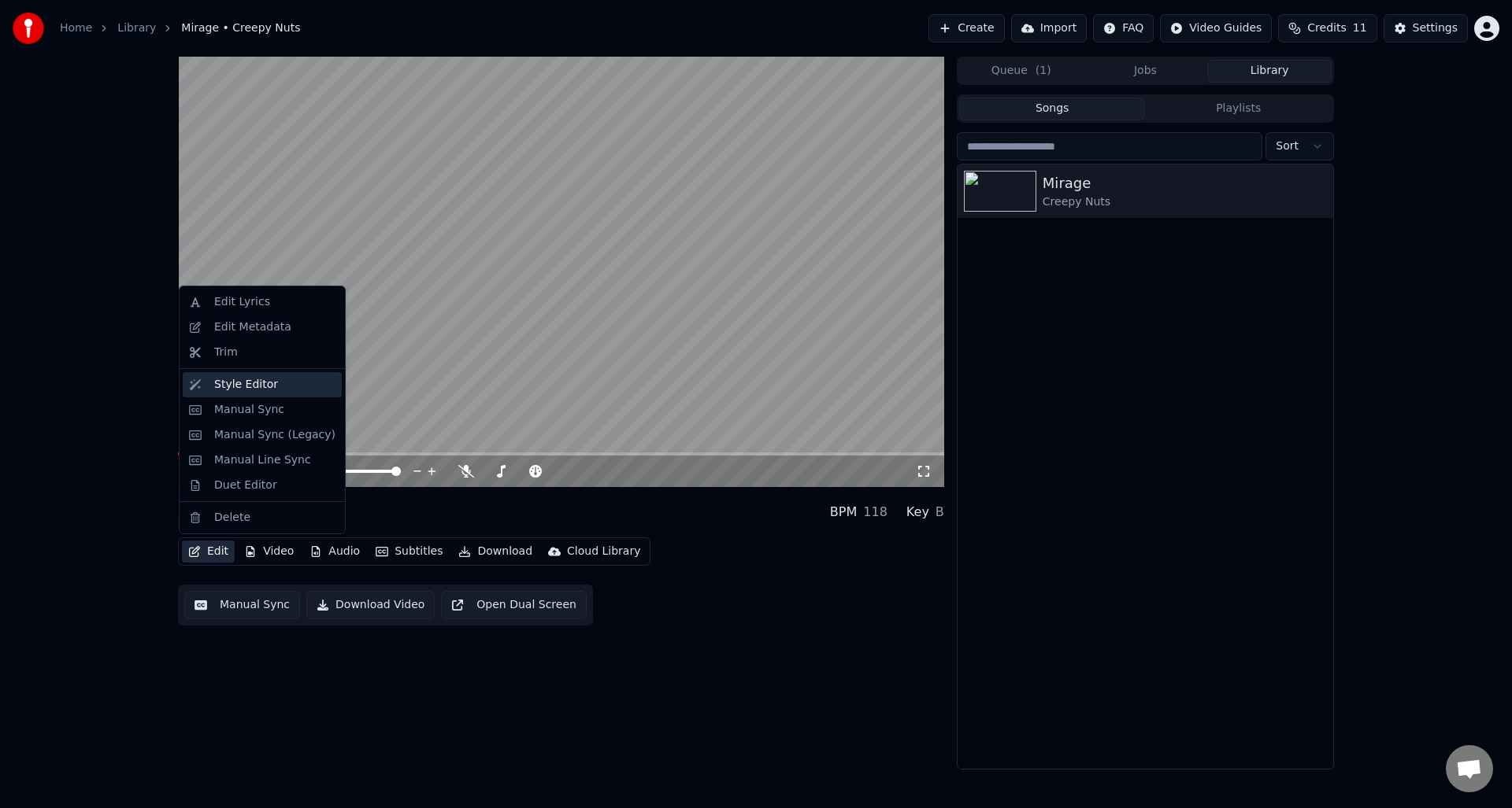
click at [235, 389] on div "Style Editor" at bounding box center [246, 385] width 63 height 16
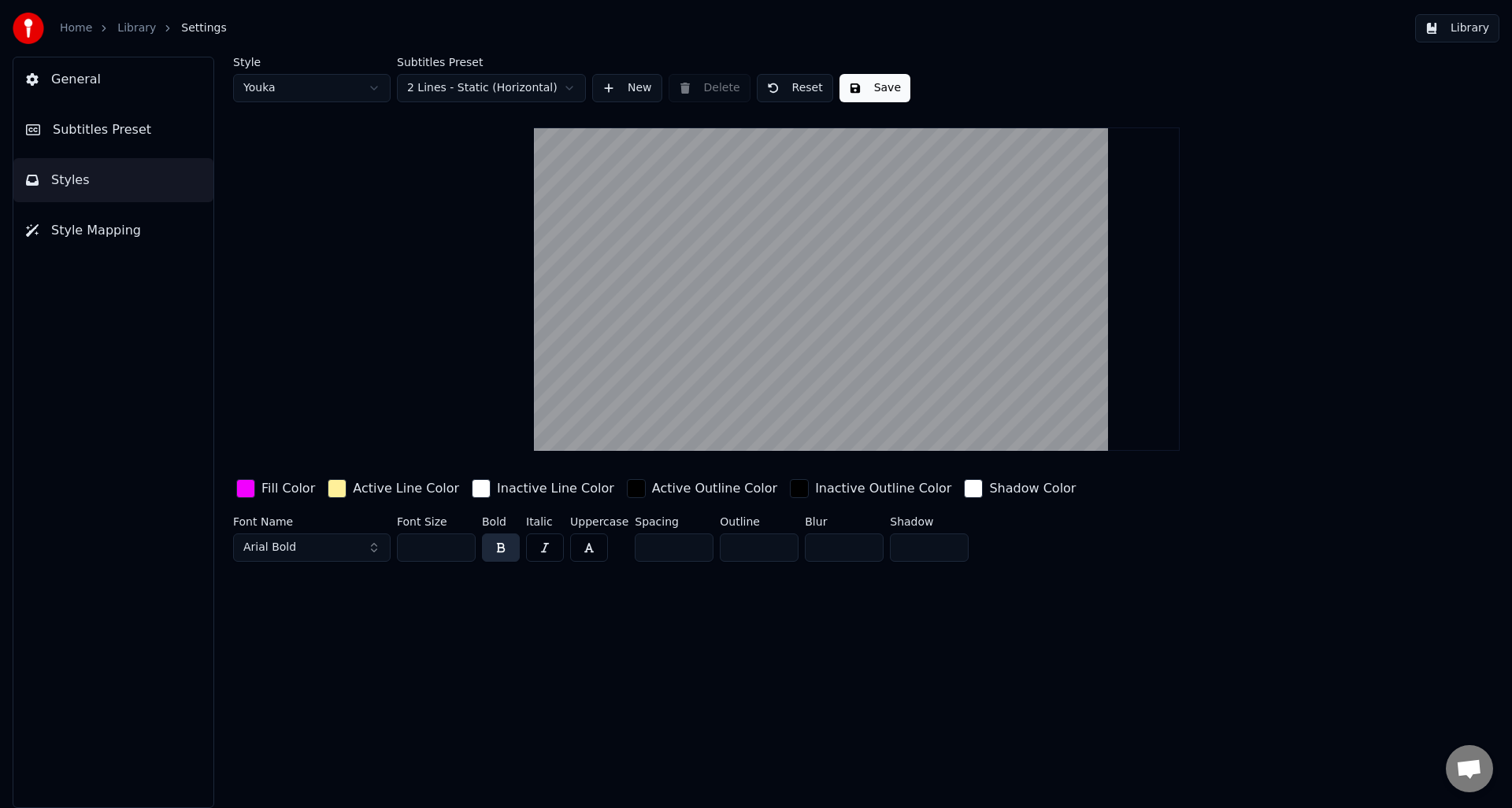
click at [98, 147] on button "Subtitles Preset" at bounding box center [113, 129] width 200 height 44
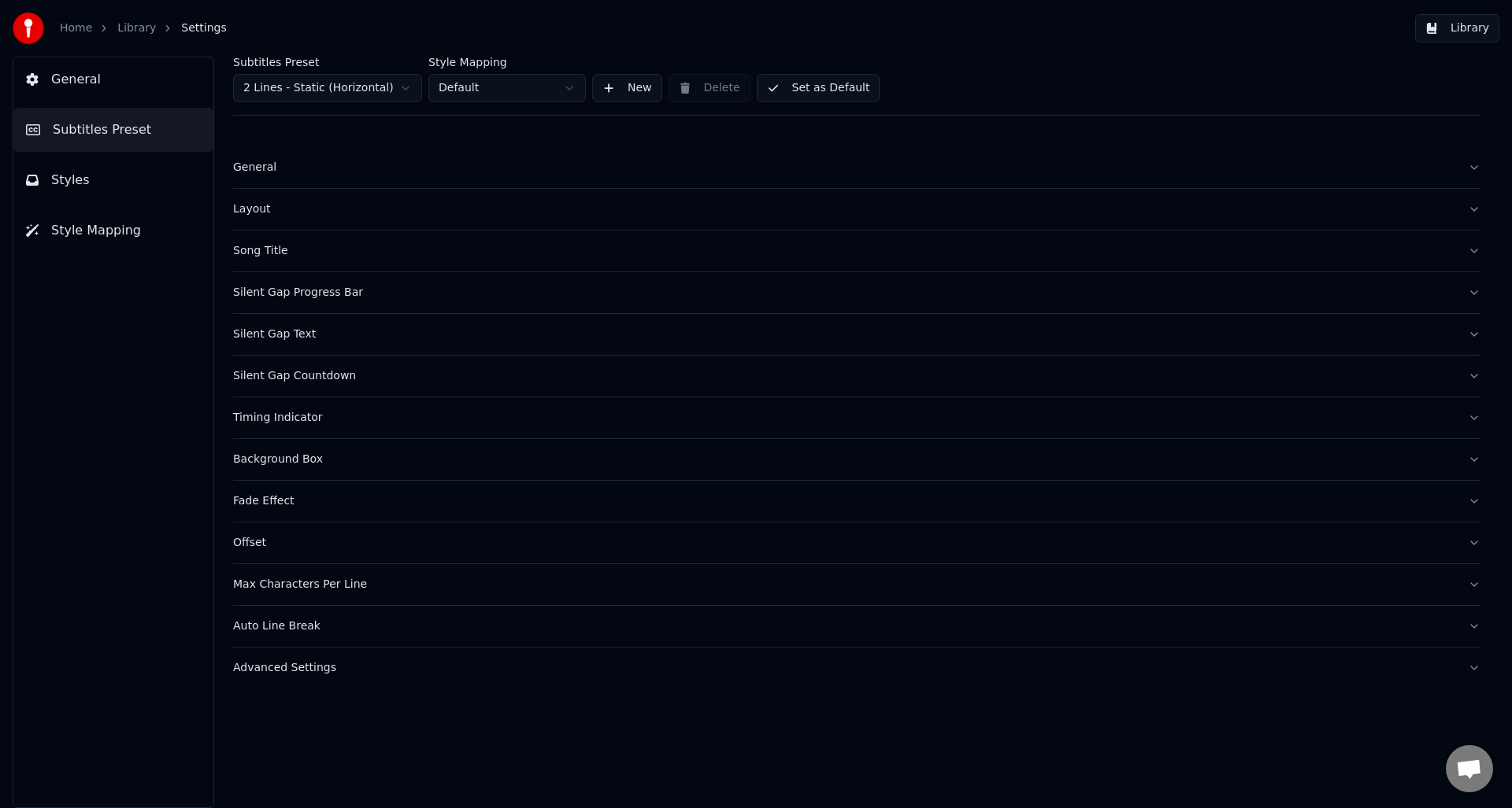
click at [247, 167] on div "General" at bounding box center [845, 167] width 1222 height 16
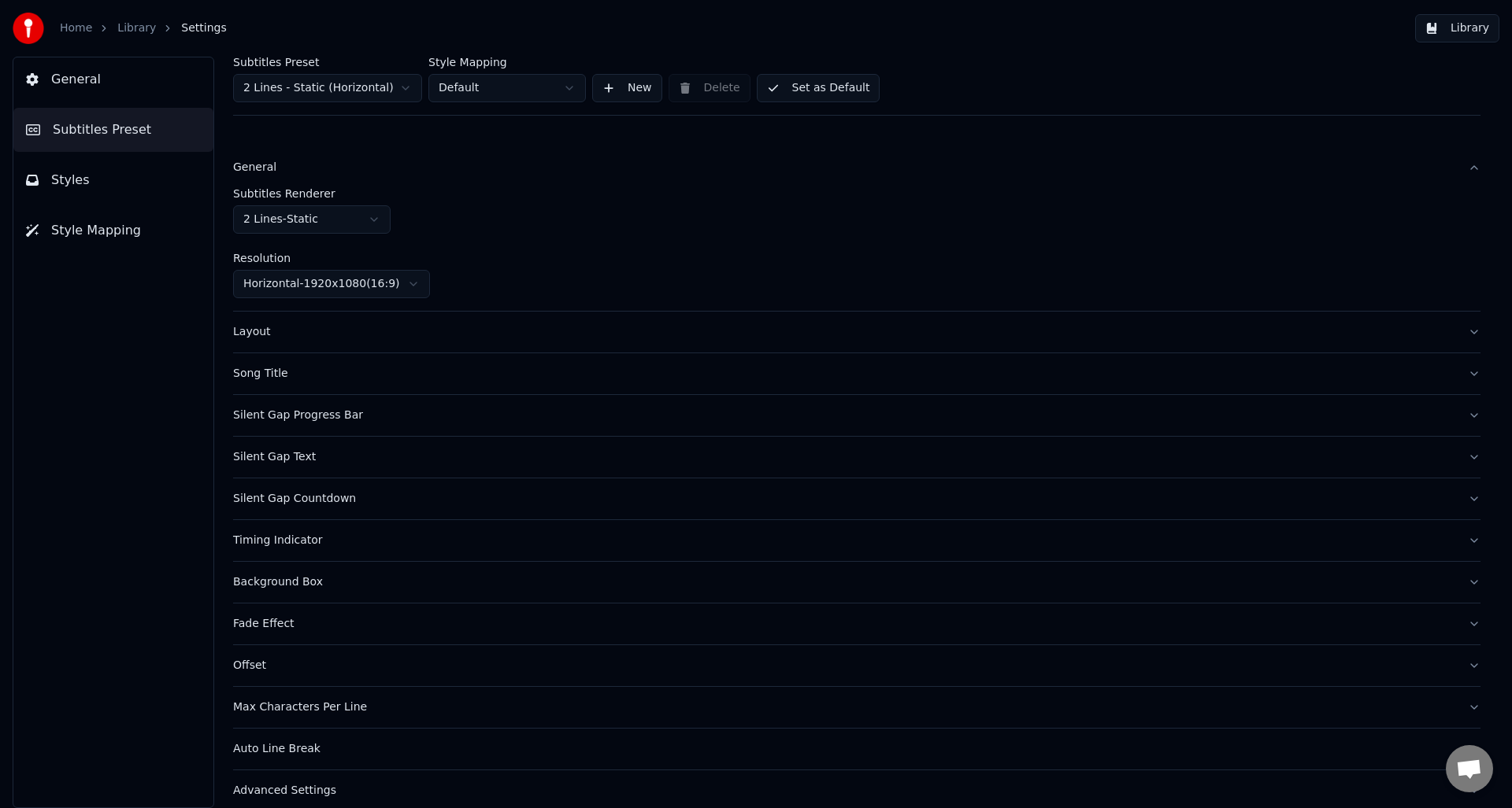
click at [258, 162] on div "General" at bounding box center [845, 167] width 1222 height 16
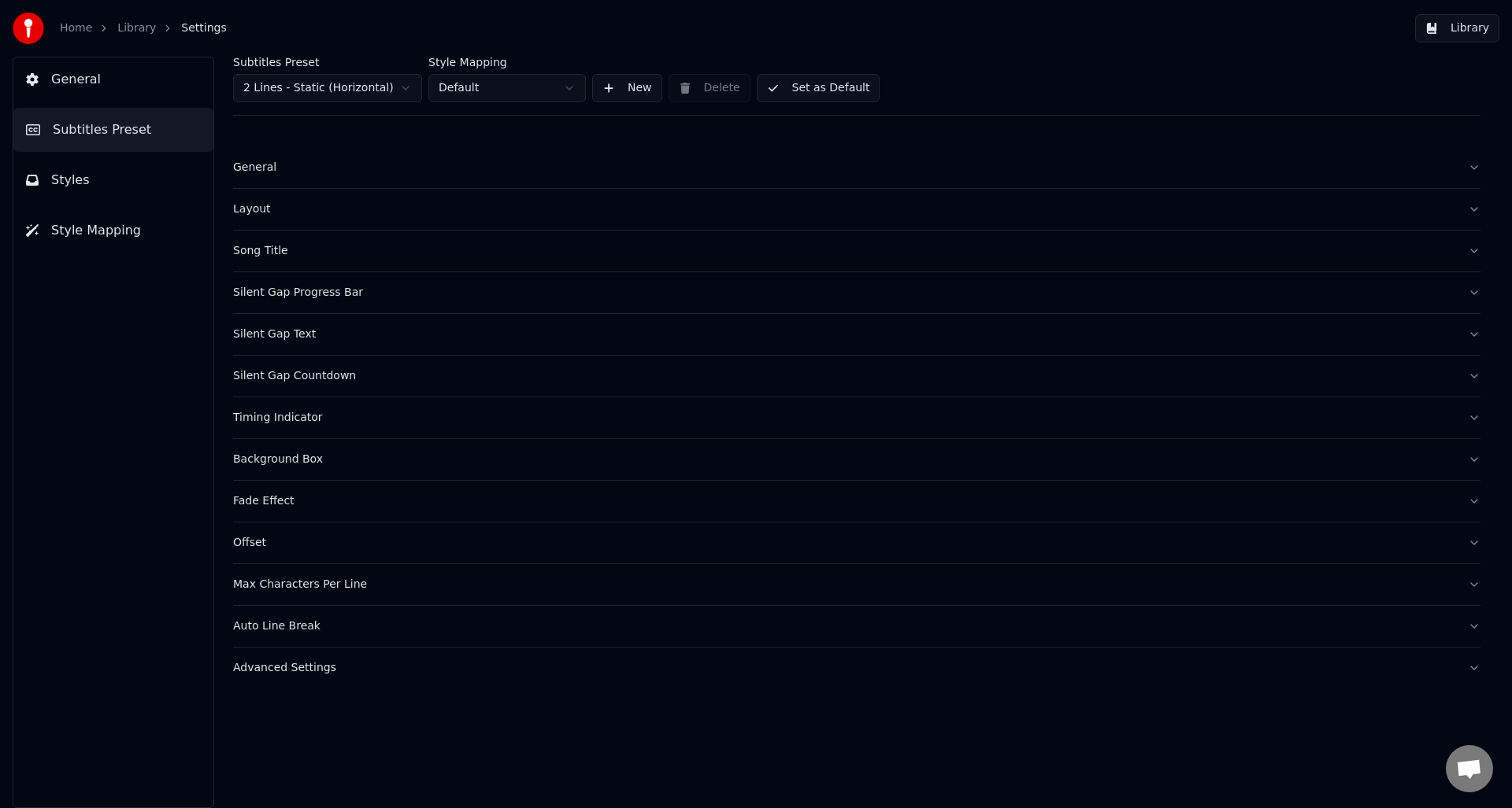
click at [250, 209] on div "Layout" at bounding box center [845, 209] width 1222 height 16
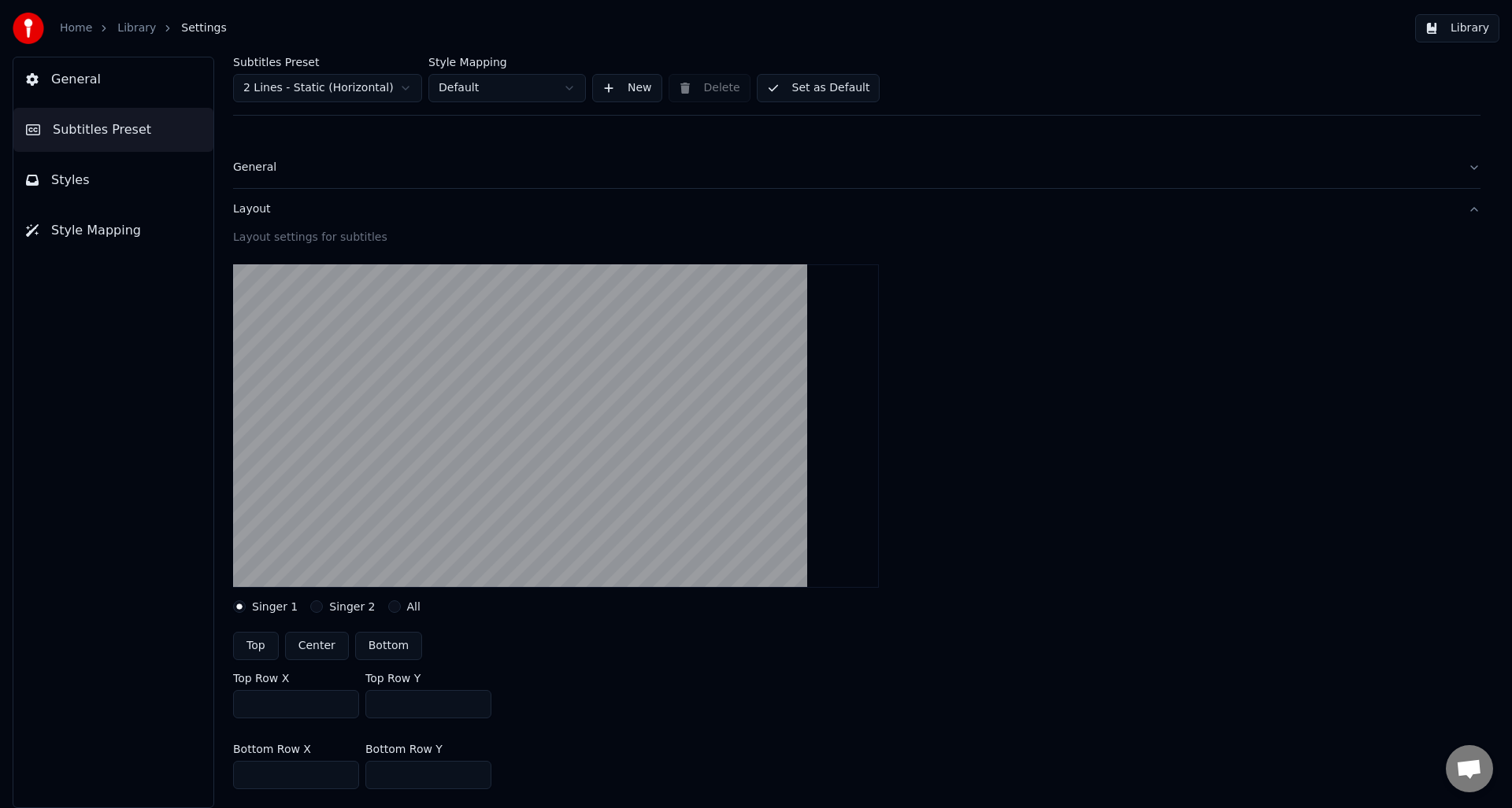
click at [240, 205] on div "Layout" at bounding box center [845, 209] width 1222 height 16
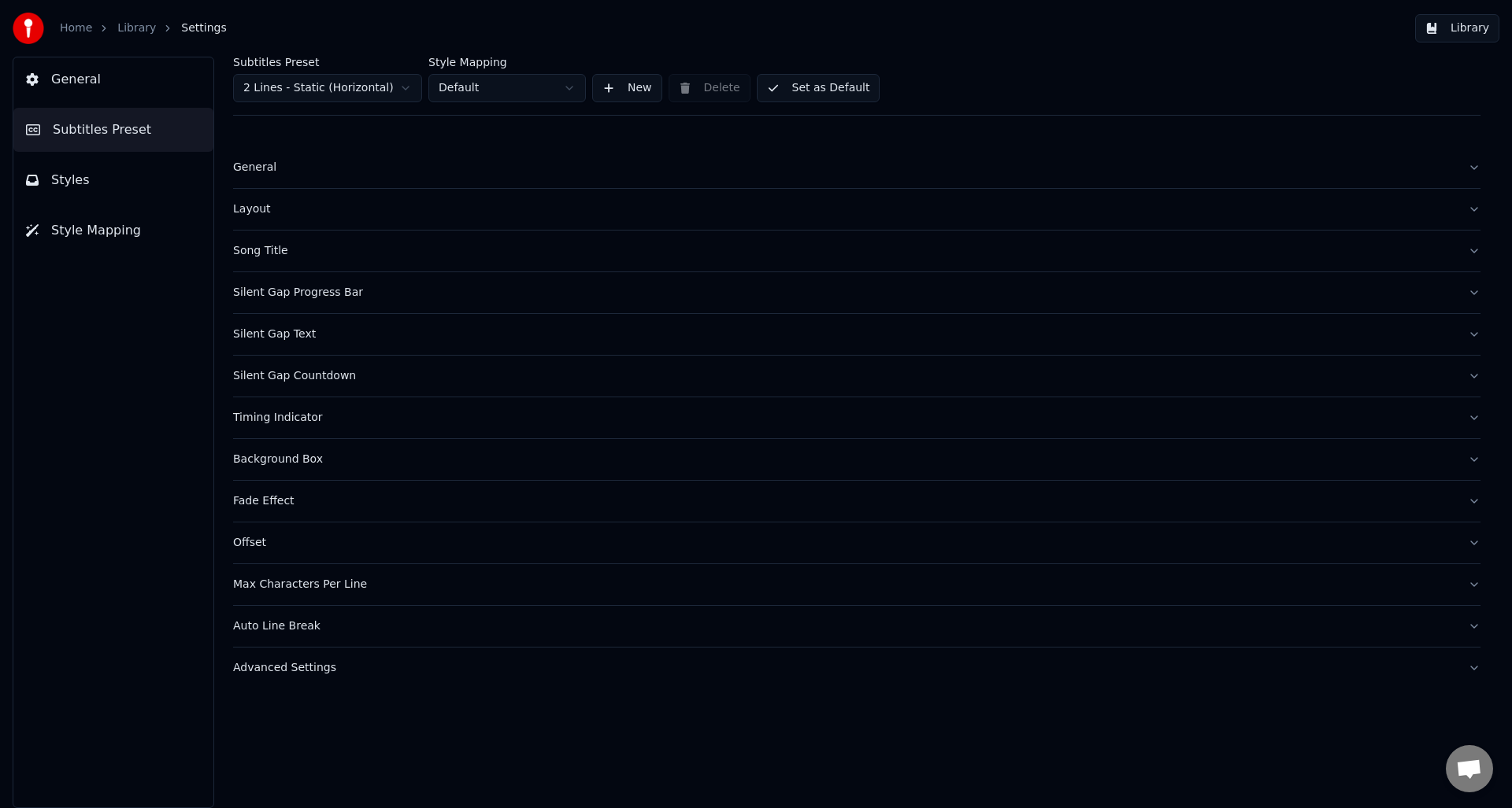
click at [99, 165] on button "Styles" at bounding box center [113, 180] width 200 height 44
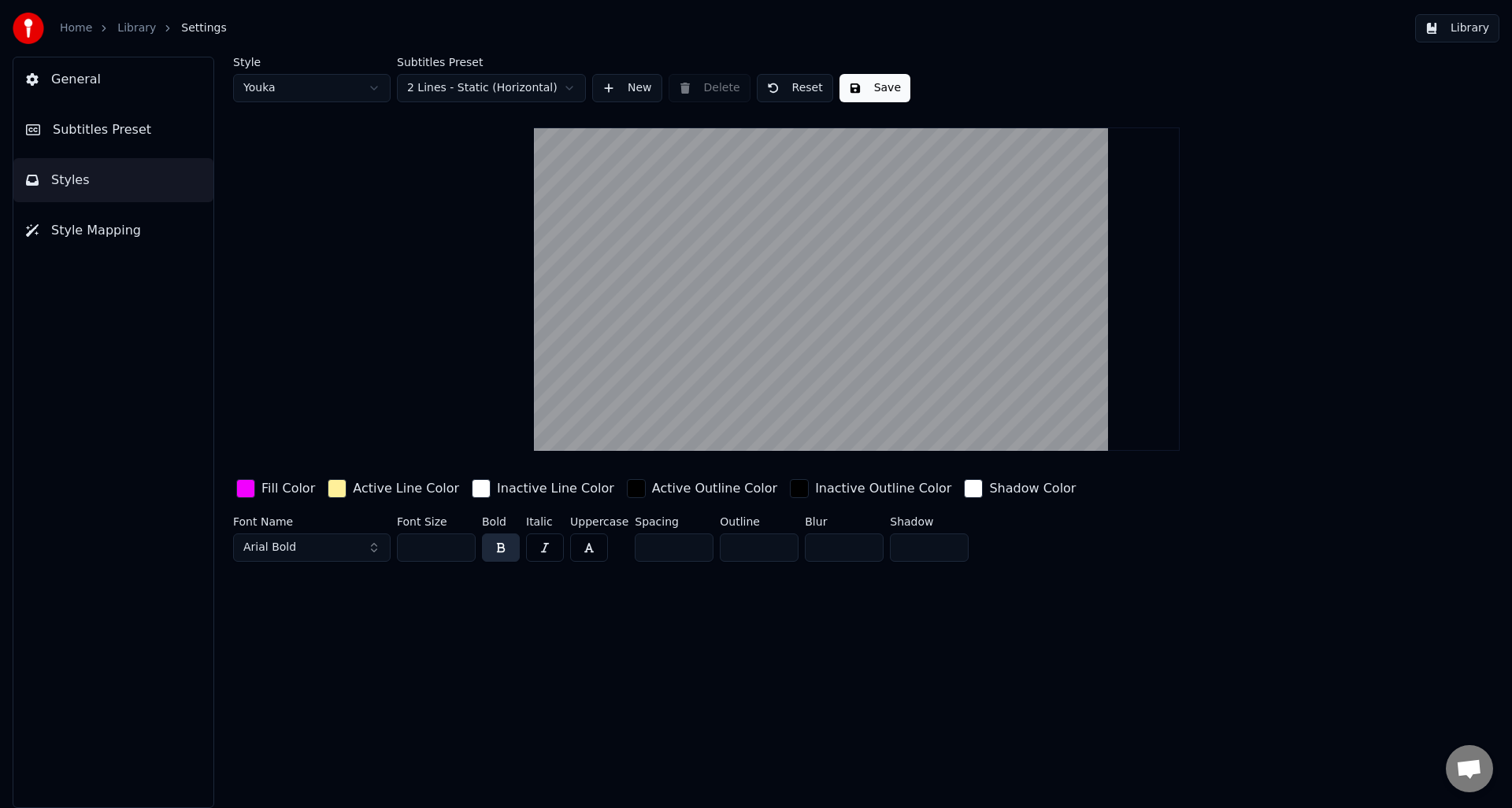
click at [790, 235] on video at bounding box center [856, 289] width 645 height 323
click at [100, 140] on button "Subtitles Preset" at bounding box center [113, 129] width 200 height 44
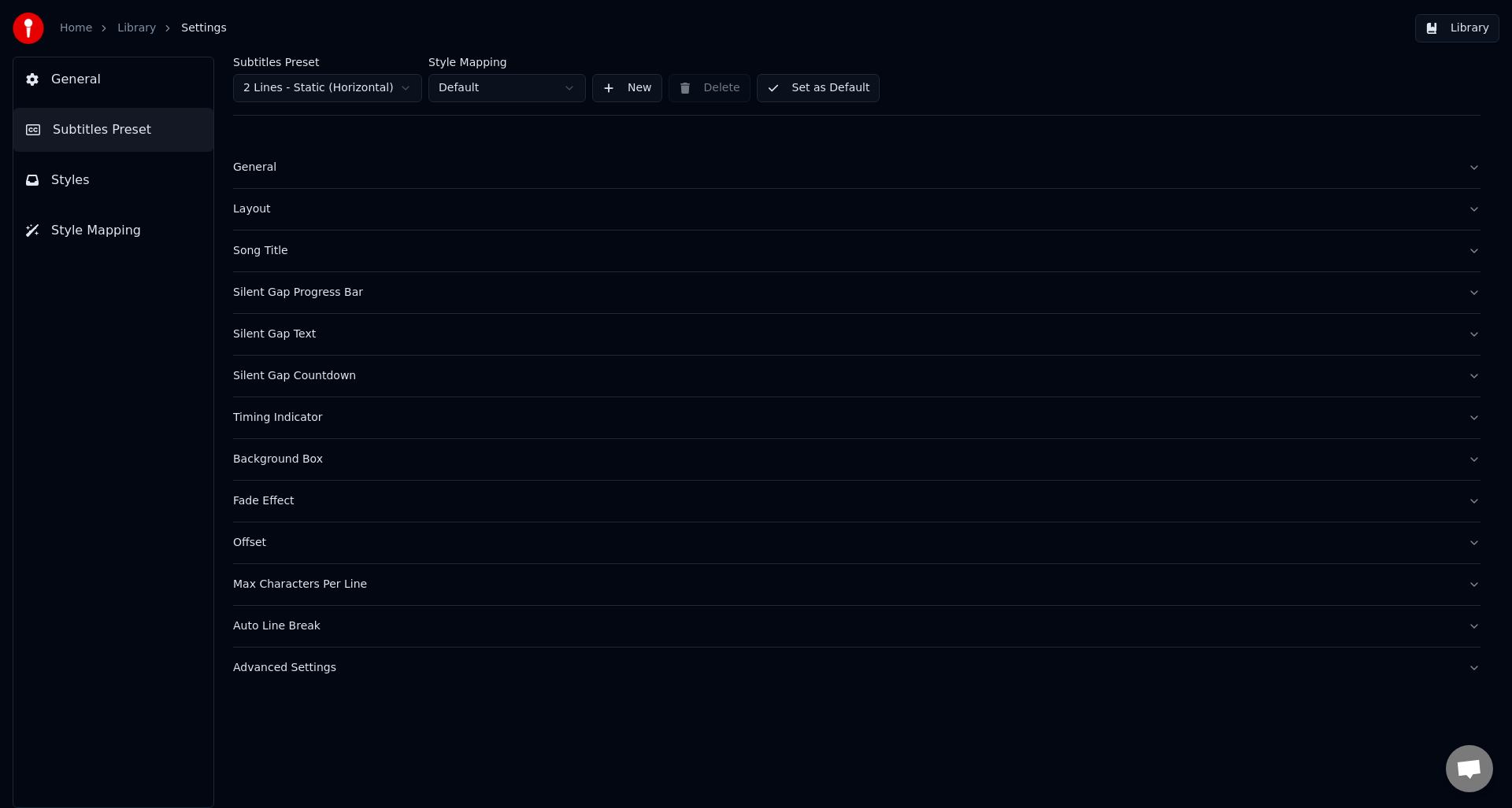
click at [101, 197] on button "Styles" at bounding box center [113, 180] width 200 height 44
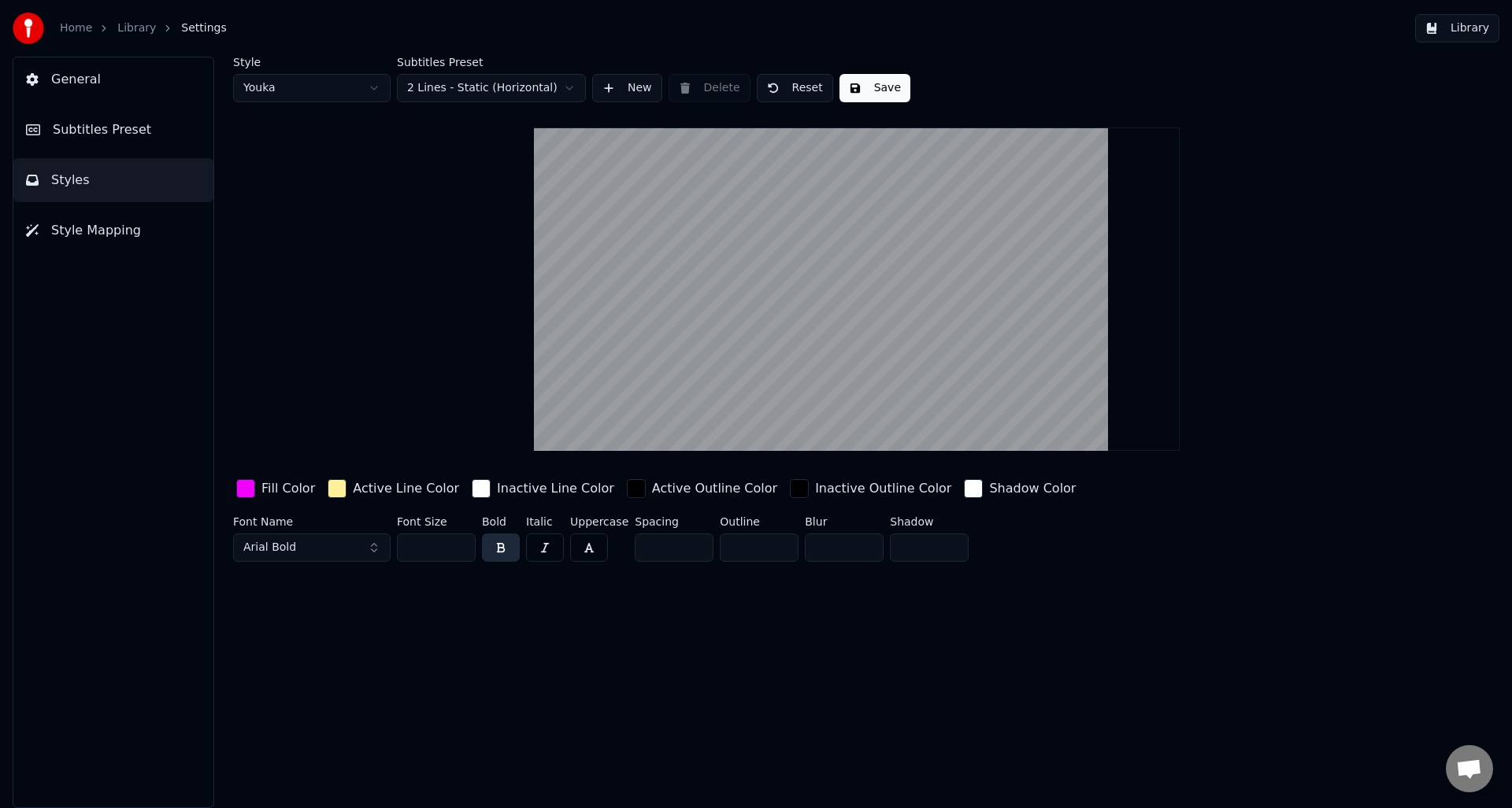
click at [94, 233] on span "Style Mapping" at bounding box center [96, 230] width 90 height 18
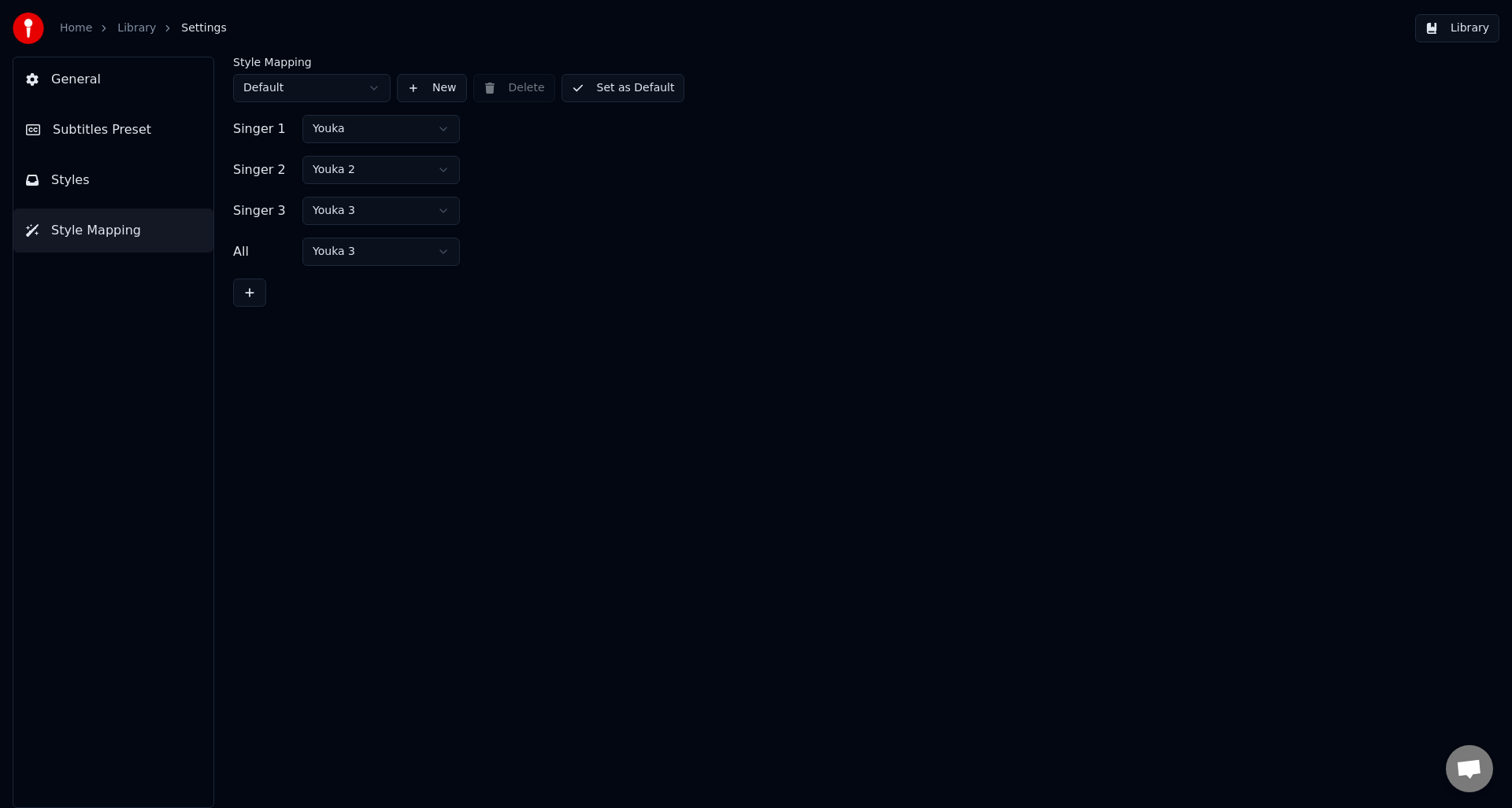
click at [404, 136] on html "Home Library Settings Library General Subtitles Preset Styles Style Mapping Sty…" at bounding box center [756, 404] width 1512 height 808
click at [512, 152] on html "Home Library Settings Library General Subtitles Preset Styles Style Mapping Sty…" at bounding box center [756, 404] width 1512 height 808
click at [99, 174] on button "Styles" at bounding box center [113, 180] width 200 height 44
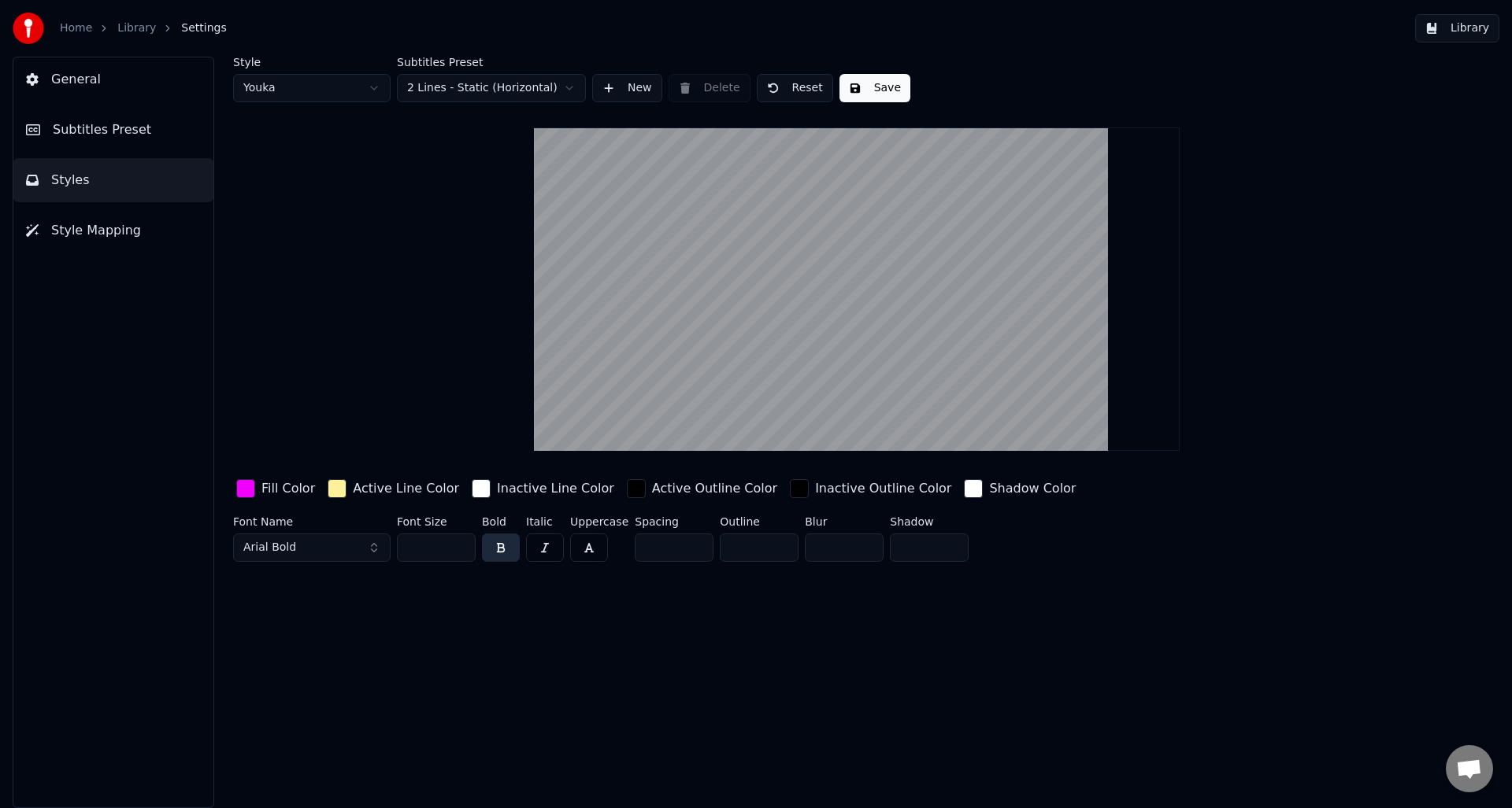
click at [534, 94] on html "Home Library Settings Library General Subtitles Preset Styles Style Mapping Sty…" at bounding box center [756, 404] width 1512 height 808
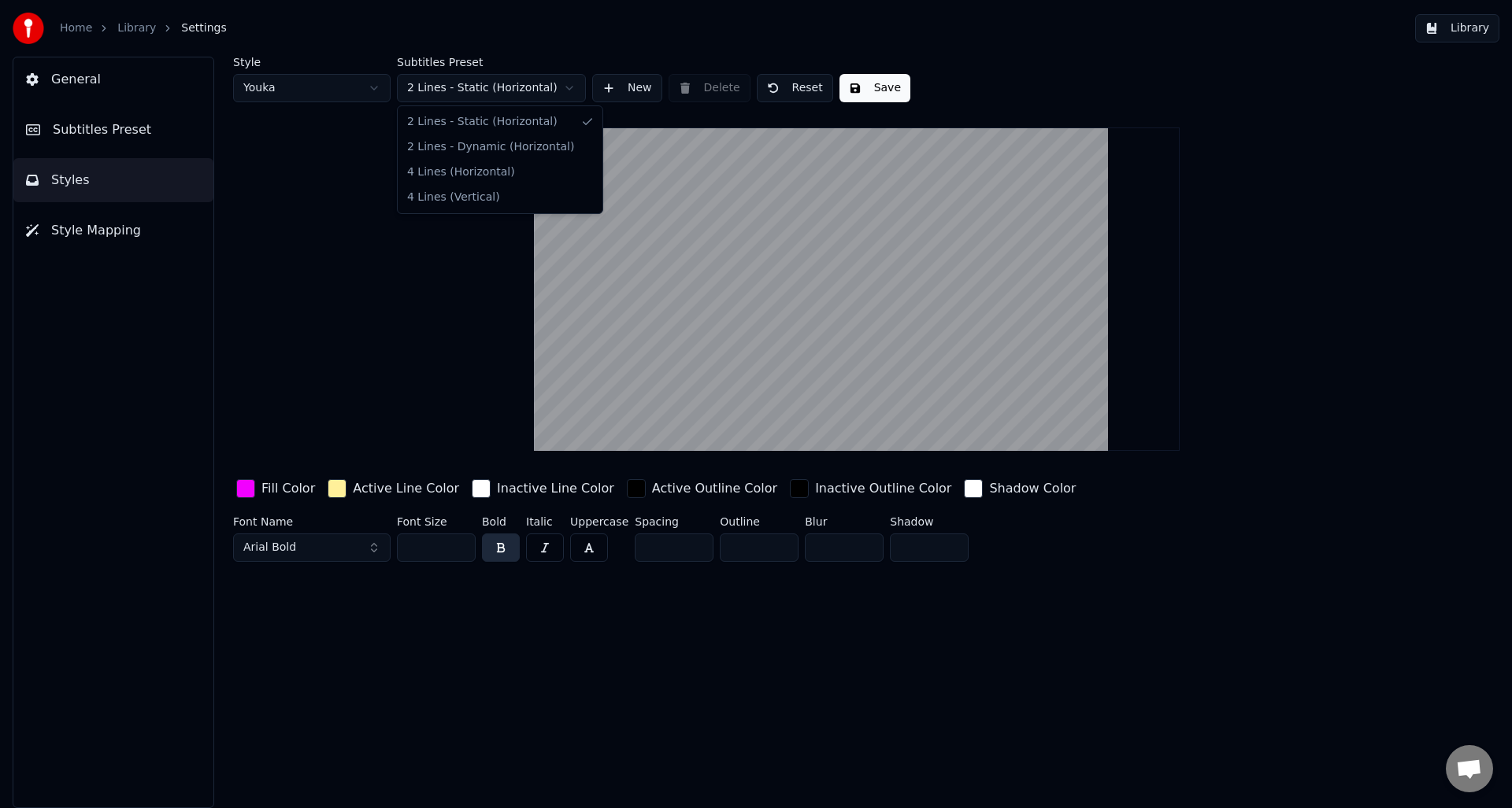
click at [536, 85] on html "Home Library Settings Library General Subtitles Preset Styles Style Mapping Sty…" at bounding box center [756, 404] width 1512 height 808
click at [511, 88] on html "Home Library Settings Library General Subtitles Preset Styles Style Mapping Sty…" at bounding box center [756, 404] width 1512 height 808
click at [506, 85] on html "Home Library Settings Library General Subtitles Preset Styles Style Mapping Sty…" at bounding box center [756, 404] width 1512 height 808
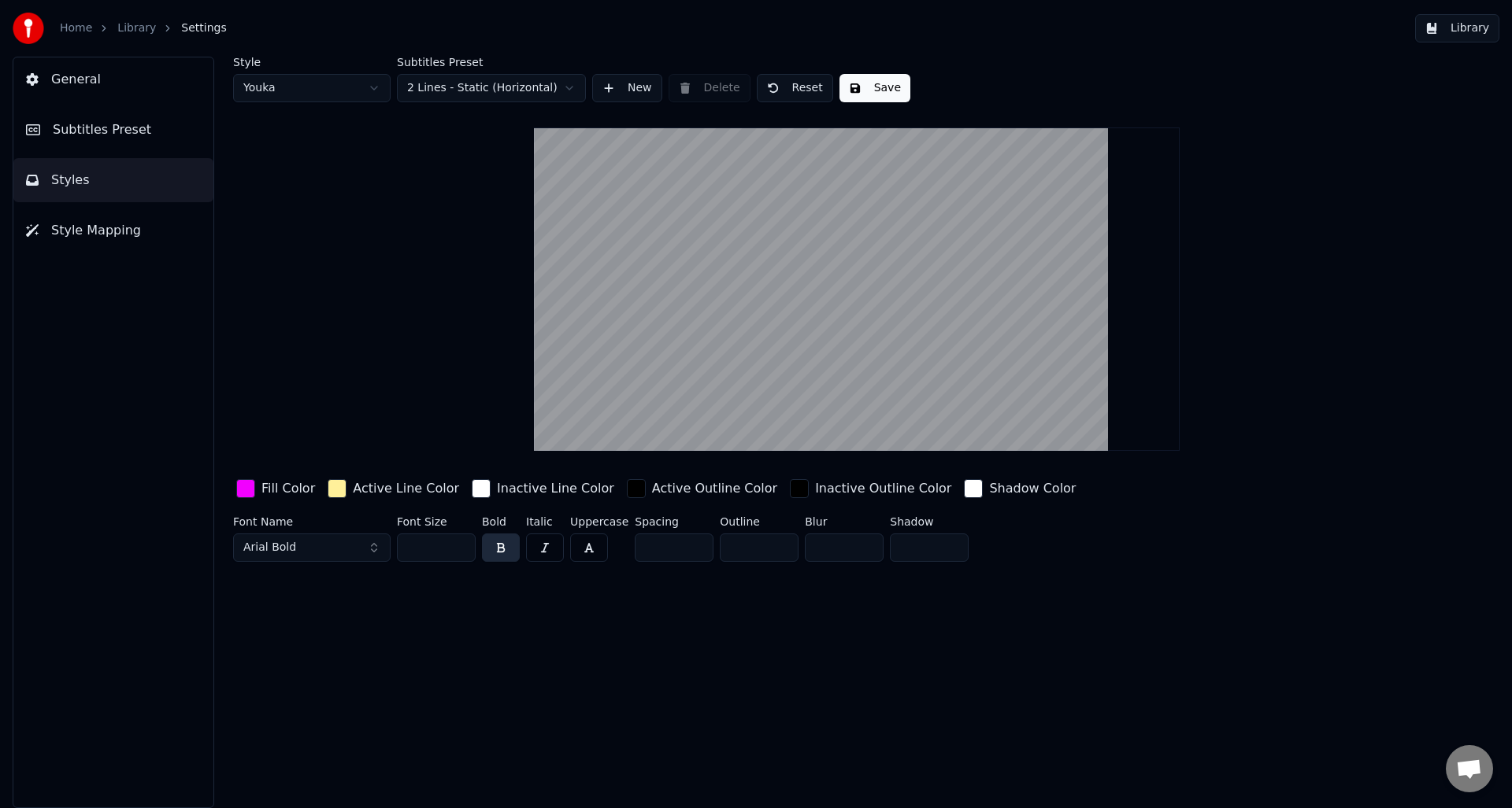
click at [95, 98] on button "General" at bounding box center [113, 79] width 200 height 44
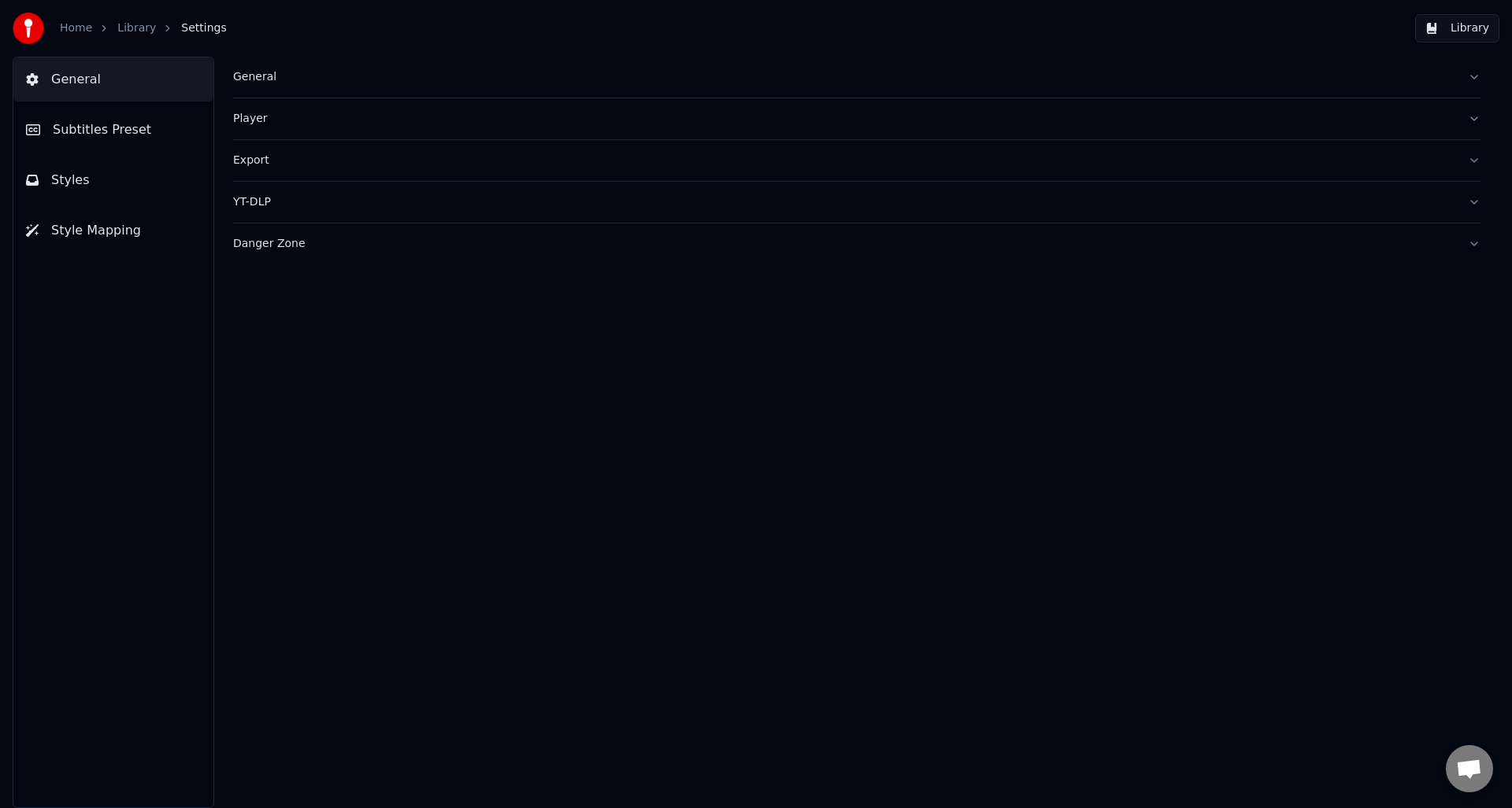
click at [256, 119] on div "Player" at bounding box center [845, 119] width 1222 height 16
click at [141, 32] on link "Library" at bounding box center [136, 28] width 39 height 16
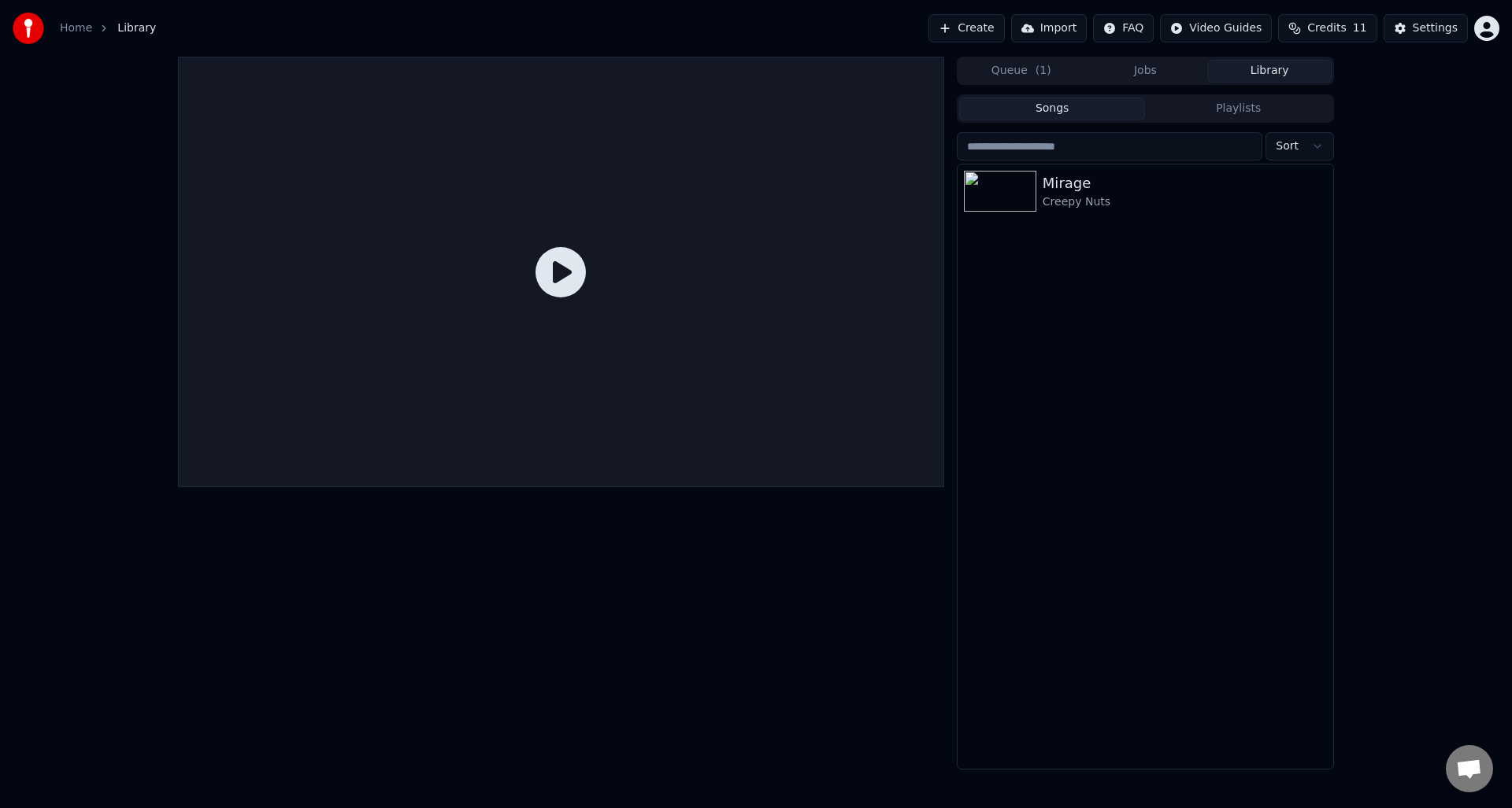
click at [592, 254] on div at bounding box center [561, 271] width 766 height 430
click at [561, 274] on icon at bounding box center [560, 272] width 50 height 50
click at [1061, 195] on div "Creepy Nuts" at bounding box center [1184, 202] width 284 height 16
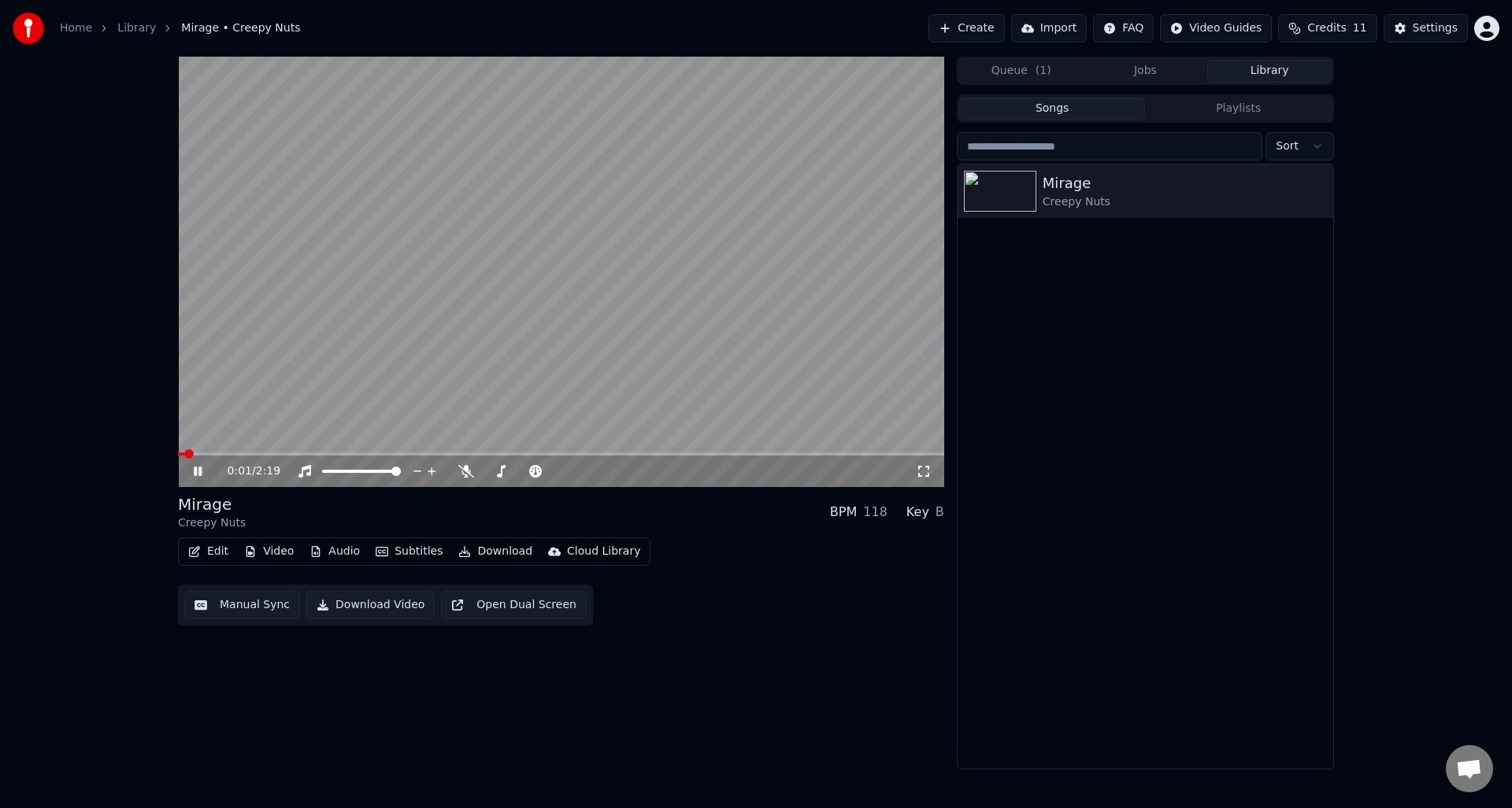
click at [592, 332] on video at bounding box center [561, 271] width 766 height 430
click at [361, 599] on button "Download Video" at bounding box center [371, 605] width 129 height 28
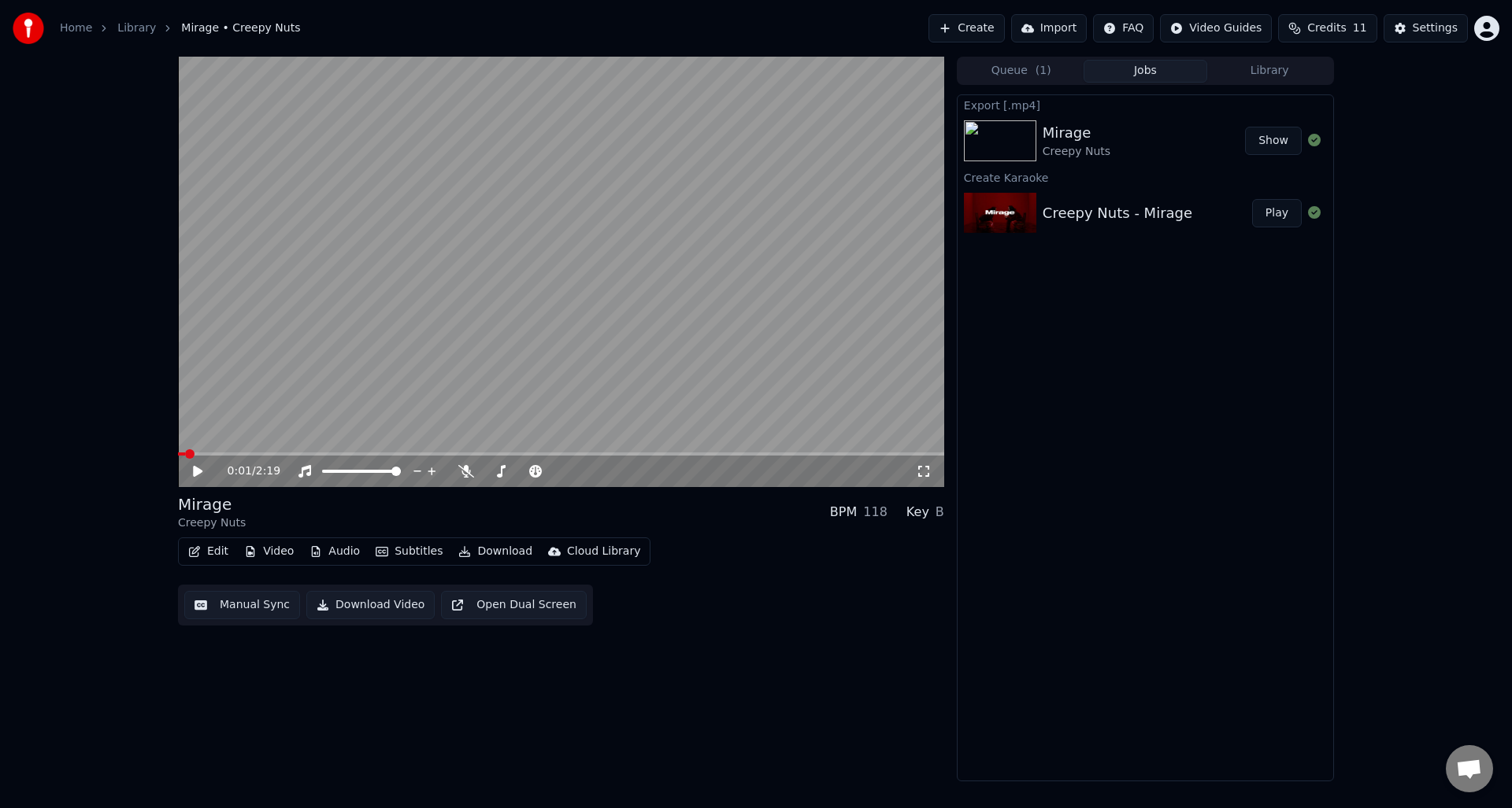
click at [203, 547] on button "Edit" at bounding box center [209, 551] width 53 height 22
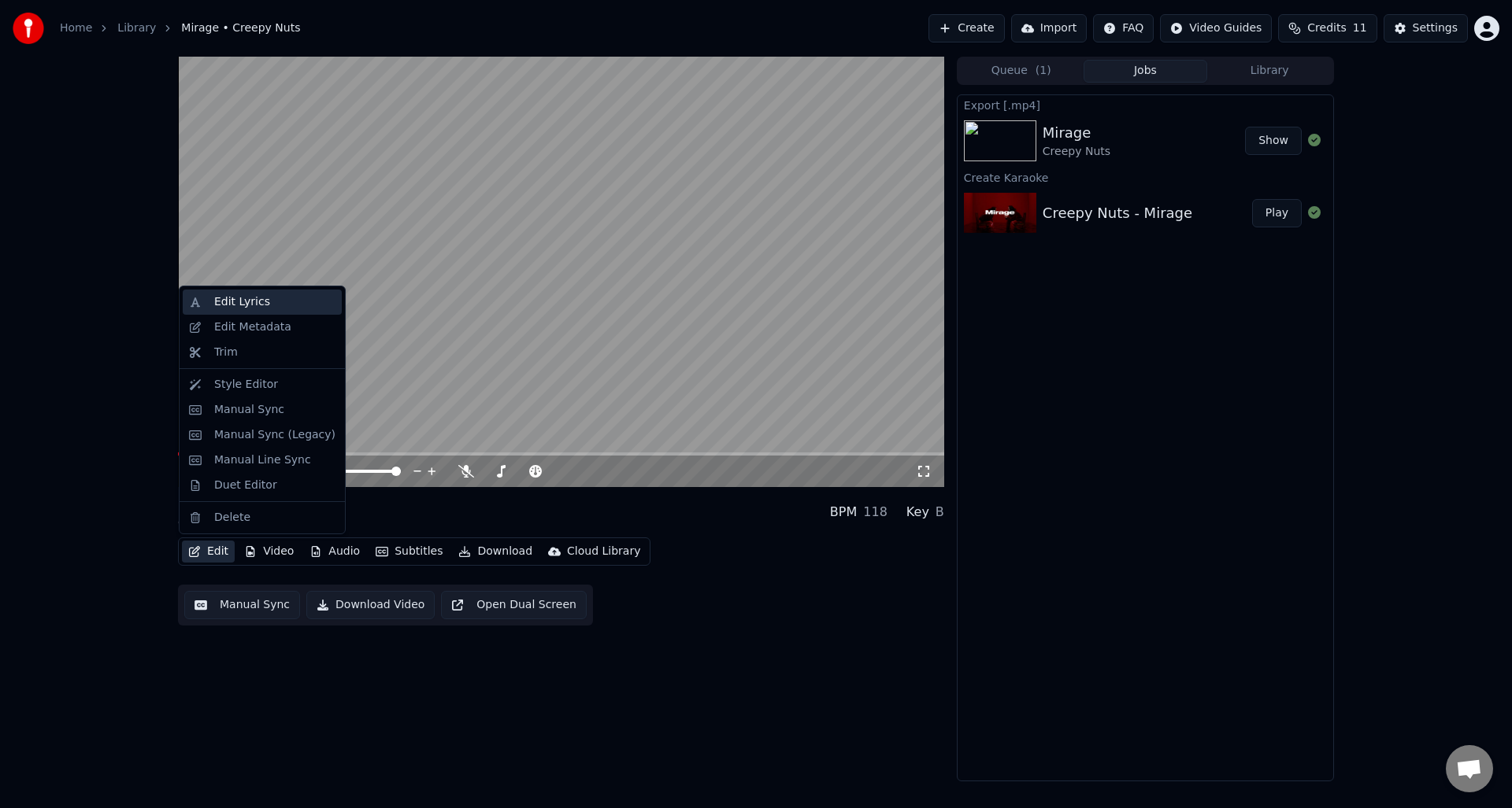
click at [248, 300] on div "Edit Lyrics" at bounding box center [241, 302] width 55 height 16
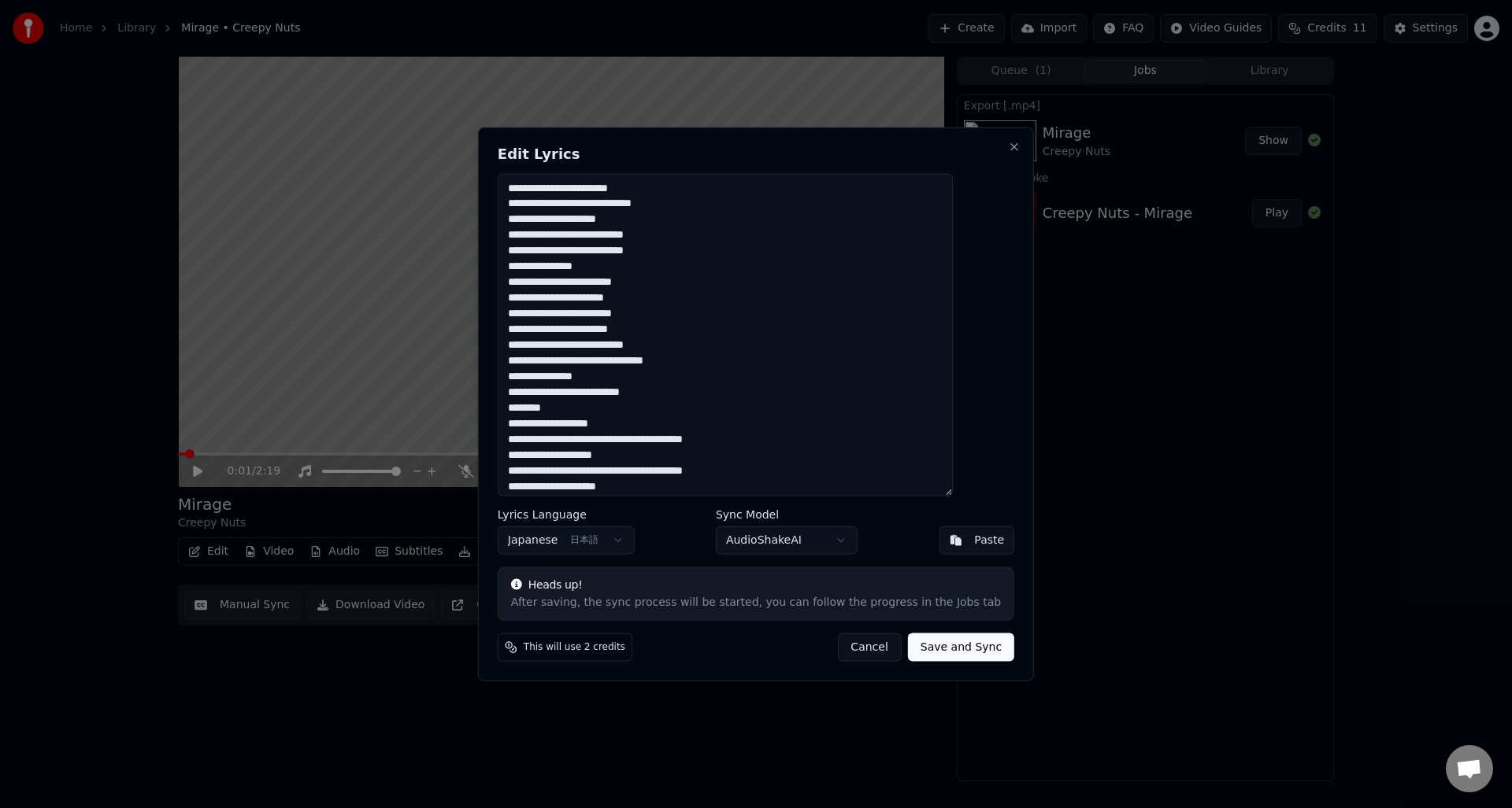
drag, startPoint x: 565, startPoint y: 405, endPoint x: 584, endPoint y: 420, distance: 24.2
click at [553, 406] on textarea at bounding box center [725, 334] width 455 height 323
click at [653, 430] on textarea at bounding box center [725, 334] width 455 height 323
drag, startPoint x: 916, startPoint y: 746, endPoint x: 908, endPoint y: 738, distance: 11.3
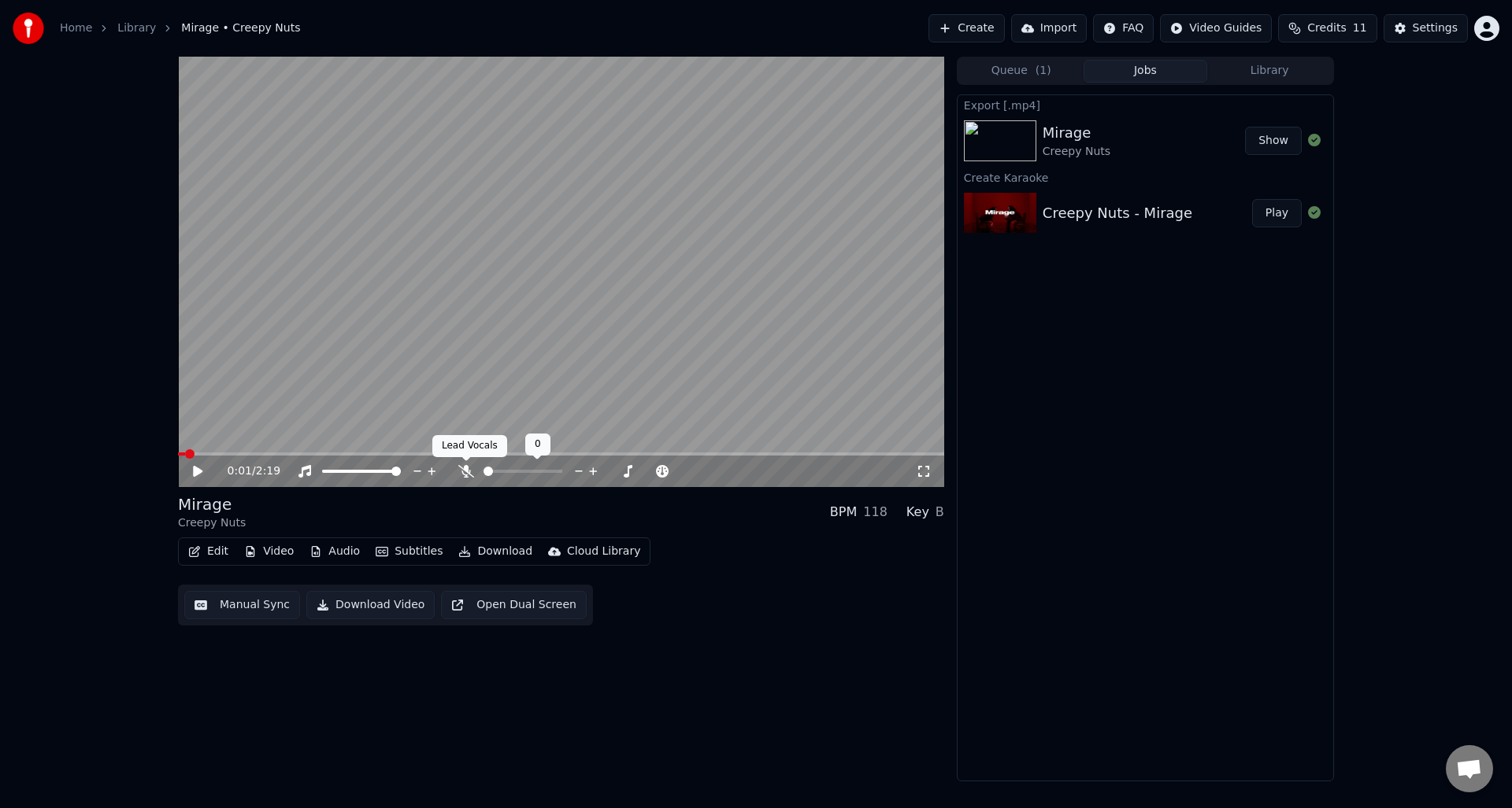
click at [466, 471] on icon at bounding box center [466, 471] width 16 height 12
click at [403, 383] on video at bounding box center [561, 271] width 766 height 430
click at [518, 476] on span at bounding box center [513, 471] width 10 height 10
click at [401, 476] on span at bounding box center [395, 471] width 10 height 10
click at [562, 476] on span at bounding box center [557, 471] width 10 height 10
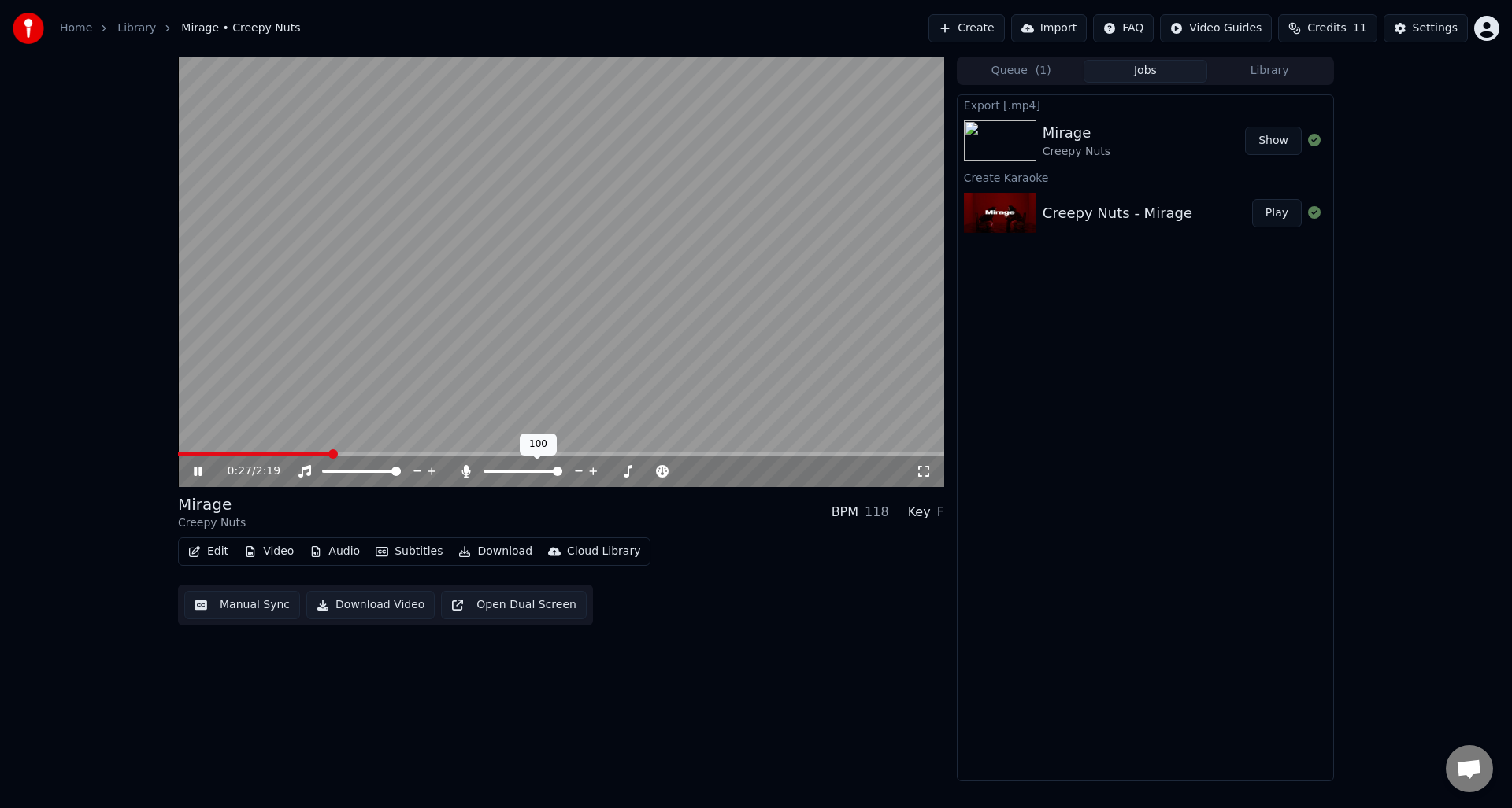
click at [591, 473] on icon at bounding box center [593, 472] width 15 height 16
click at [579, 472] on icon at bounding box center [579, 472] width 8 height 2
click at [577, 472] on icon at bounding box center [579, 472] width 8 height 2
click at [560, 473] on span at bounding box center [555, 471] width 10 height 10
click at [592, 476] on span at bounding box center [592, 471] width 10 height 10
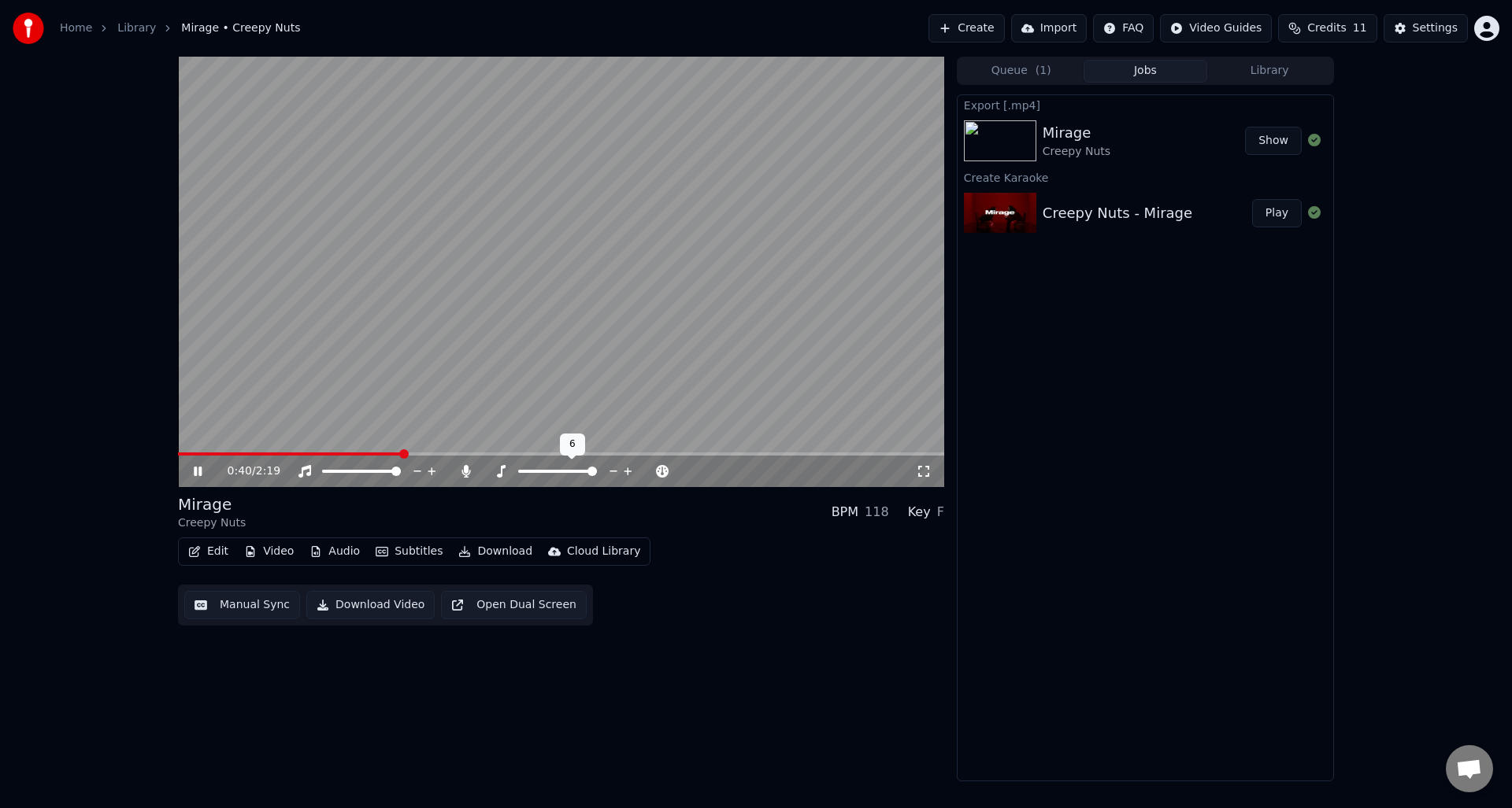
click at [498, 472] on icon at bounding box center [501, 471] width 16 height 12
click at [555, 476] on span at bounding box center [557, 471] width 10 height 10
click at [677, 276] on video at bounding box center [561, 271] width 766 height 430
drag, startPoint x: 1303, startPoint y: 397, endPoint x: 1354, endPoint y: 356, distance: 65.4
click at [1303, 396] on div "Export [.mp4] Mirage Creepy Nuts Show Create Karaoke Creepy Nuts - Mirage Play" at bounding box center [1145, 437] width 377 height 687
